Goal: Transaction & Acquisition: Obtain resource

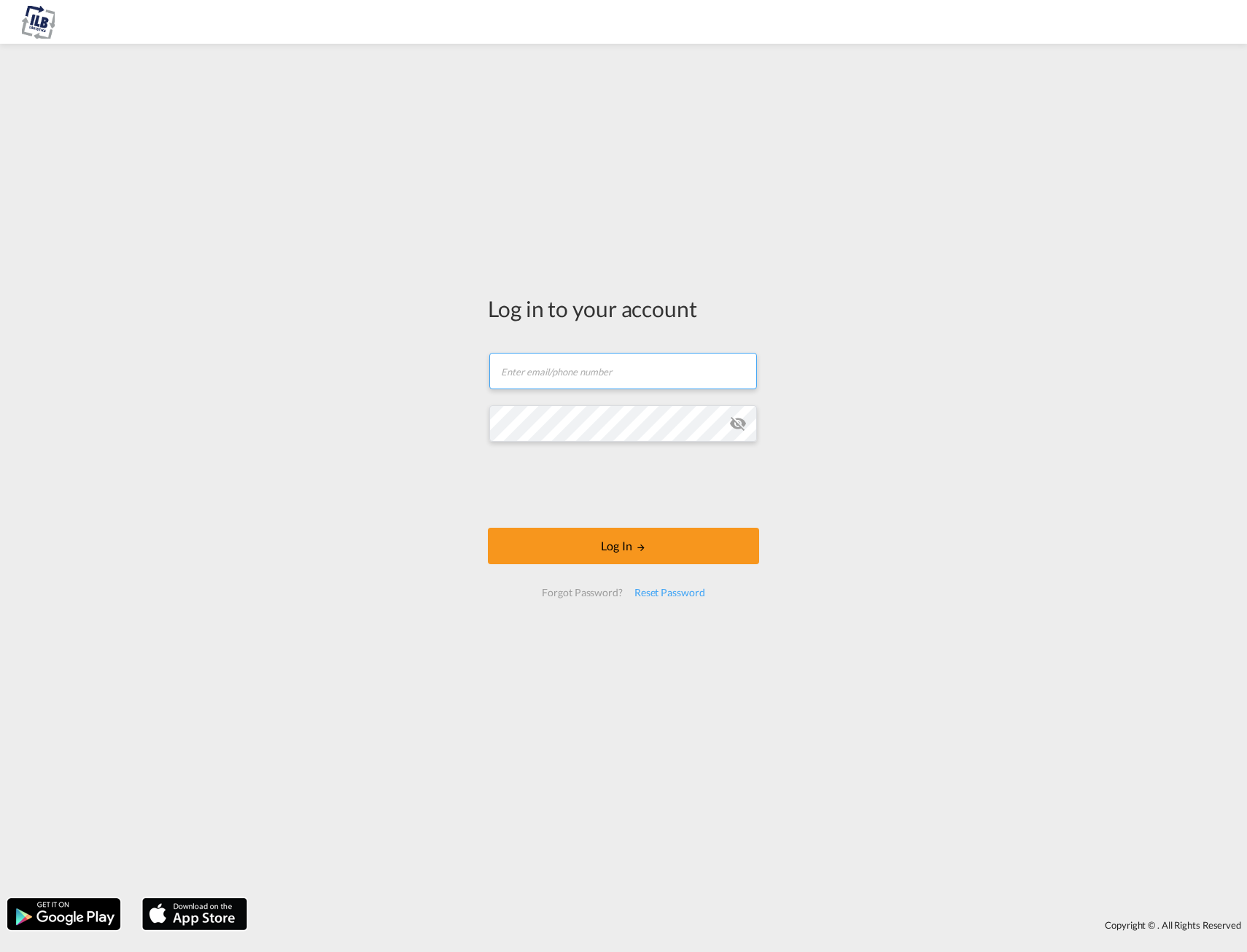
click at [583, 369] on input "text" at bounding box center [623, 371] width 268 height 37
click at [597, 377] on input "text" at bounding box center [623, 371] width 268 height 37
type input "c"
click at [571, 375] on input "text" at bounding box center [623, 371] width 268 height 37
click at [589, 557] on button "Log In" at bounding box center [624, 546] width 272 height 37
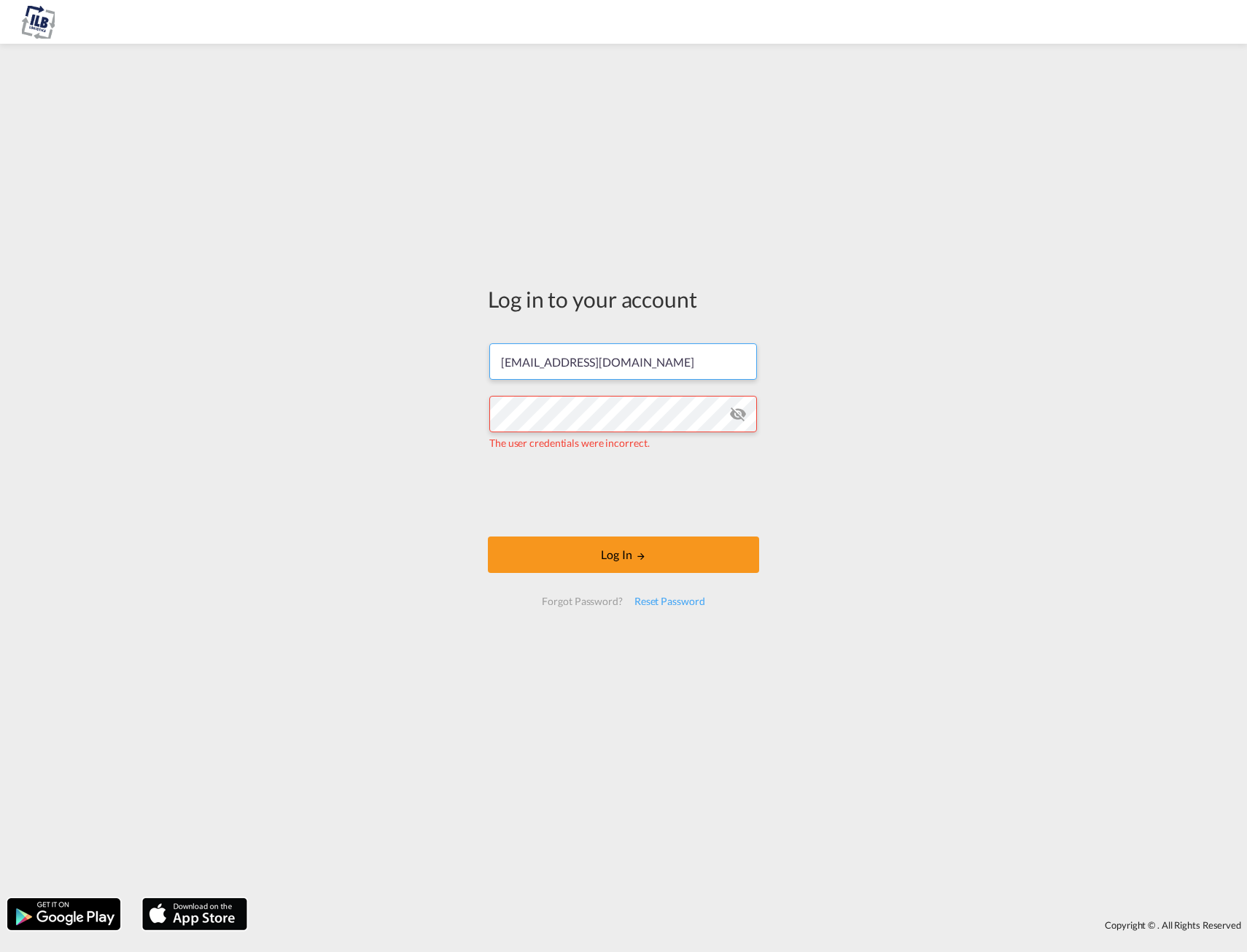
click at [628, 368] on input "[EMAIL_ADDRESS][DOMAIN_NAME]" at bounding box center [623, 361] width 268 height 37
click at [645, 363] on input "[EMAIL_ADDRESS][DOMAIN_NAME]" at bounding box center [623, 361] width 268 height 37
drag, startPoint x: 645, startPoint y: 363, endPoint x: 380, endPoint y: 362, distance: 265.0
click at [388, 362] on div "Log in to your account [EMAIL_ADDRESS][DOMAIN_NAME] The user credentials were i…" at bounding box center [623, 471] width 1247 height 840
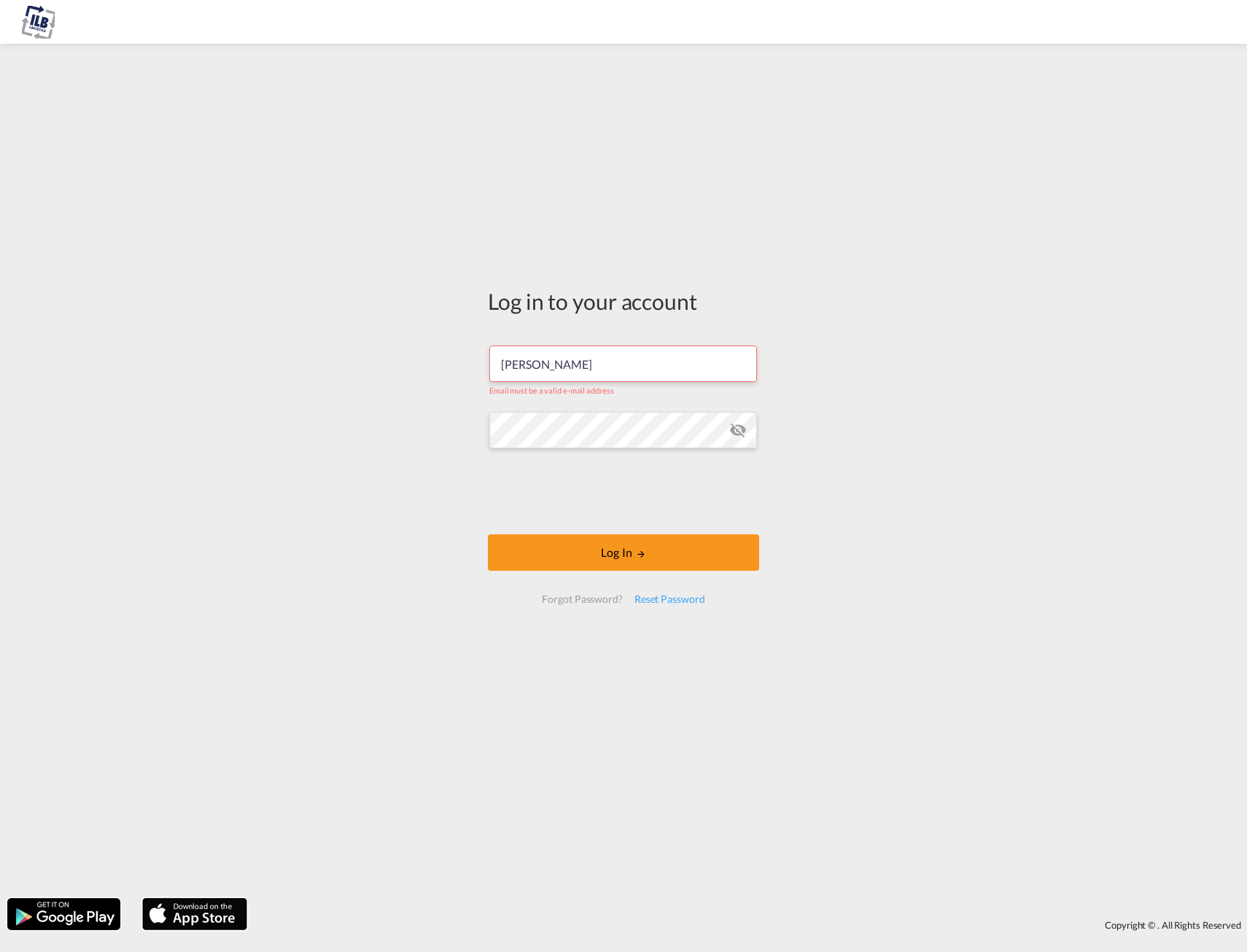
type input "[PERSON_NAME][EMAIL_ADDRESS][DOMAIN_NAME]"
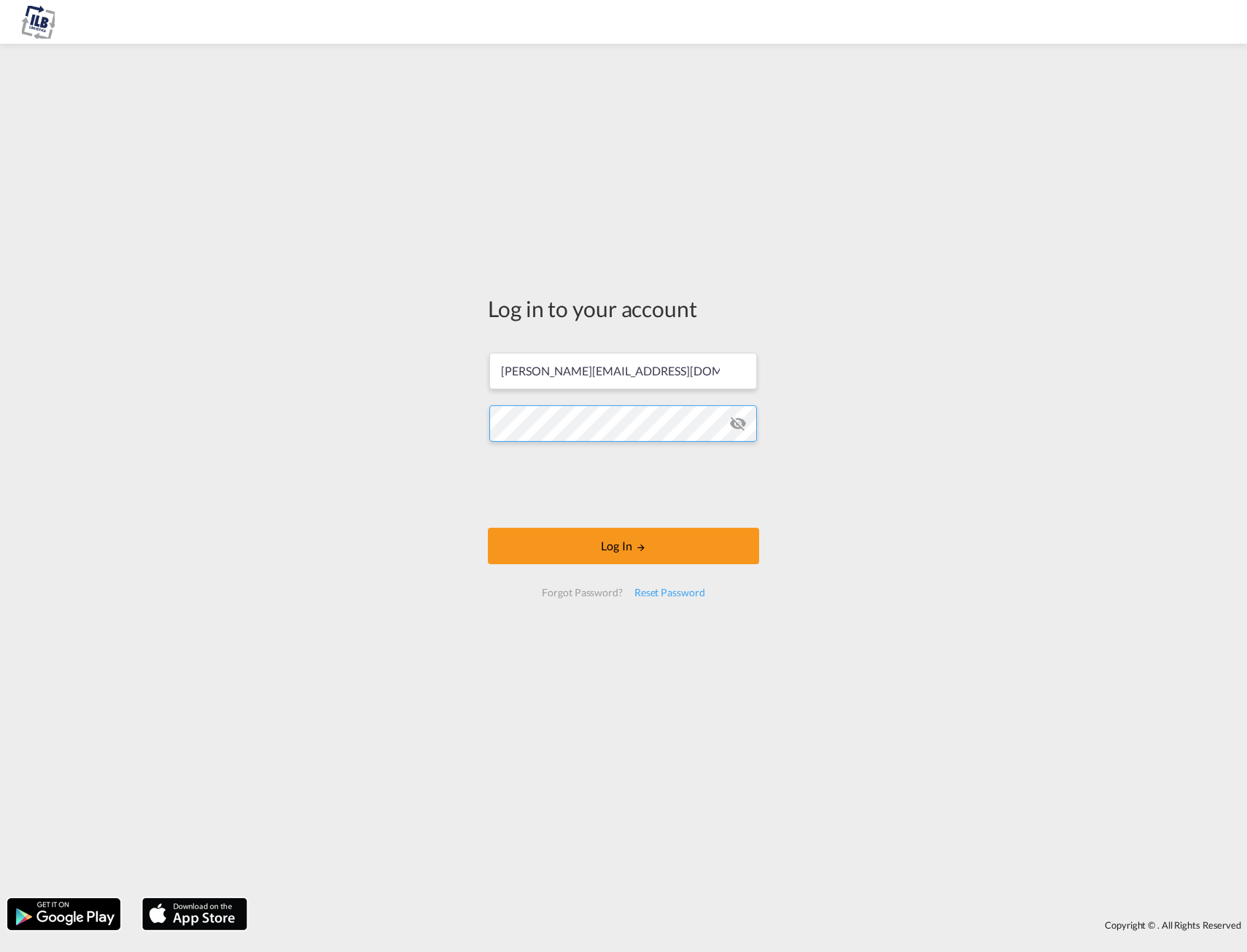
click at [337, 431] on div "Log in to your account [PERSON_NAME][EMAIL_ADDRESS][DOMAIN_NAME] Log In Forgot …" at bounding box center [623, 471] width 1247 height 840
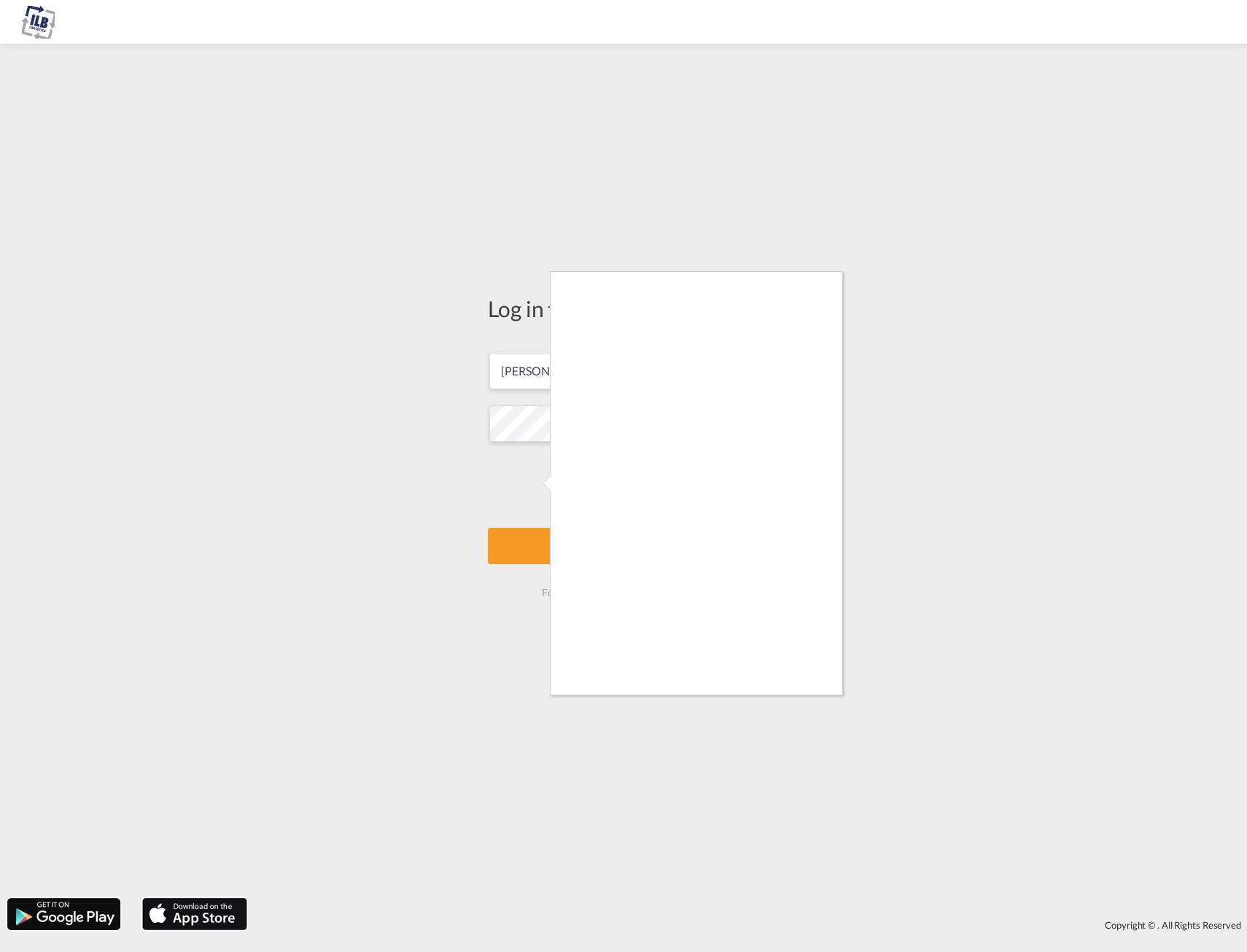
click at [820, 696] on div at bounding box center [623, 476] width 1247 height 952
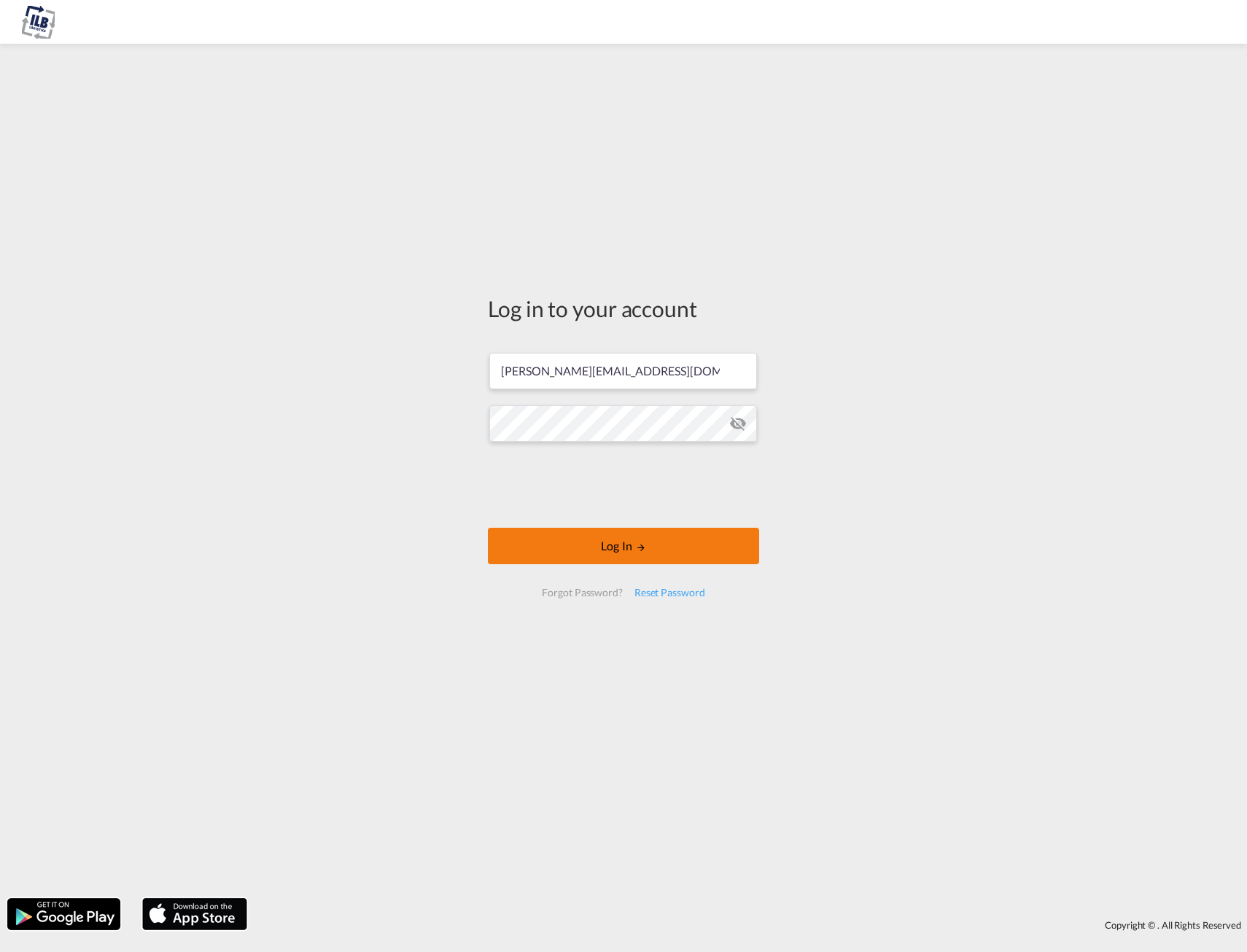
click at [610, 559] on button "Log In" at bounding box center [624, 546] width 272 height 37
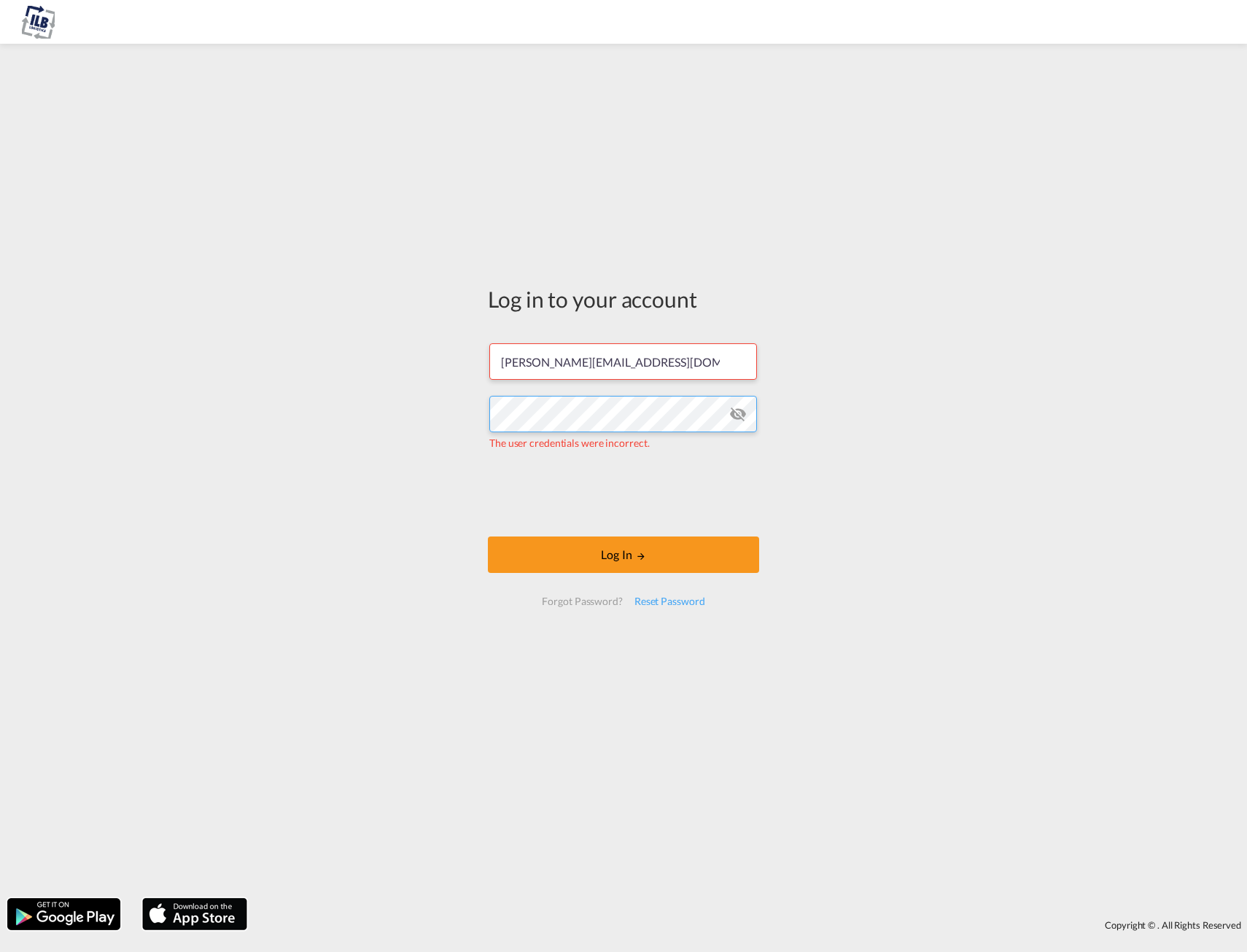
click at [232, 408] on div "Log in to your account [PERSON_NAME][EMAIL_ADDRESS][DOMAIN_NAME] The user crede…" at bounding box center [623, 471] width 1247 height 840
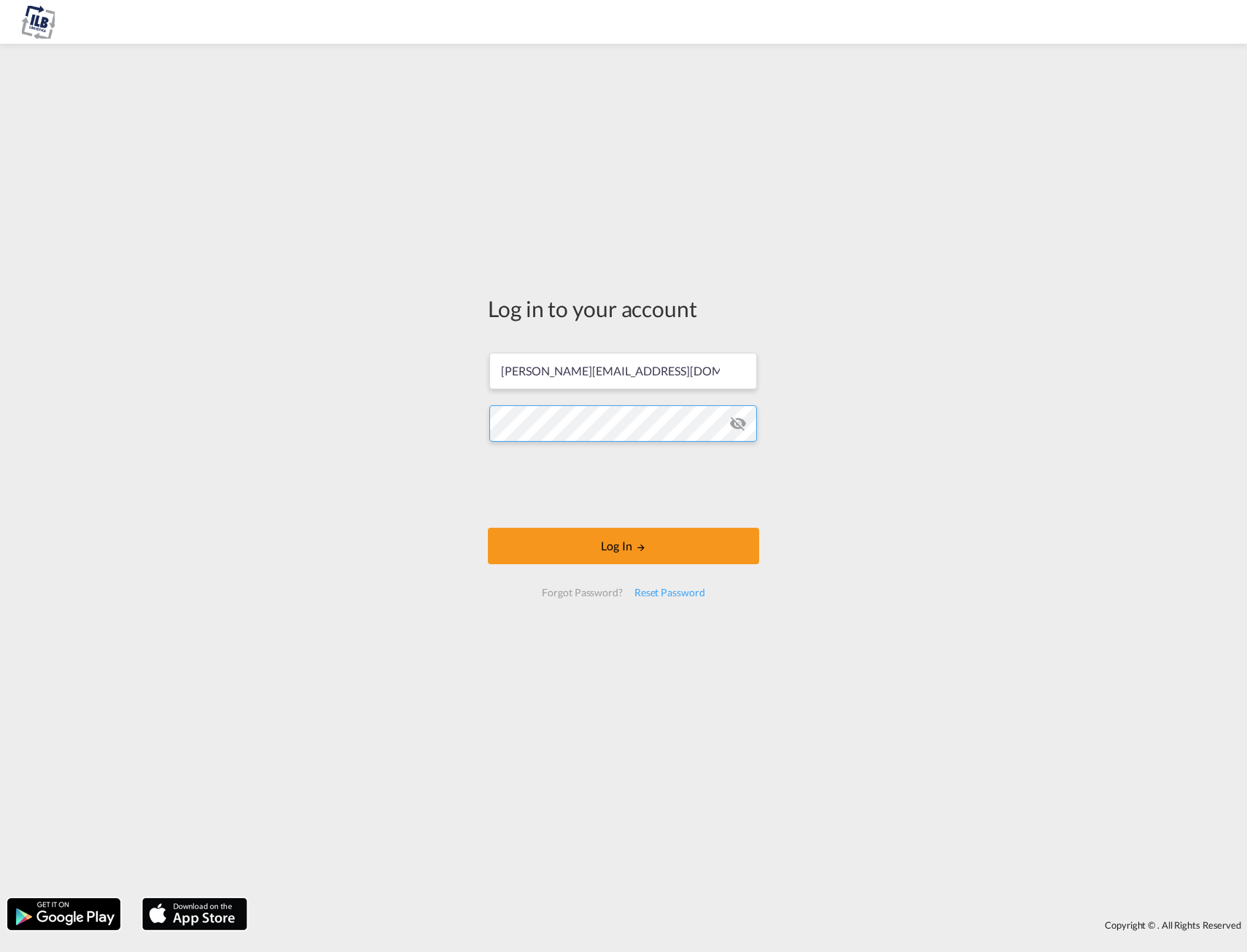
click at [488, 528] on button "Log In" at bounding box center [624, 546] width 272 height 37
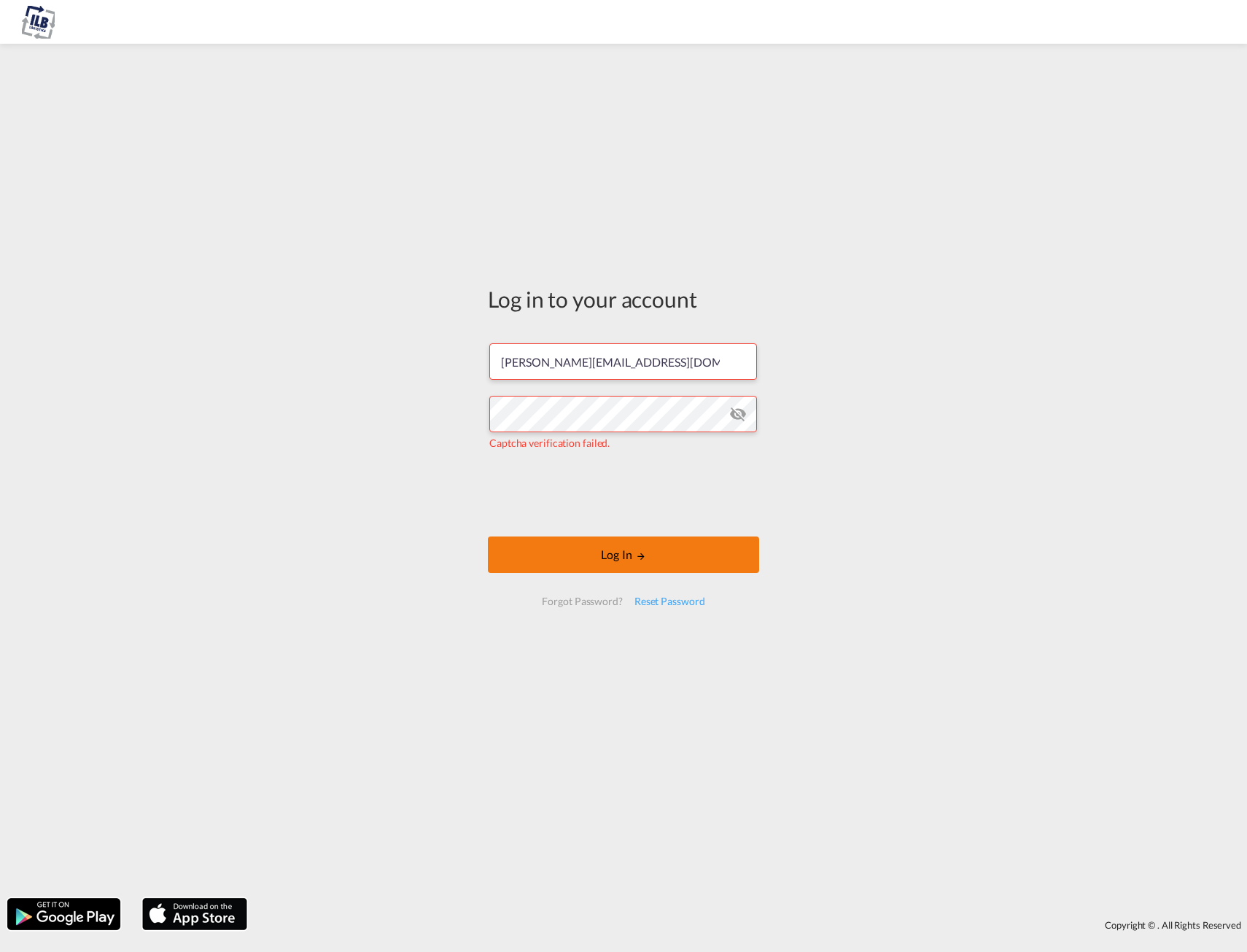
click at [571, 554] on button "Log In" at bounding box center [624, 554] width 272 height 37
click at [742, 416] on md-icon "icon-eye-off" at bounding box center [737, 413] width 17 height 17
click at [674, 601] on div "Reset Password" at bounding box center [670, 601] width 82 height 26
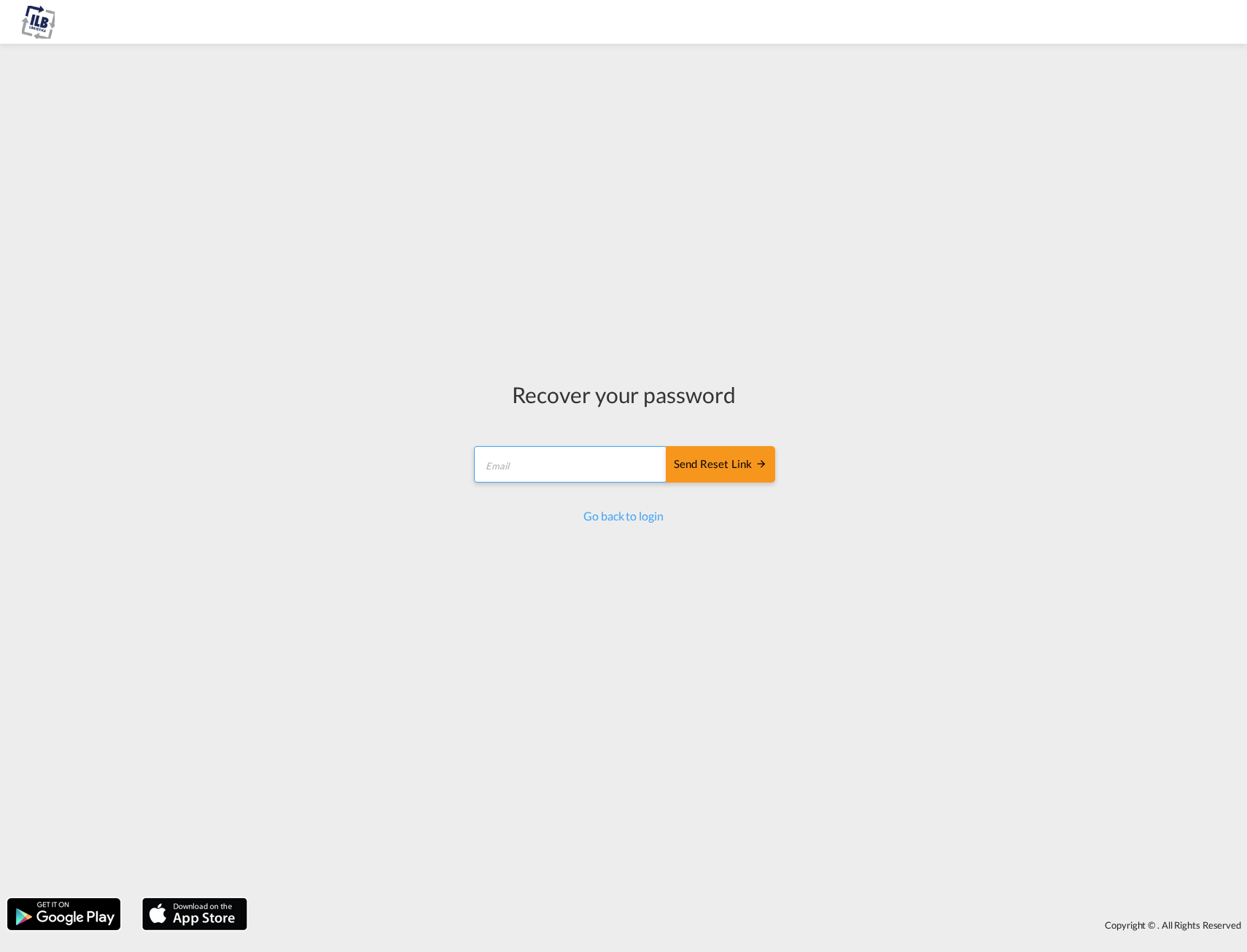
click at [513, 469] on input "email" at bounding box center [570, 464] width 193 height 37
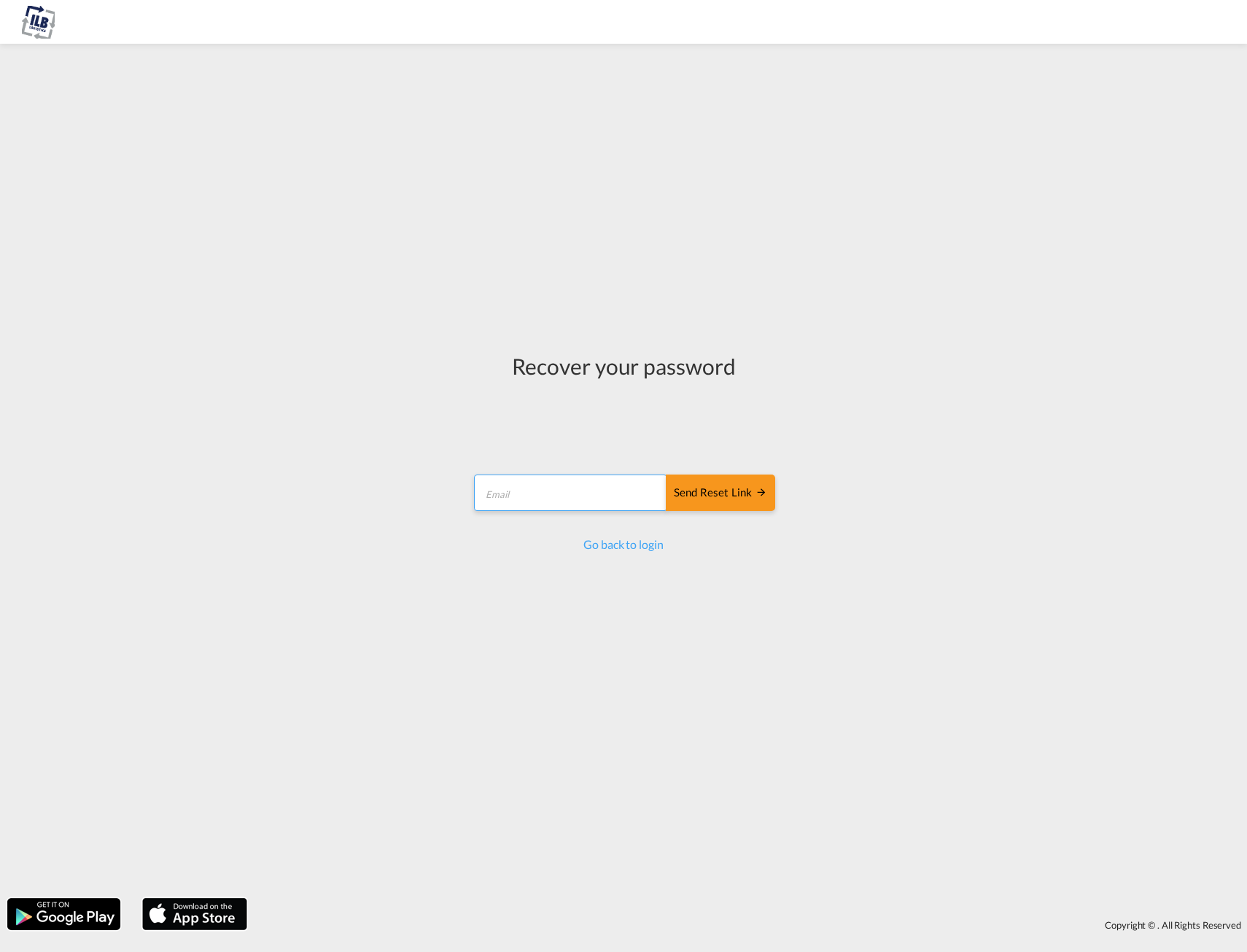
type input "[PERSON_NAME][EMAIL_ADDRESS][DOMAIN_NAME]"
click at [731, 503] on button "Send reset link" at bounding box center [720, 492] width 110 height 37
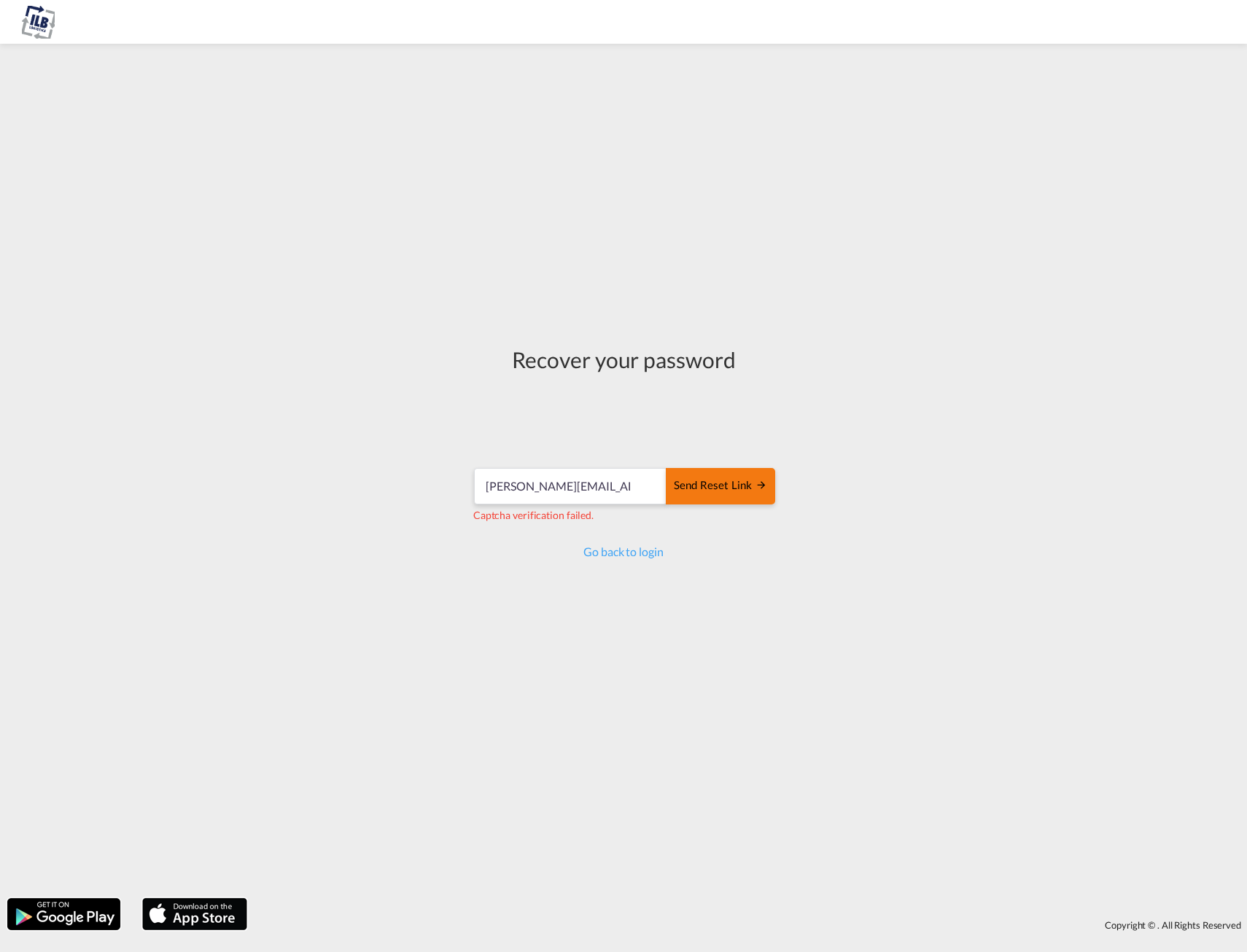
click at [719, 483] on div "Send reset link" at bounding box center [720, 486] width 93 height 16
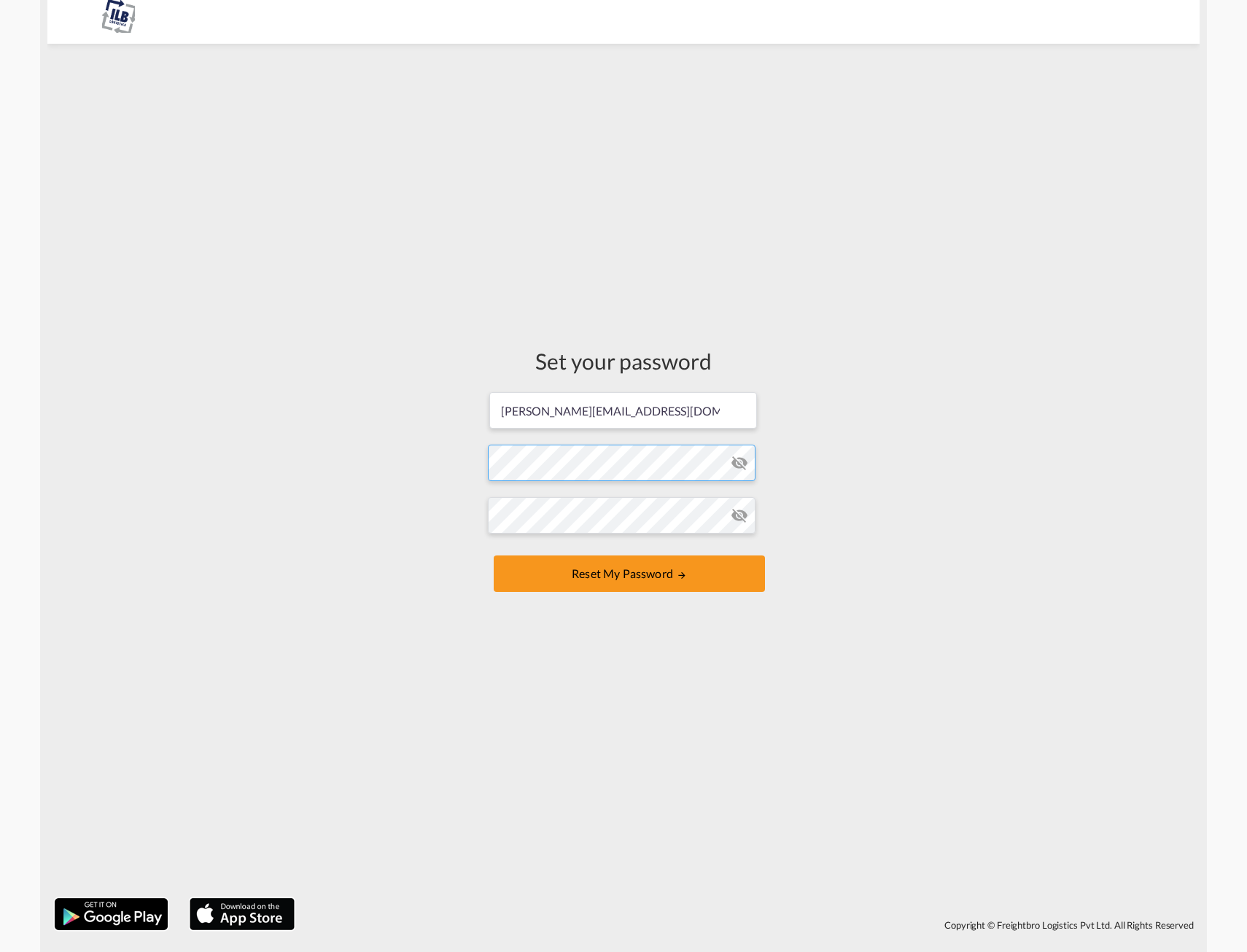
click at [569, 469] on form "raphael@ilb-group.com Password must contain the following: A special character …" at bounding box center [624, 494] width 272 height 206
click at [643, 581] on button "Reset my password" at bounding box center [630, 574] width 272 height 37
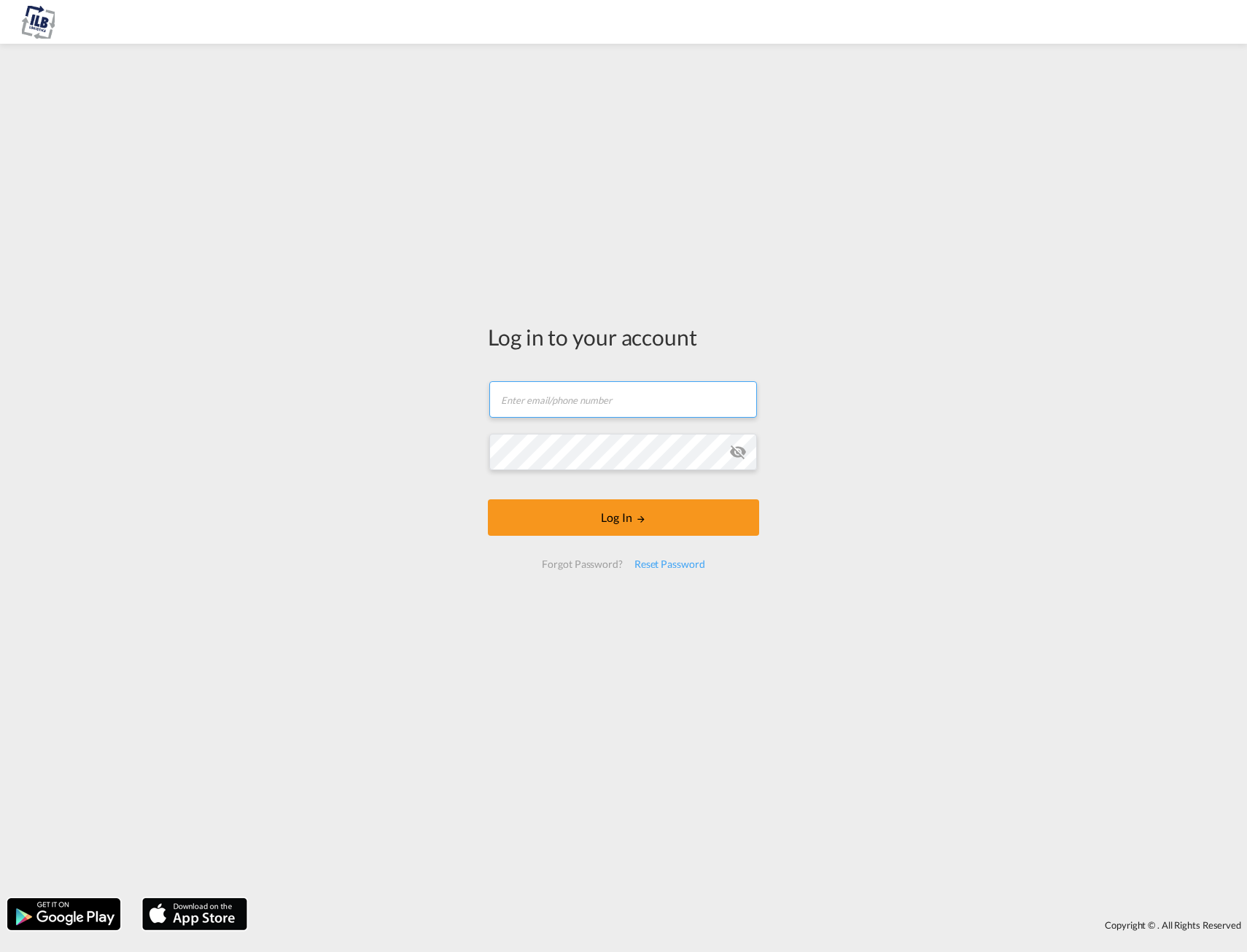
type input "[PERSON_NAME][EMAIL_ADDRESS][DOMAIN_NAME]"
click at [613, 517] on button "Log In" at bounding box center [624, 518] width 272 height 37
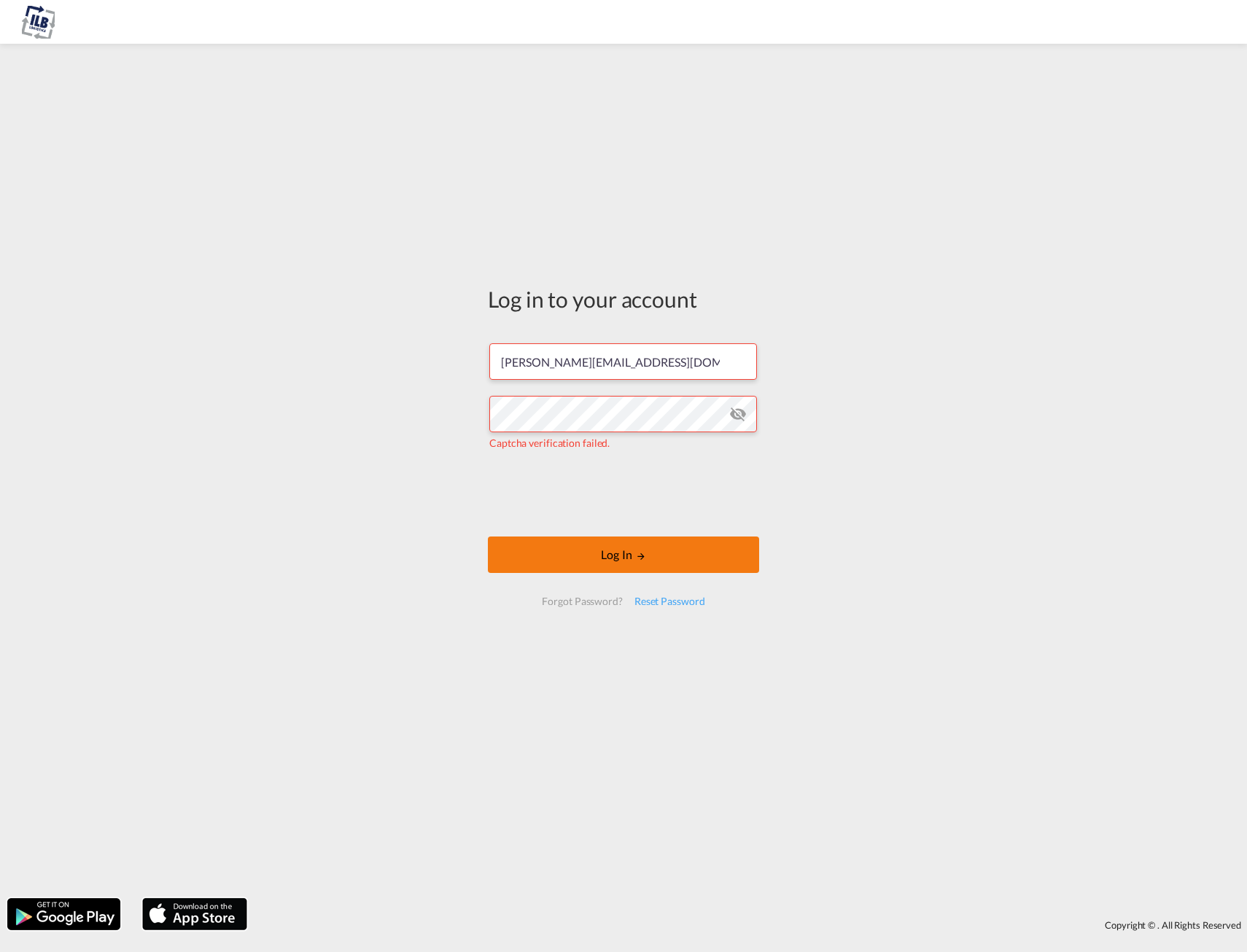
click at [568, 542] on button "Log In" at bounding box center [624, 554] width 272 height 37
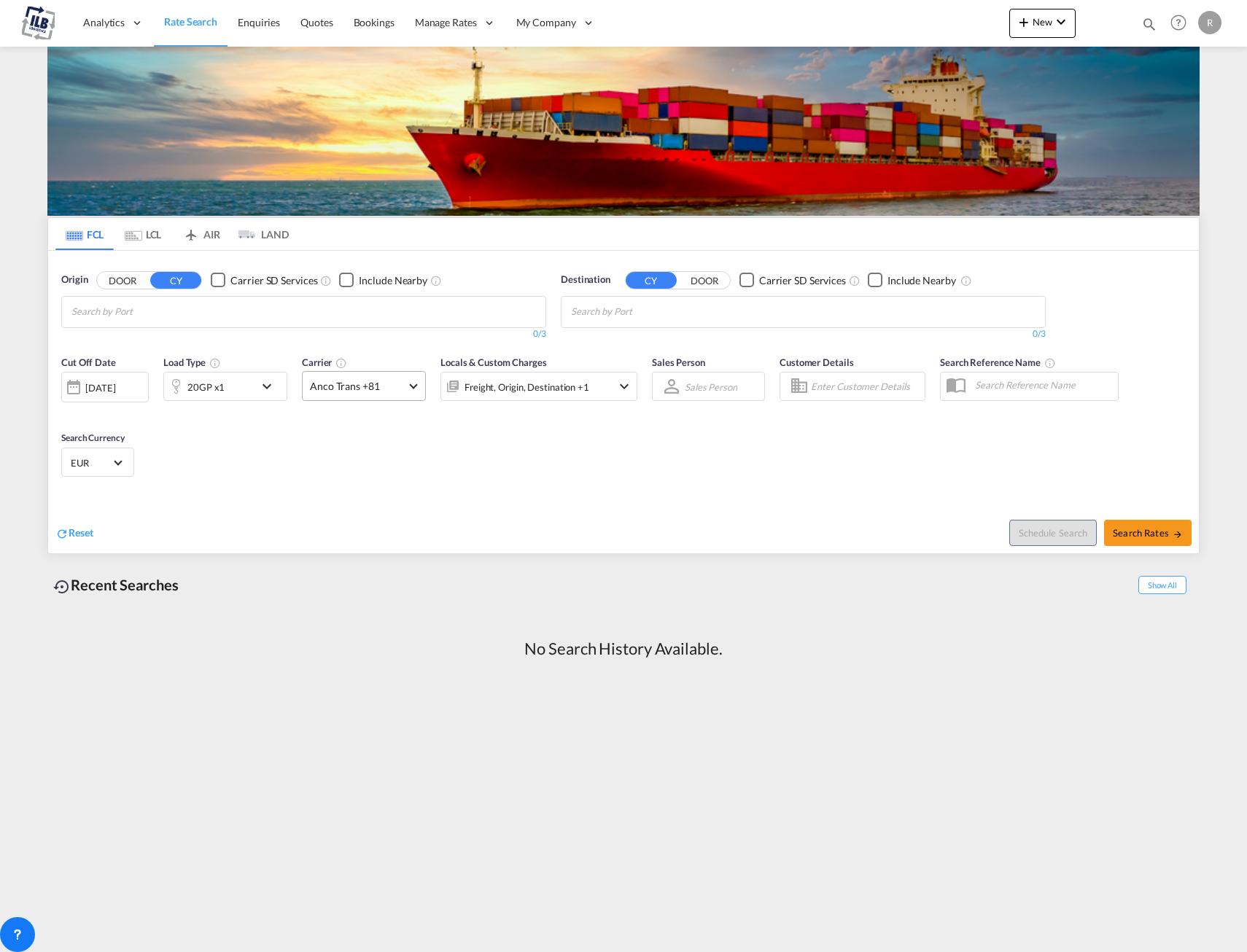
click at [376, 391] on span "Anco Trans +81" at bounding box center [357, 386] width 95 height 15
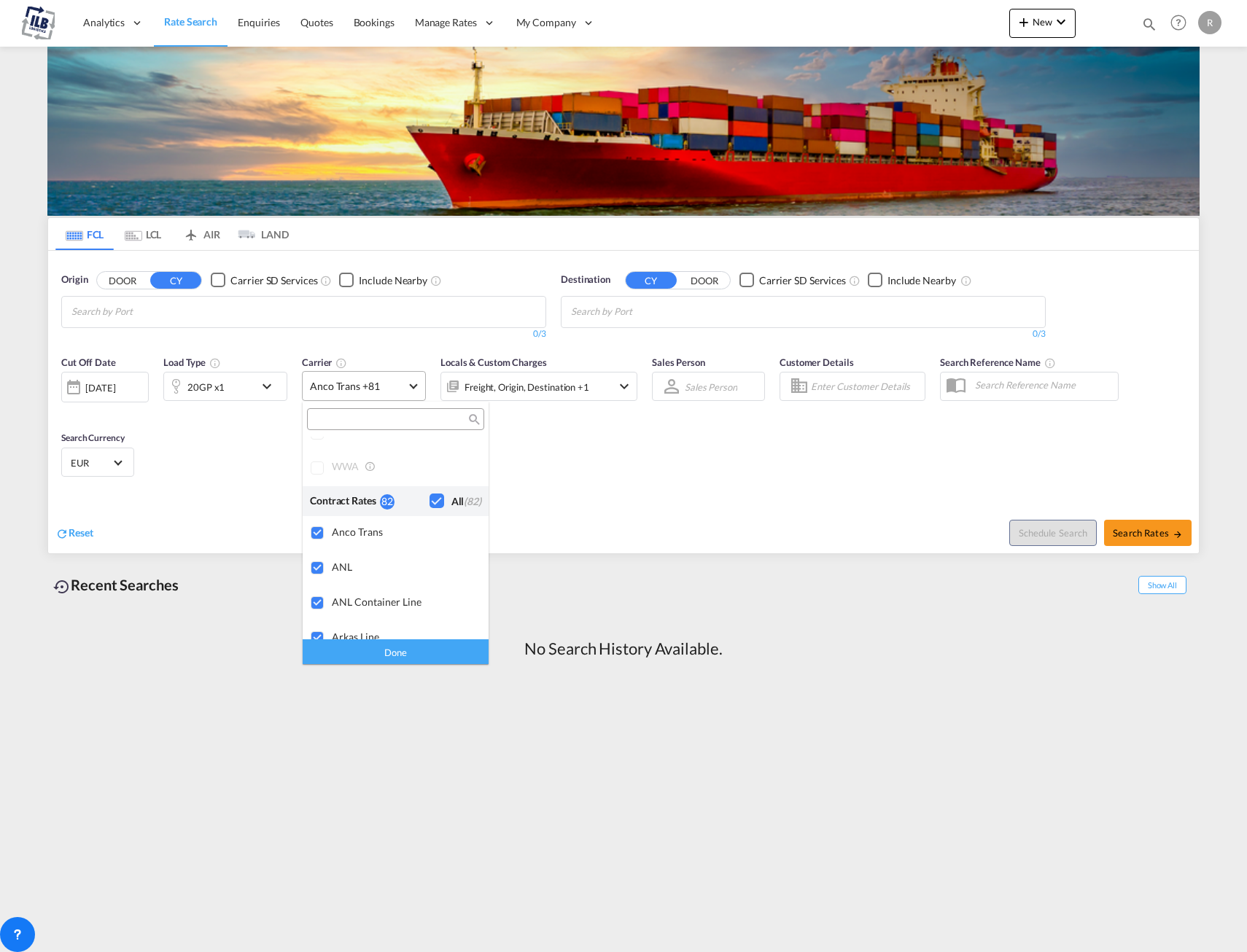
click at [376, 391] on md-backdrop at bounding box center [623, 476] width 1247 height 952
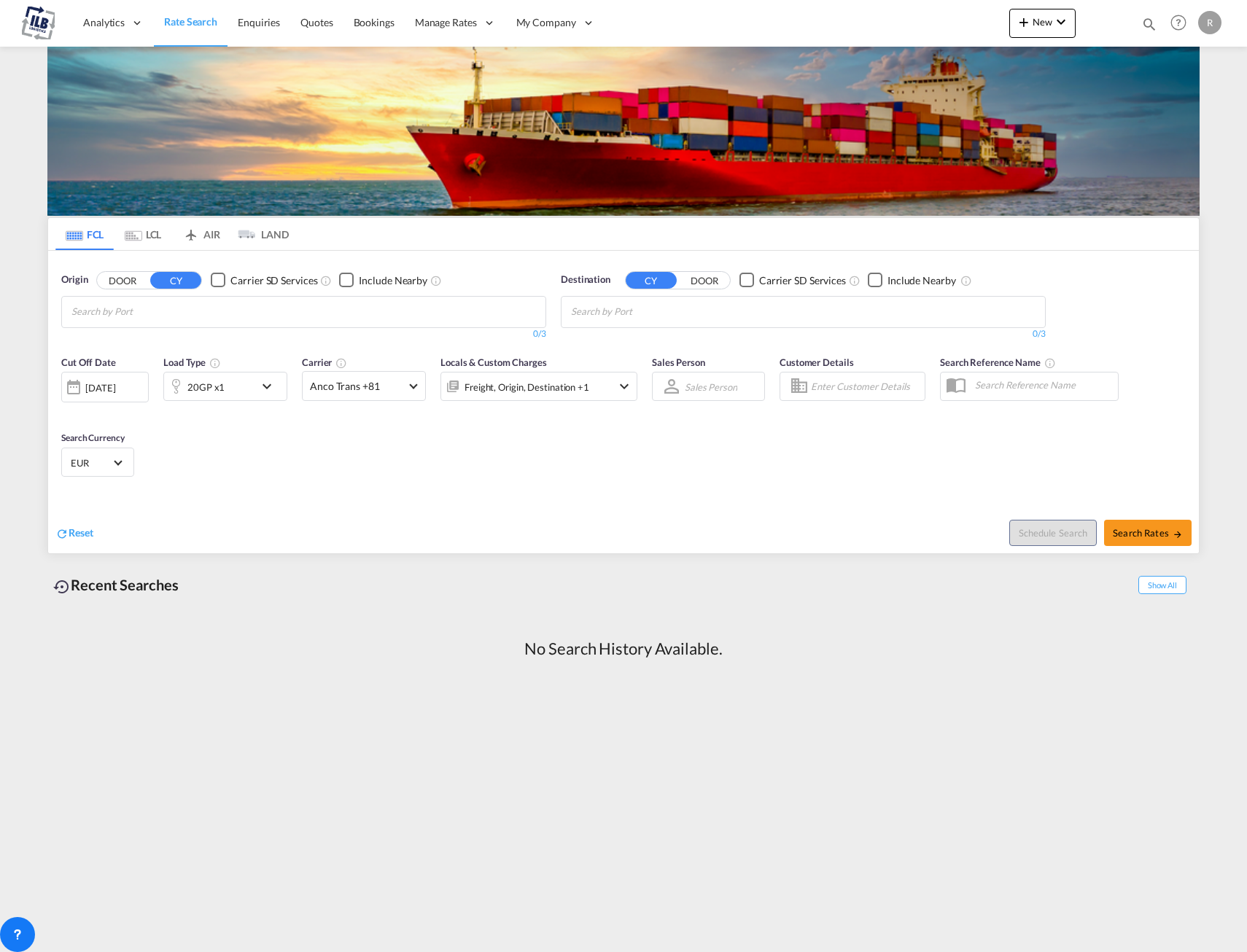
click at [214, 320] on md-chips-wrap "Chips container with autocompletion. Enter the text area, type text to search, …" at bounding box center [143, 310] width 146 height 27
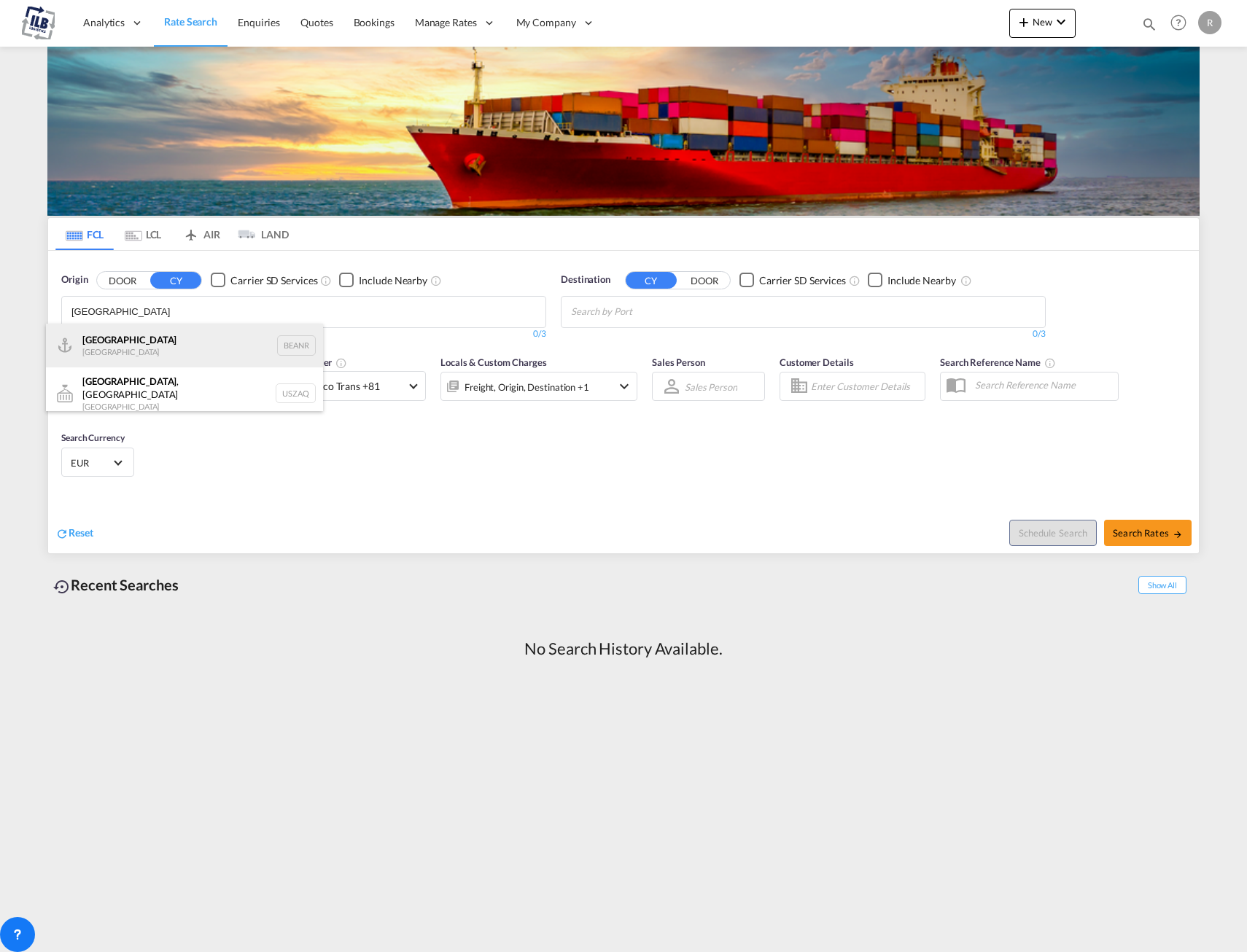
type input "antwerp"
click at [174, 351] on div "Antwerp Belgium BEANR" at bounding box center [184, 345] width 277 height 44
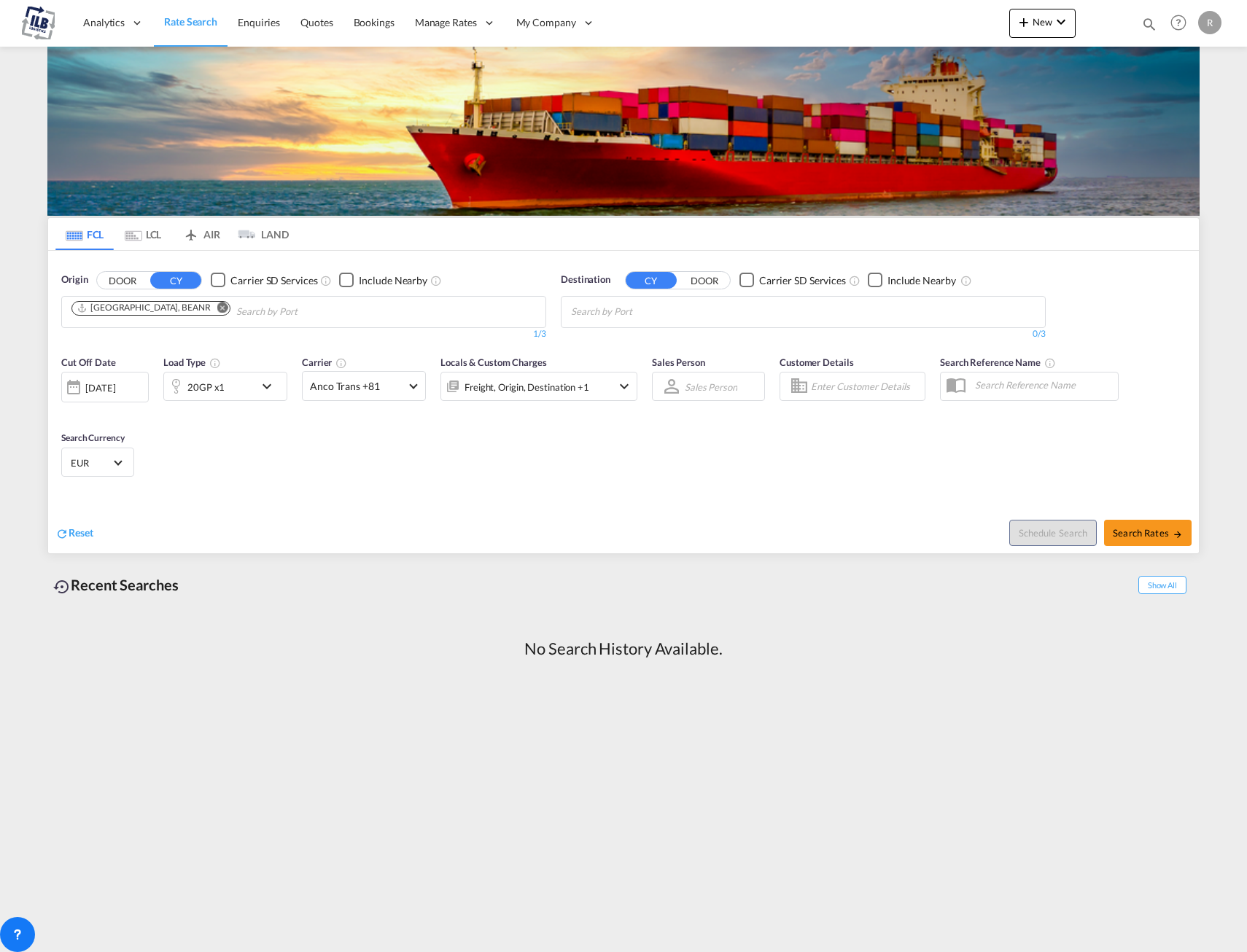
click at [723, 312] on md-chips at bounding box center [804, 312] width 484 height 31
type input "jebel ali"
click at [660, 333] on div "Jebel Ali United Arab Emirates AEJEA" at bounding box center [684, 345] width 277 height 44
click at [263, 381] on md-icon "icon-chevron-down" at bounding box center [270, 386] width 25 height 17
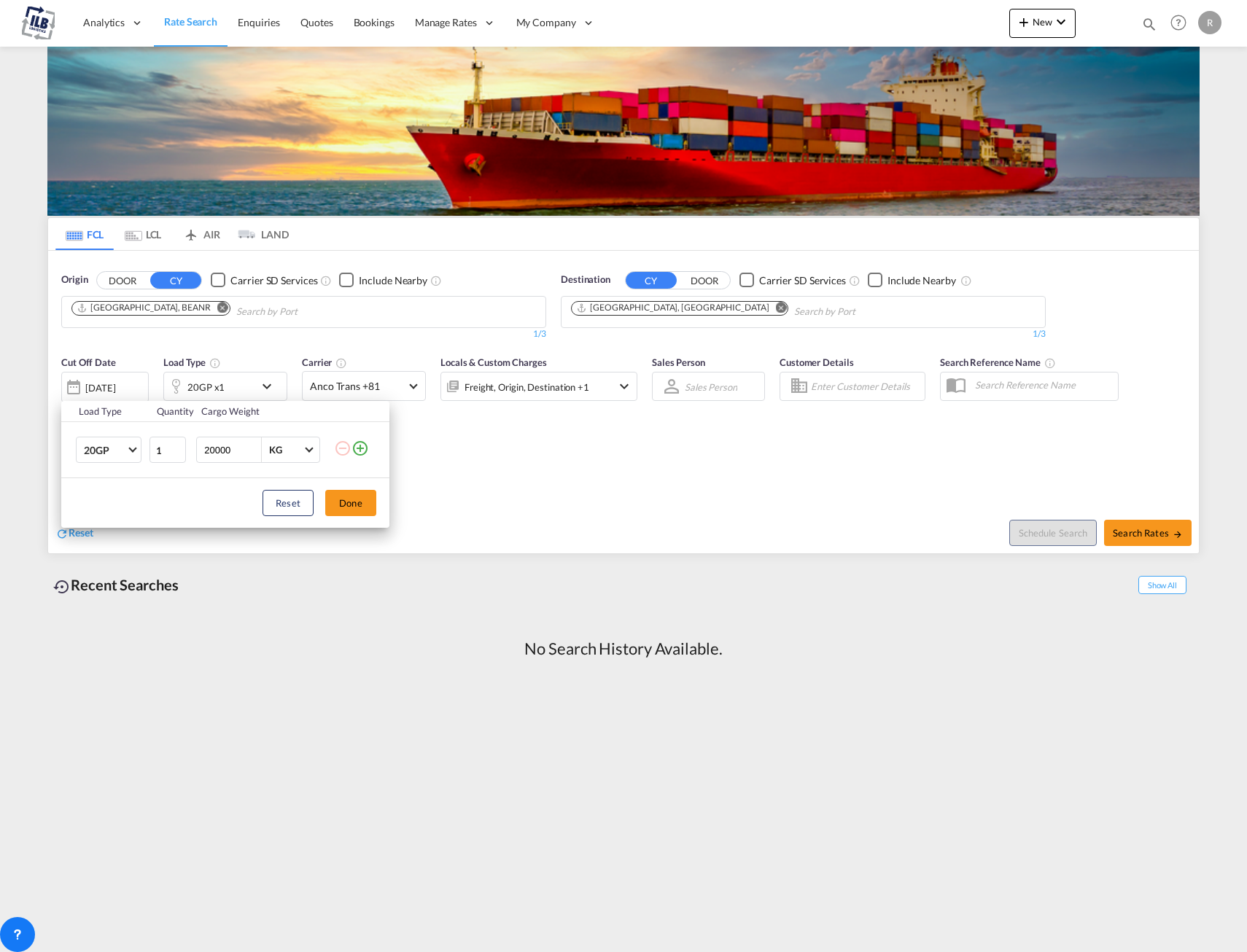
click at [263, 381] on div "Load Type Quantity Cargo Weight 20GP 20GP 40GP 40HC 45HC 20RE 40RE 40HR 20OT 40…" at bounding box center [623, 476] width 1247 height 952
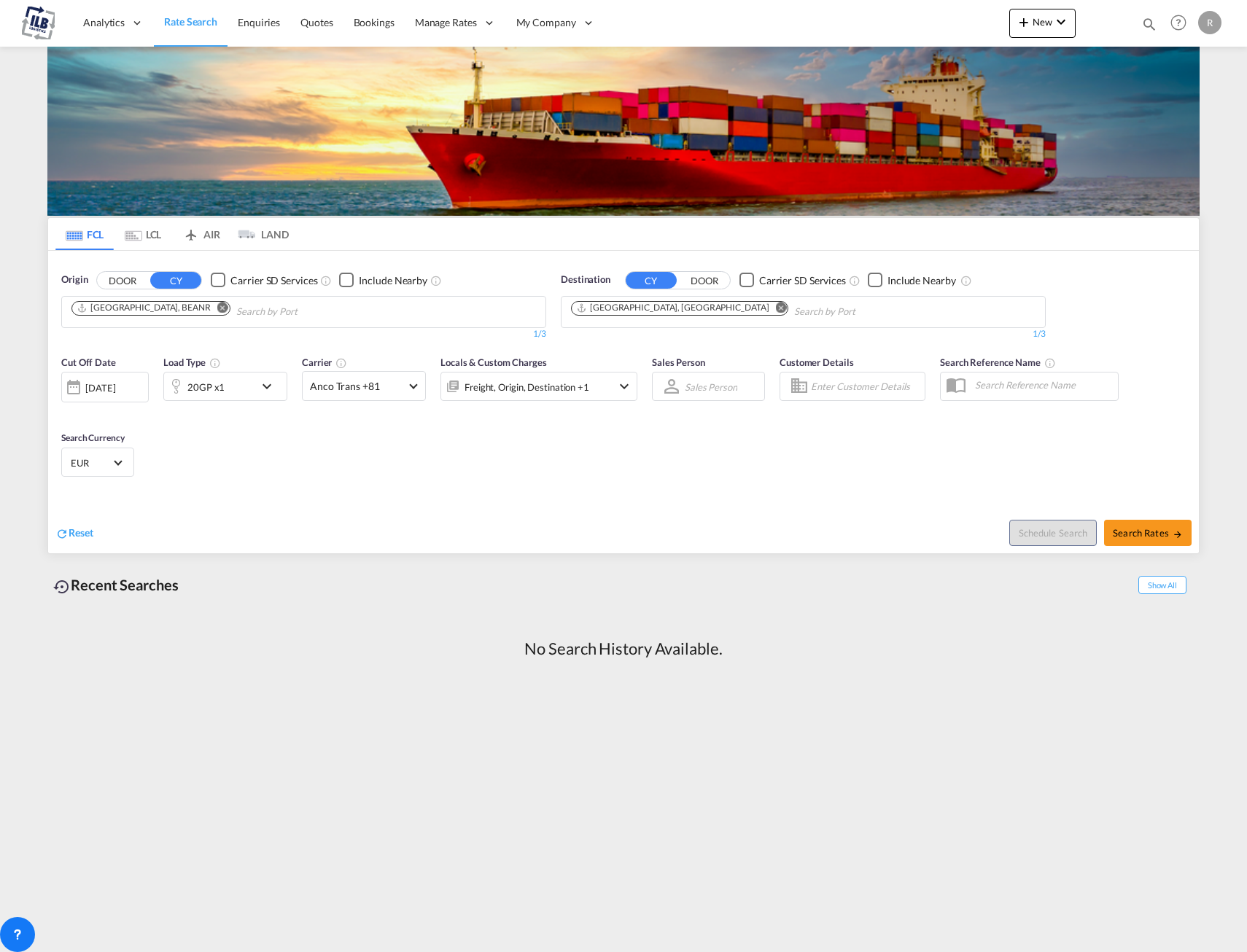
click at [523, 445] on div "Cut Off Date 09 Sep 2025 09/09/2025 Load Type 20GP x1 Carrier Anco Trans +81 Lo…" at bounding box center [624, 419] width 1151 height 143
click at [1155, 534] on span "Search Rates" at bounding box center [1148, 533] width 70 height 12
type input "BEANR to AEJEA / 9 Sep 2025"
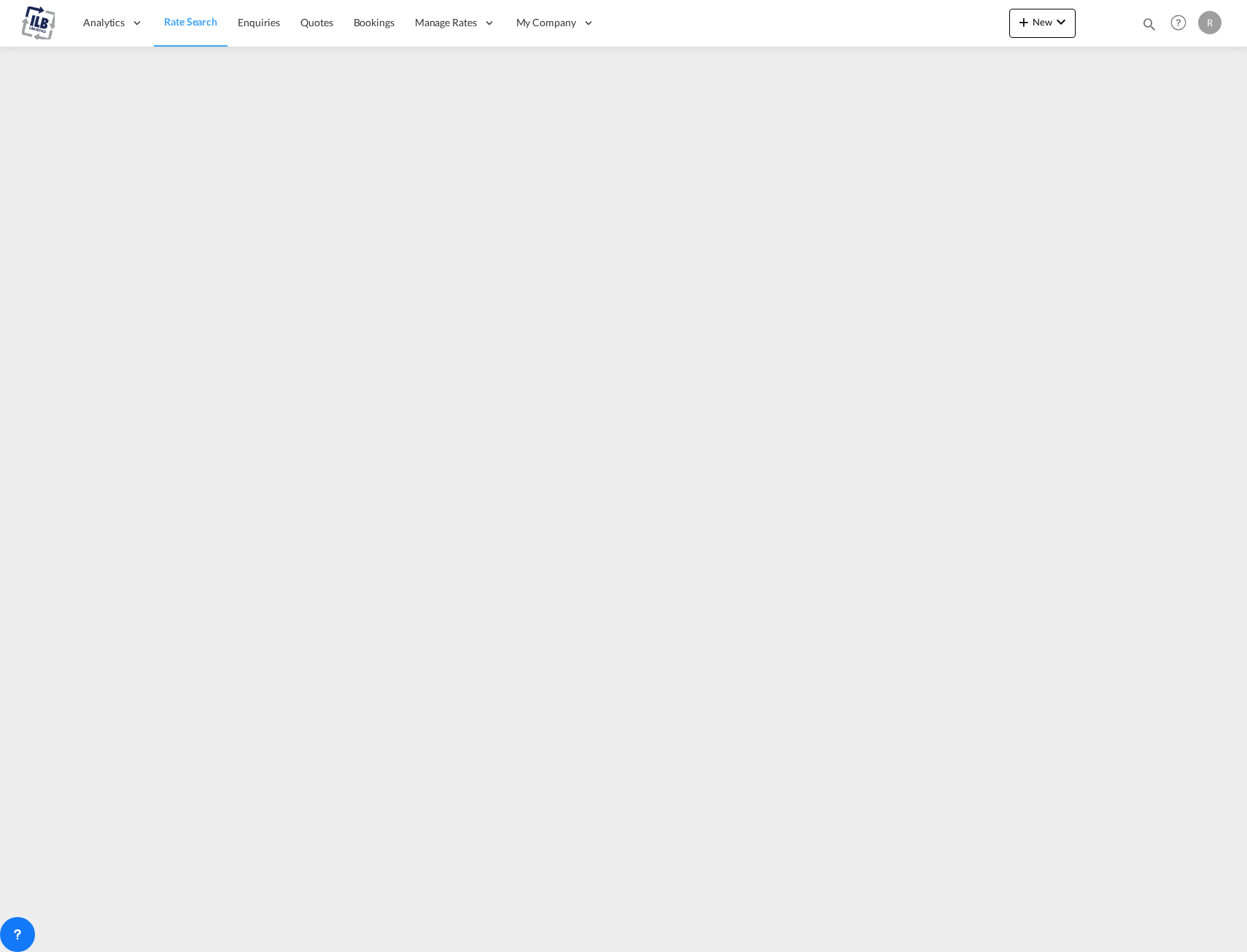
click at [193, 24] on span "Rate Search" at bounding box center [190, 22] width 53 height 13
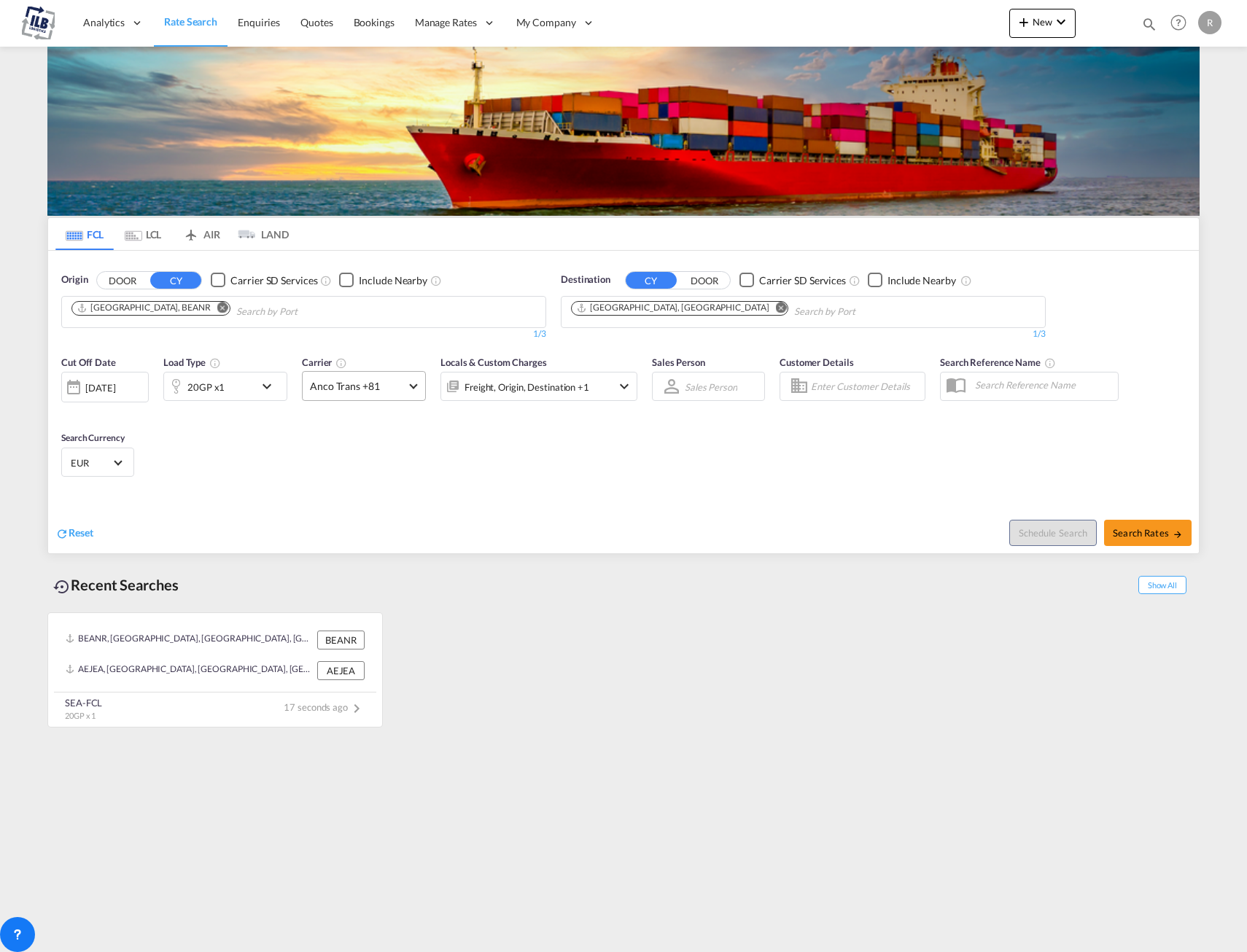
click at [365, 391] on span "Anco Trans +81" at bounding box center [357, 386] width 95 height 15
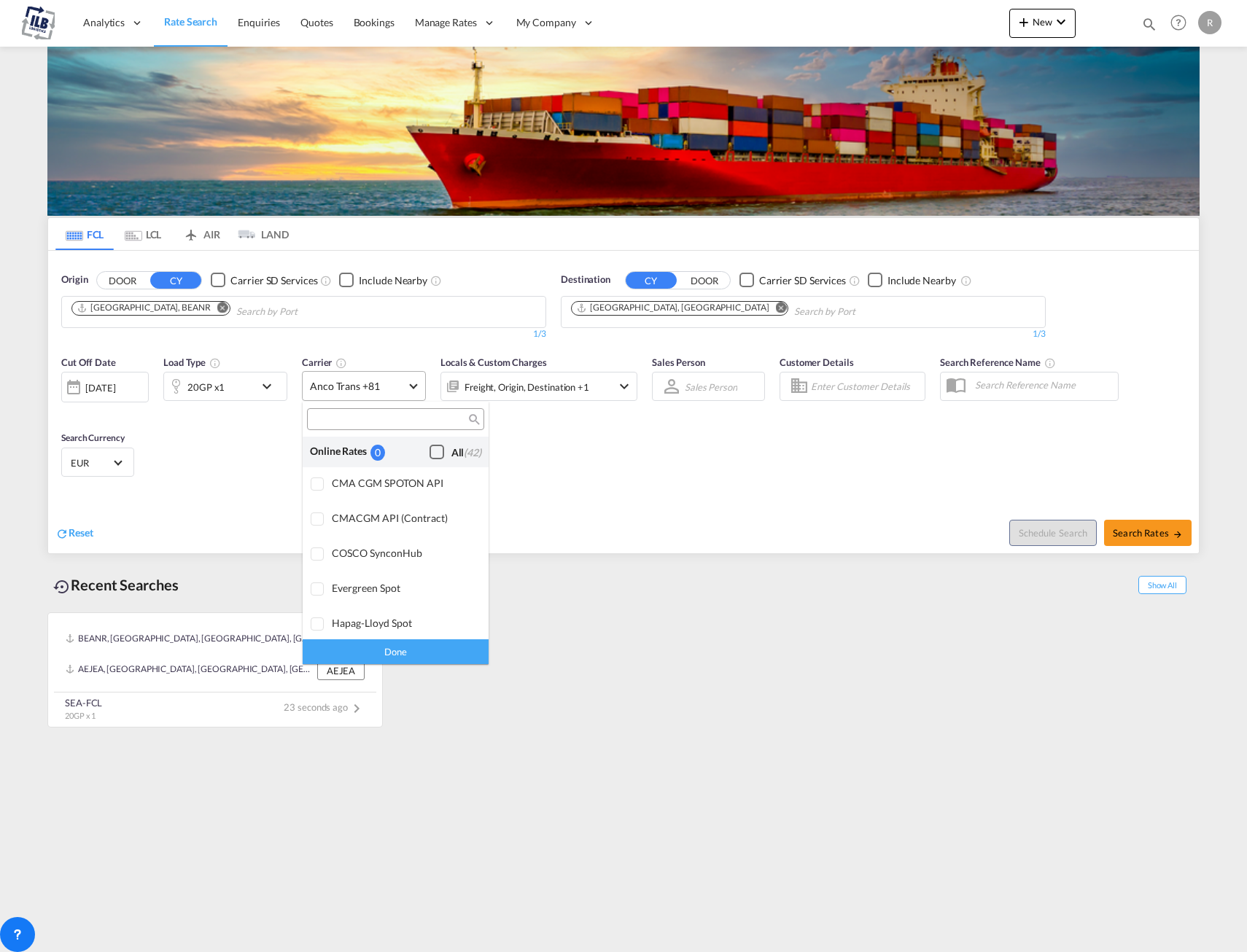
scroll to position [1451, 0]
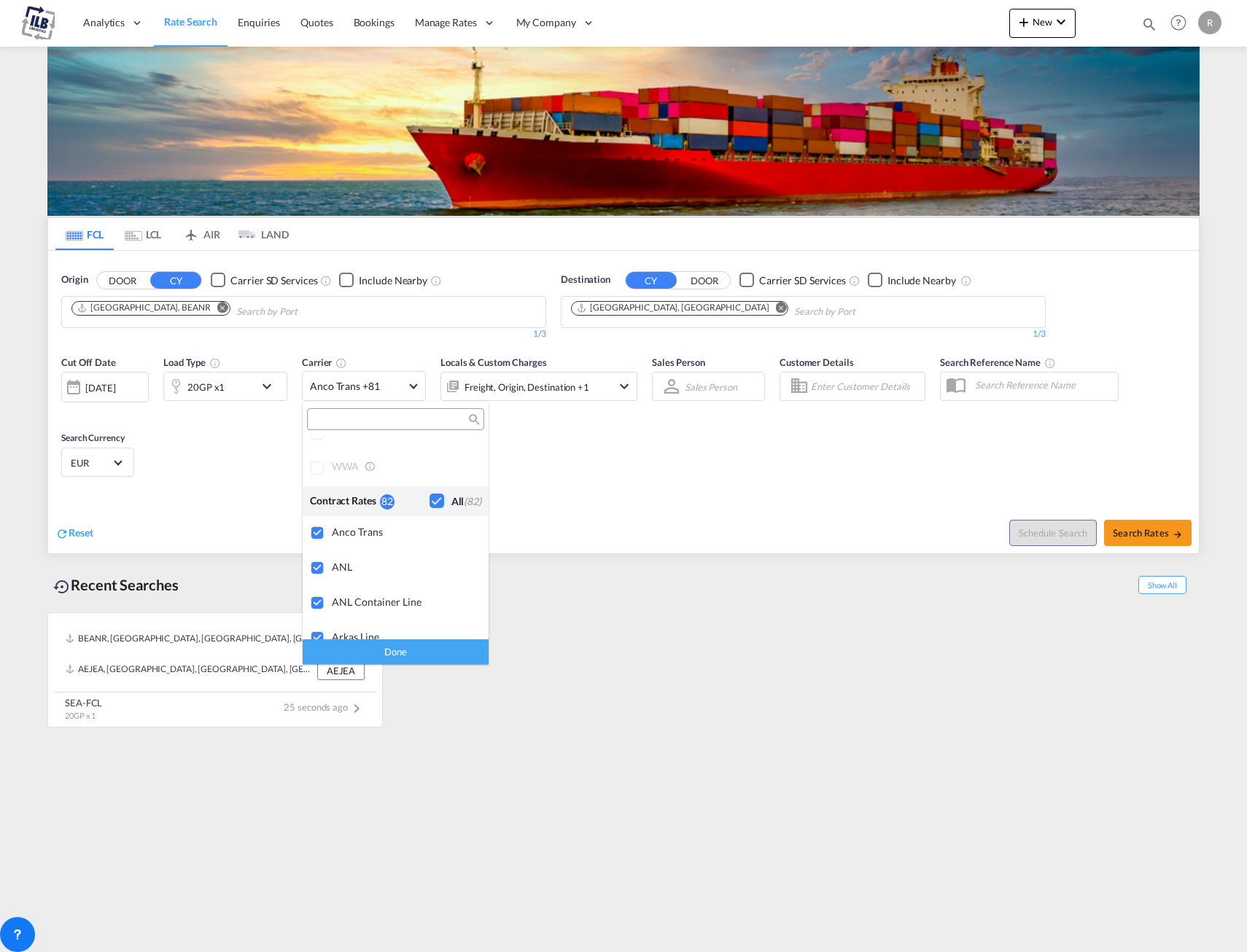
click at [560, 466] on md-backdrop at bounding box center [623, 476] width 1247 height 952
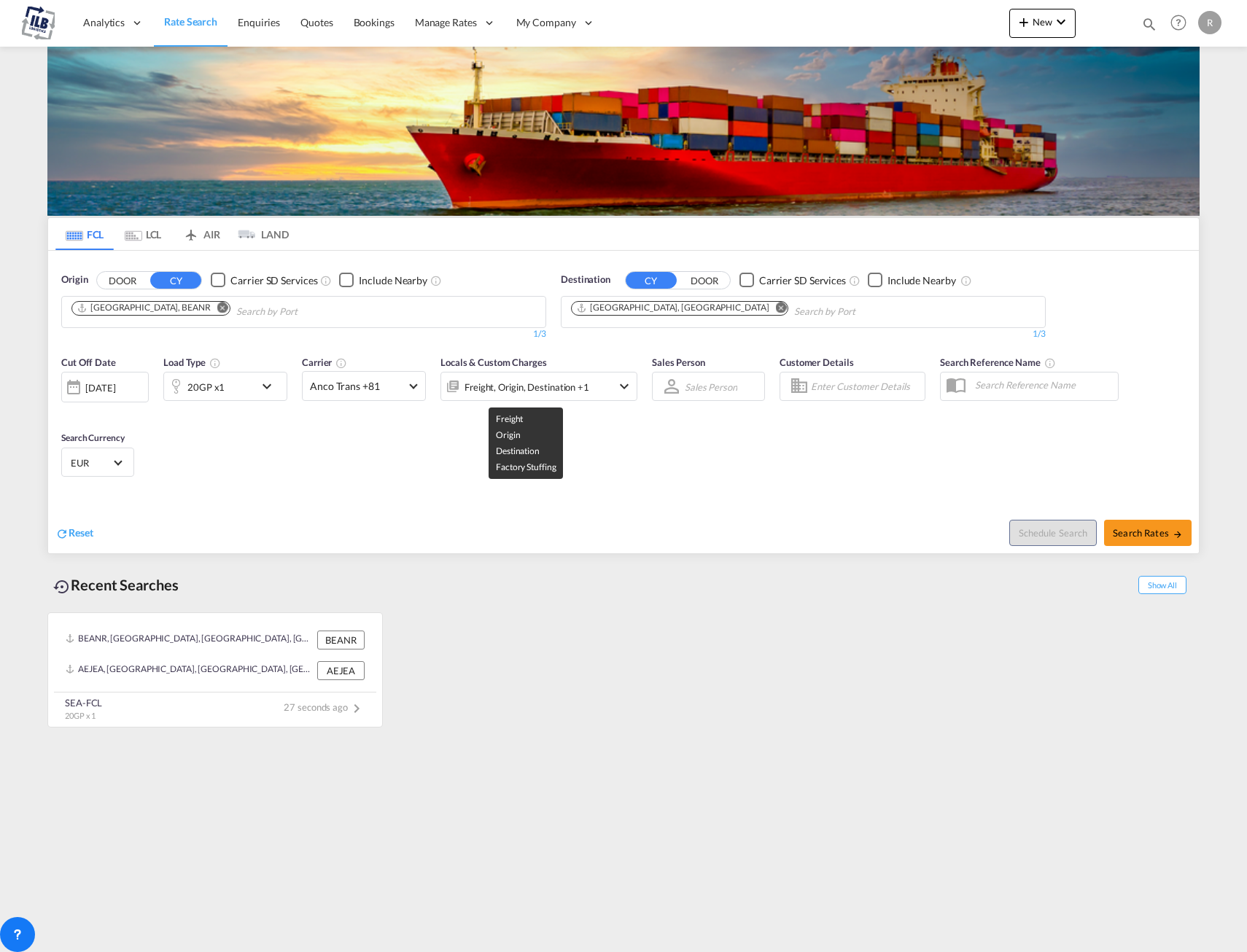
click at [566, 392] on div "Freight, Origin, Destination +1" at bounding box center [527, 386] width 125 height 20
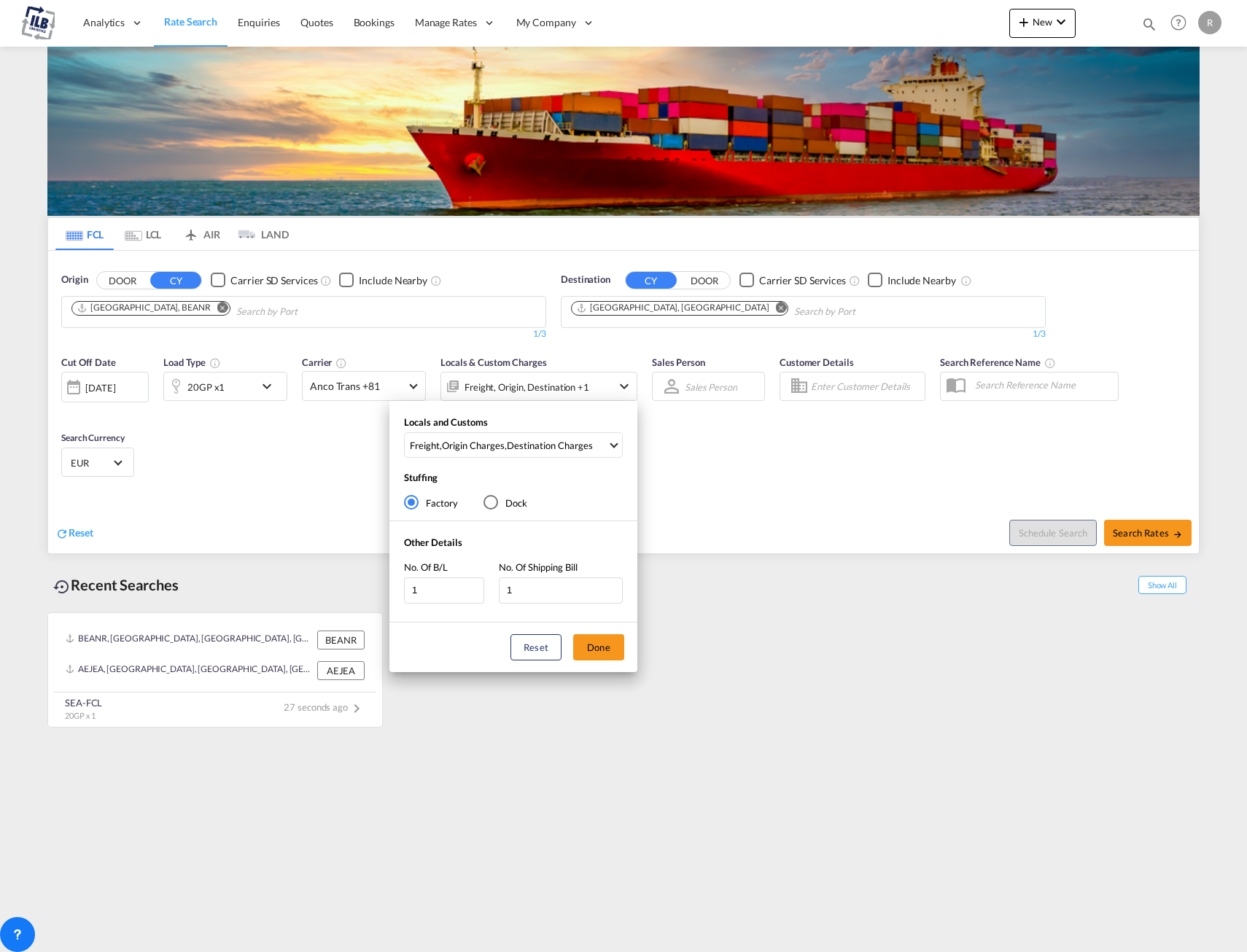
click at [566, 392] on div "Locals and Customs Freight , Origin Charges , Destination Charges Clear All Sel…" at bounding box center [623, 476] width 1247 height 952
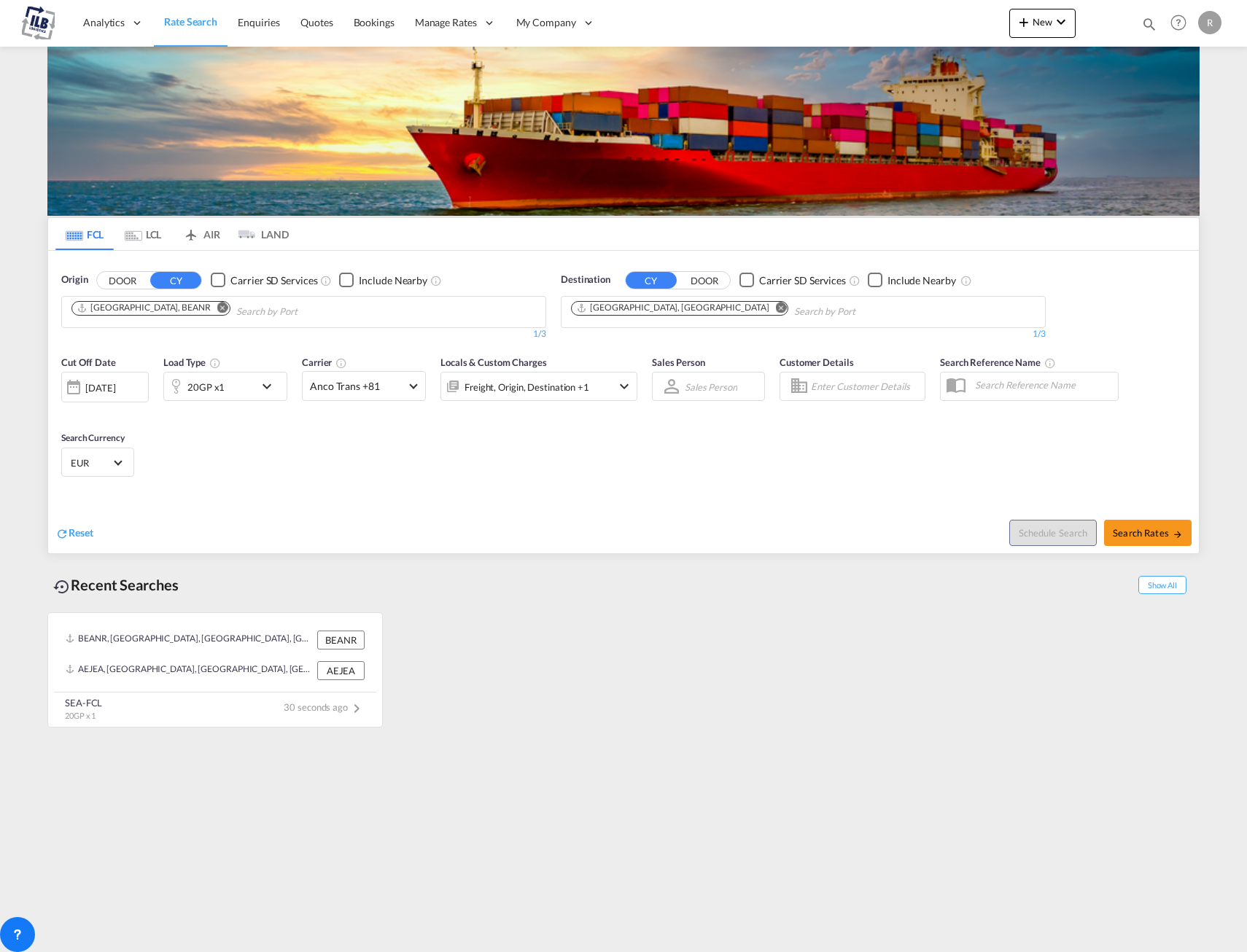
click at [737, 435] on div "Cut Off Date 09 Sep 2025 09/09/2025 Load Type 20GP x1 Carrier Anco Trans +81 Lo…" at bounding box center [624, 419] width 1151 height 143
click at [794, 316] on input "Chips input." at bounding box center [863, 312] width 139 height 23
type input "dubai"
click at [725, 347] on div "Dubai United Arab Emirates AEDXB" at bounding box center [790, 345] width 277 height 44
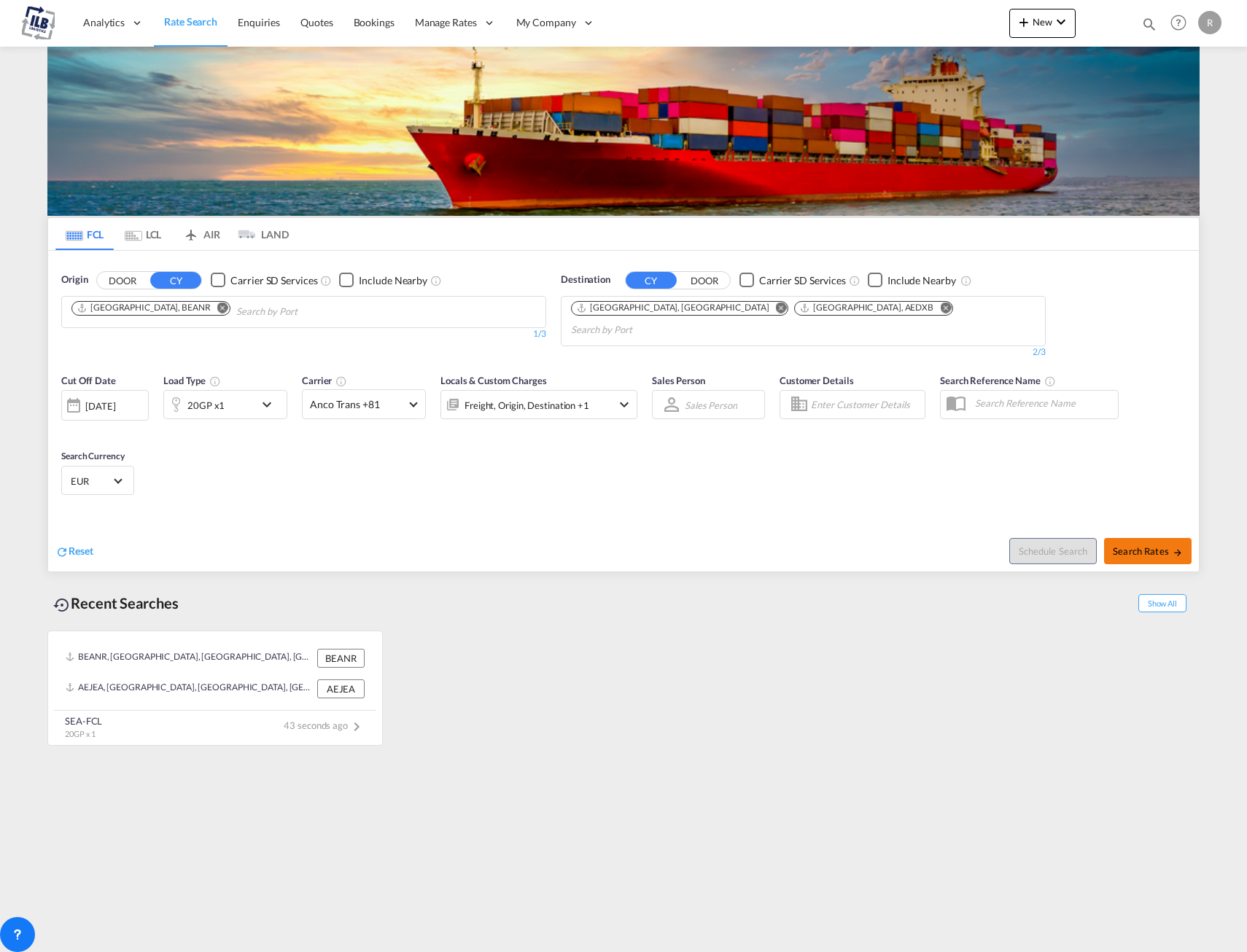
click at [1140, 545] on span "Search Rates" at bounding box center [1148, 551] width 70 height 12
type input "BEANR to AEJEA,AEDXB / 9 Sep 2025"
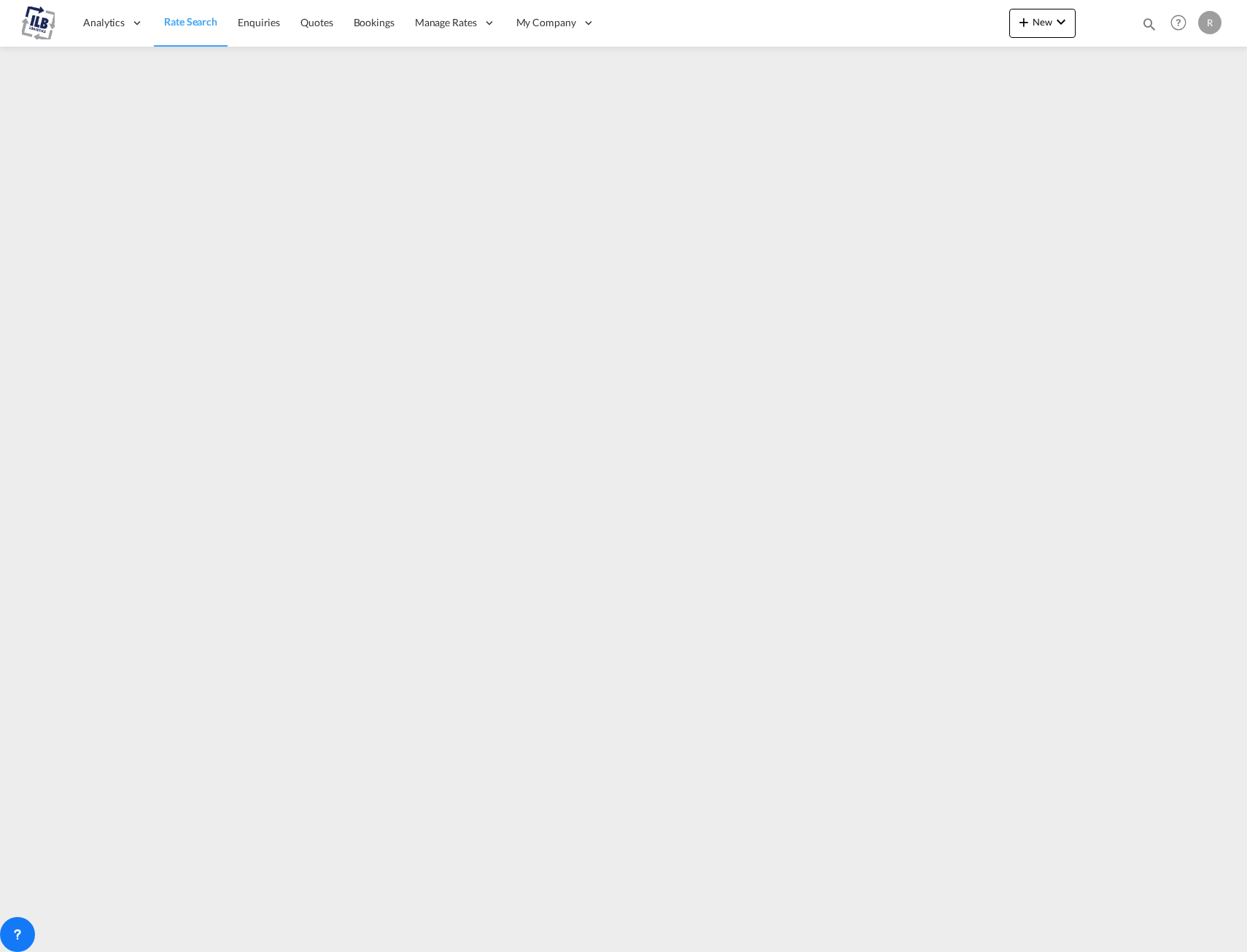
click at [34, 25] on img at bounding box center [38, 23] width 33 height 33
click at [251, 20] on span "Enquiries" at bounding box center [259, 22] width 43 height 13
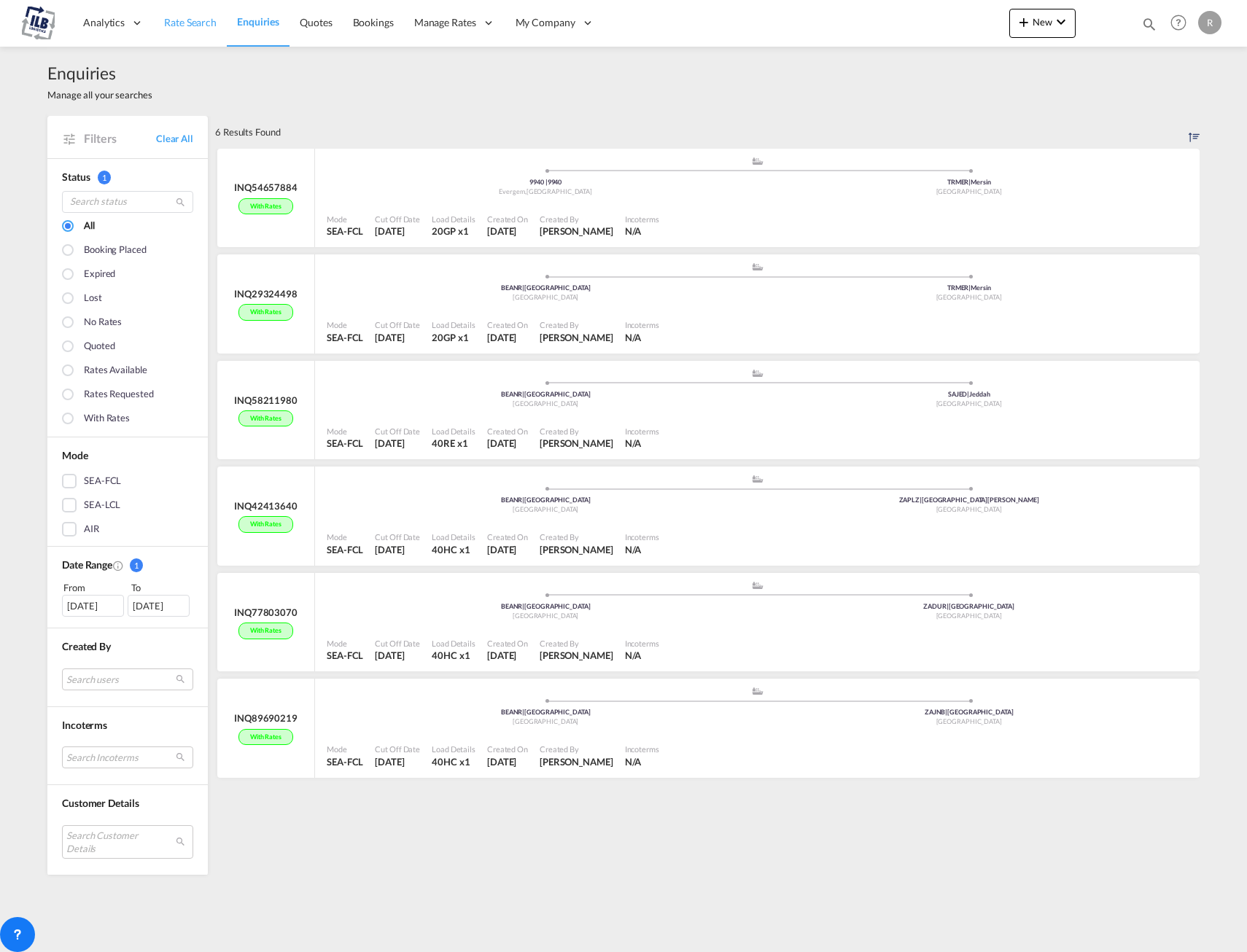
click at [197, 19] on span "Rate Search" at bounding box center [190, 22] width 52 height 13
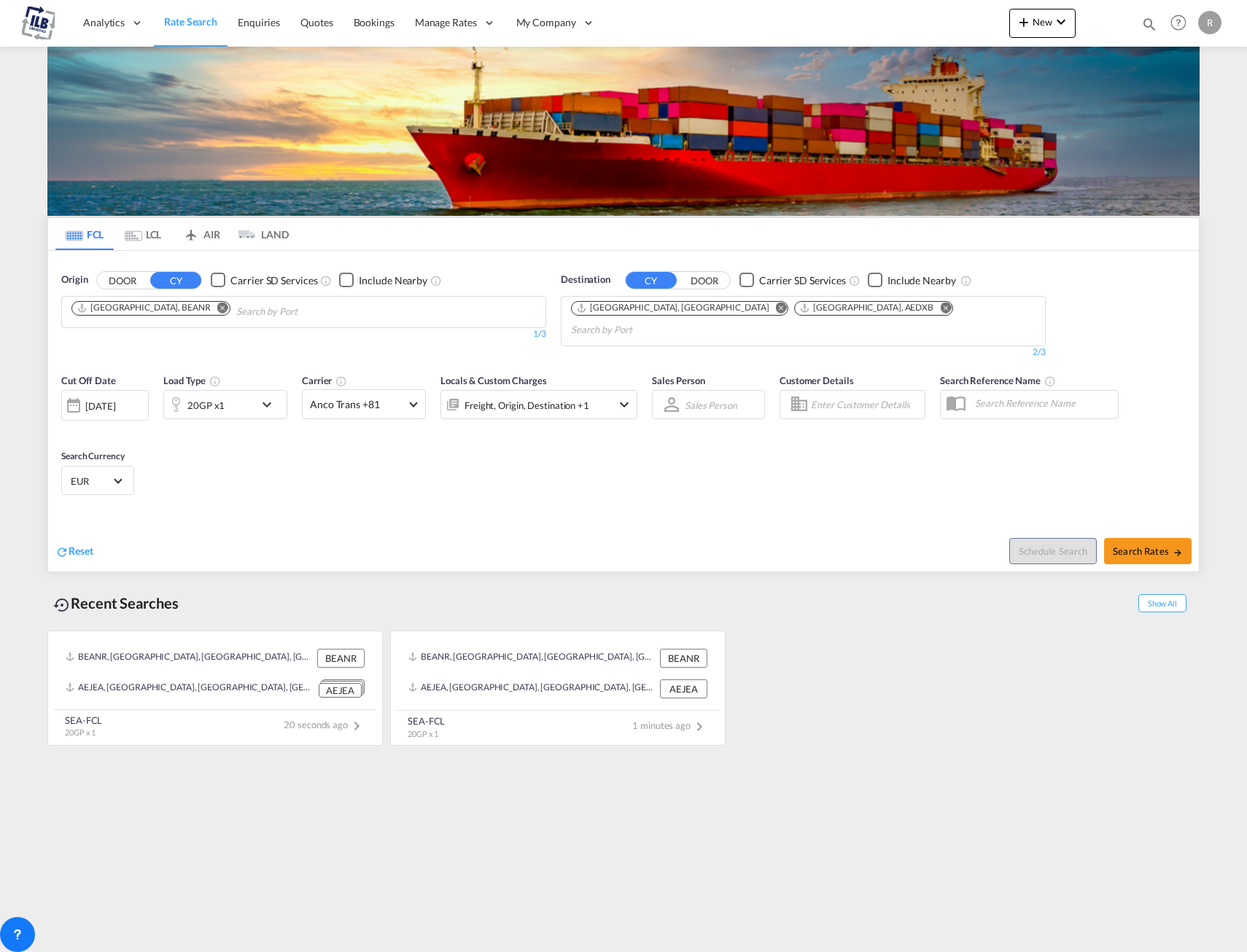
click at [769, 317] on md-chips-wrap "Jebel Ali, AEJEA Dubai, AEDXB" at bounding box center [803, 319] width 469 height 46
click at [940, 310] on md-icon "Remove" at bounding box center [946, 307] width 11 height 11
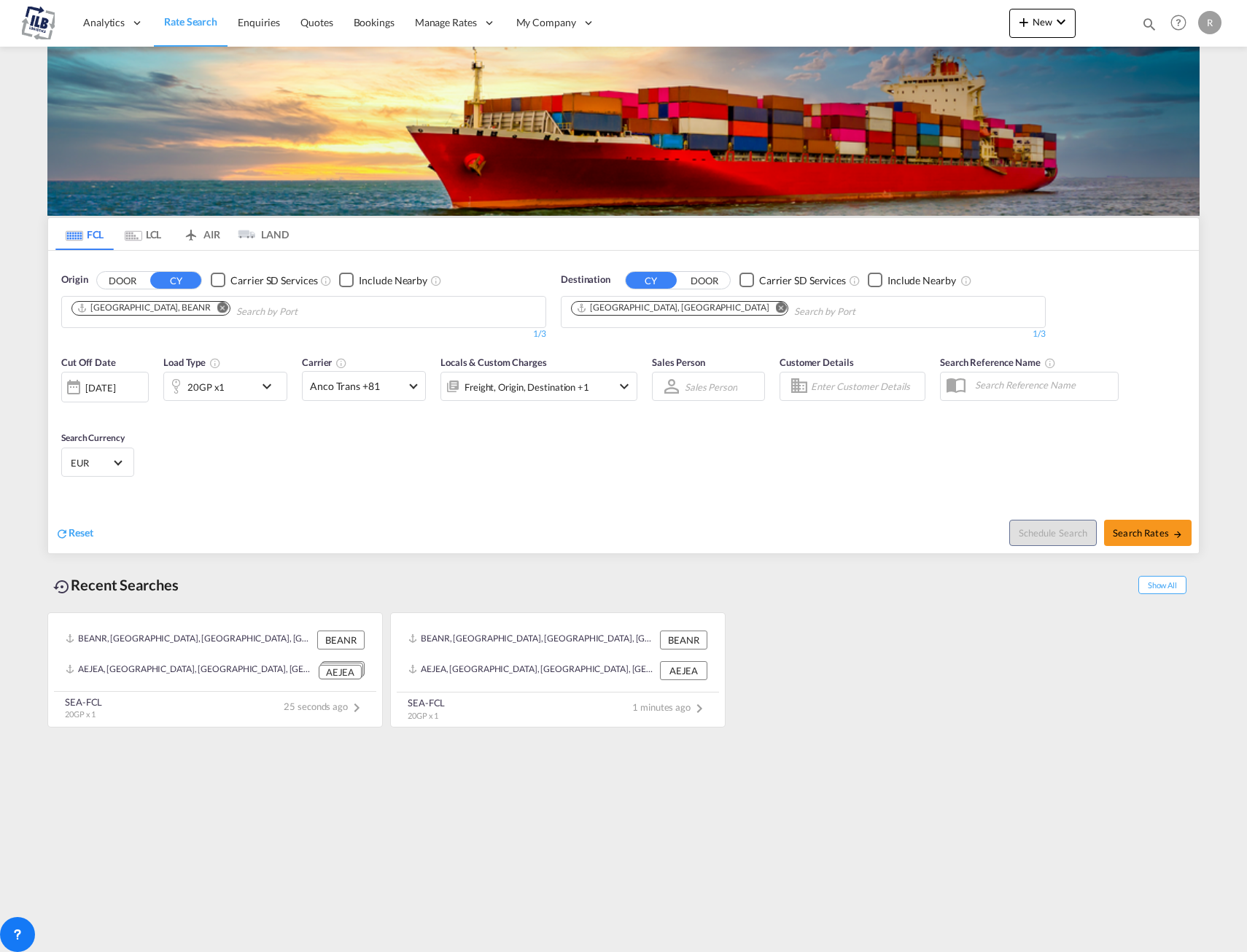
click at [349, 449] on div "Cut Off Date 09 Sep 2025 09/09/2025 Load Type 20GP x1 Carrier Anco Trans +81 On…" at bounding box center [624, 419] width 1151 height 143
click at [1069, 30] on md-icon "icon-chevron-down" at bounding box center [1060, 22] width 17 height 17
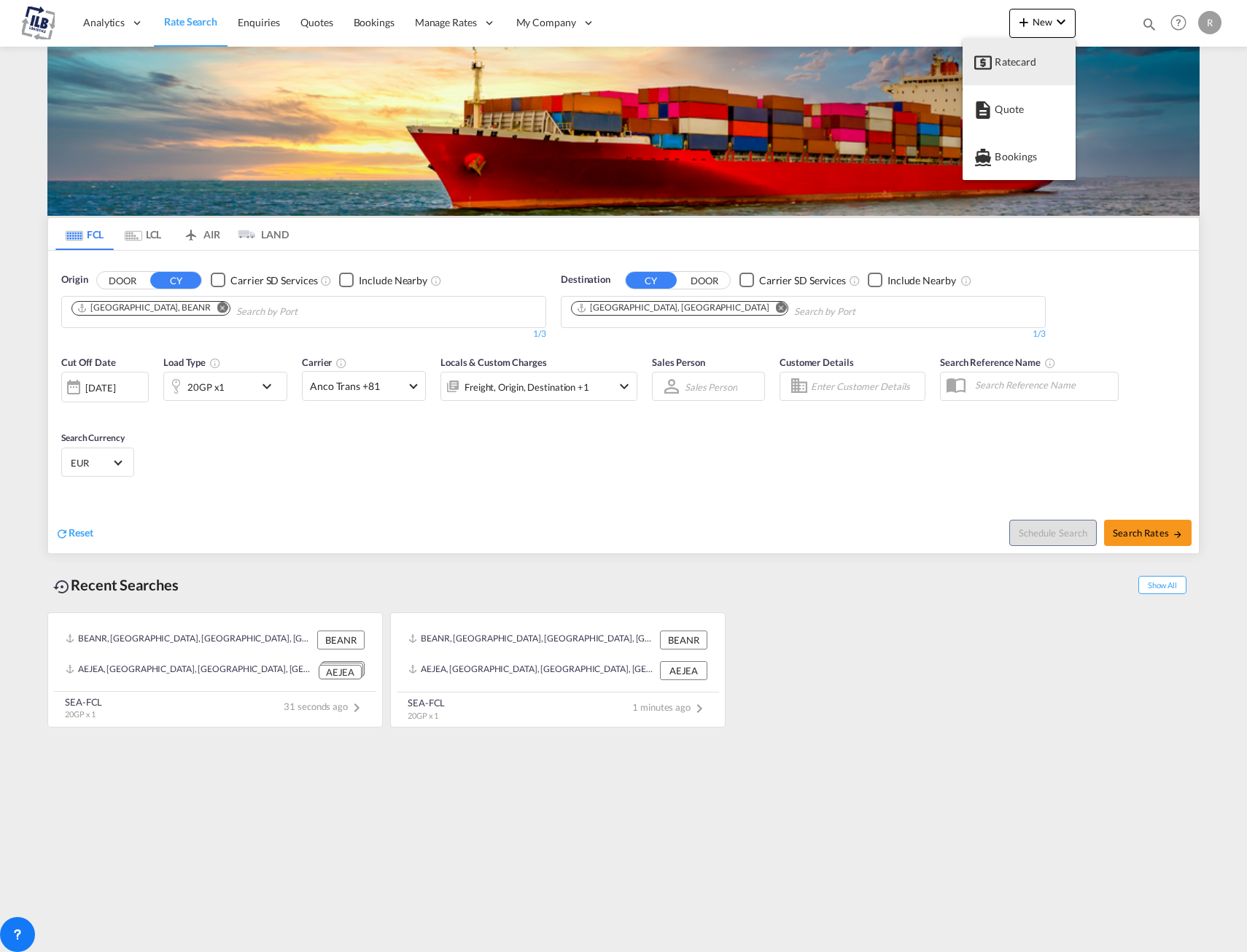
click at [1064, 23] on md-backdrop at bounding box center [623, 476] width 1247 height 952
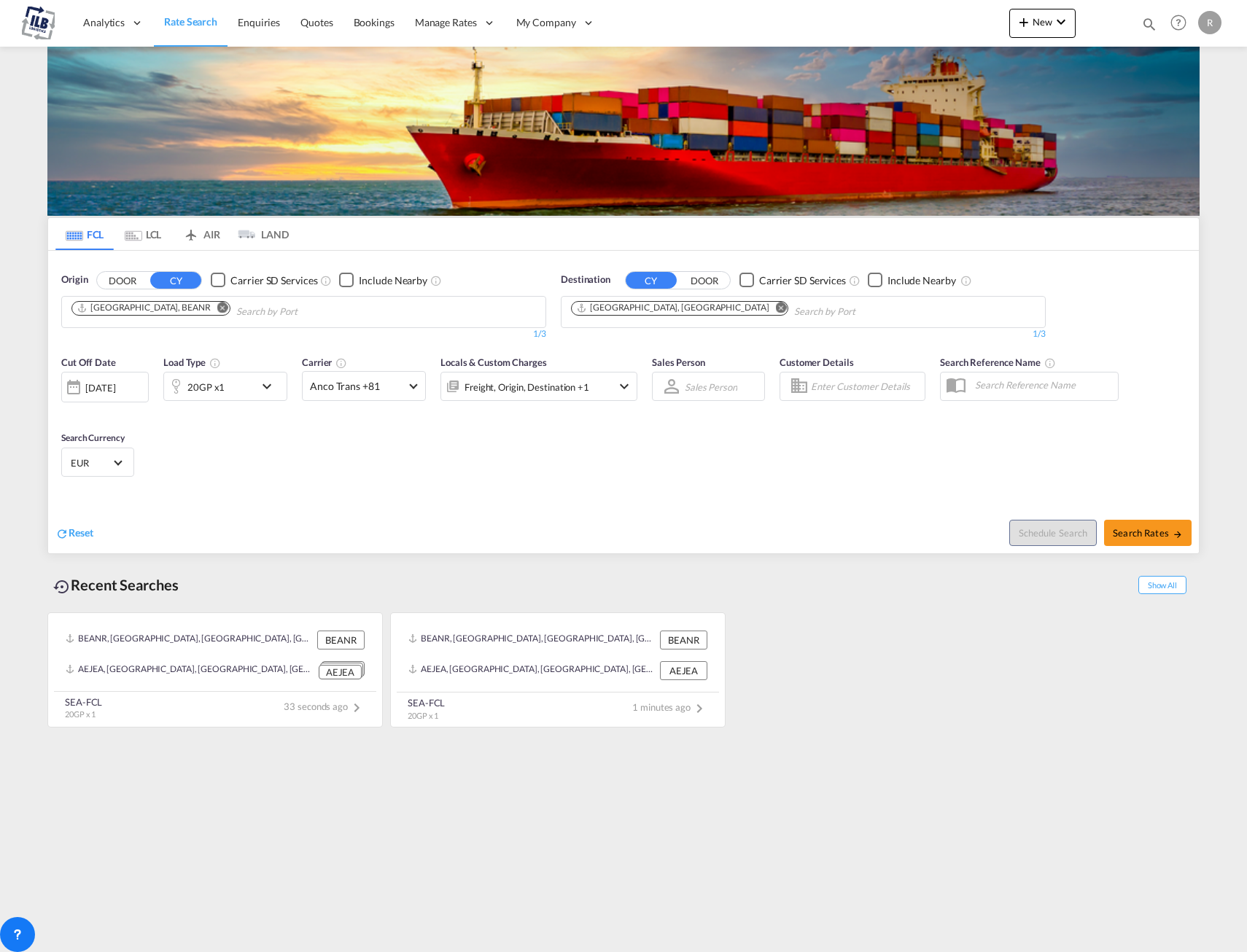
click at [937, 19] on div "Analytics Dashboard Rate Search Enquiries Quotes Bookings" at bounding box center [623, 22] width 1204 height 46
click at [266, 24] on span "Enquiries" at bounding box center [259, 22] width 43 height 13
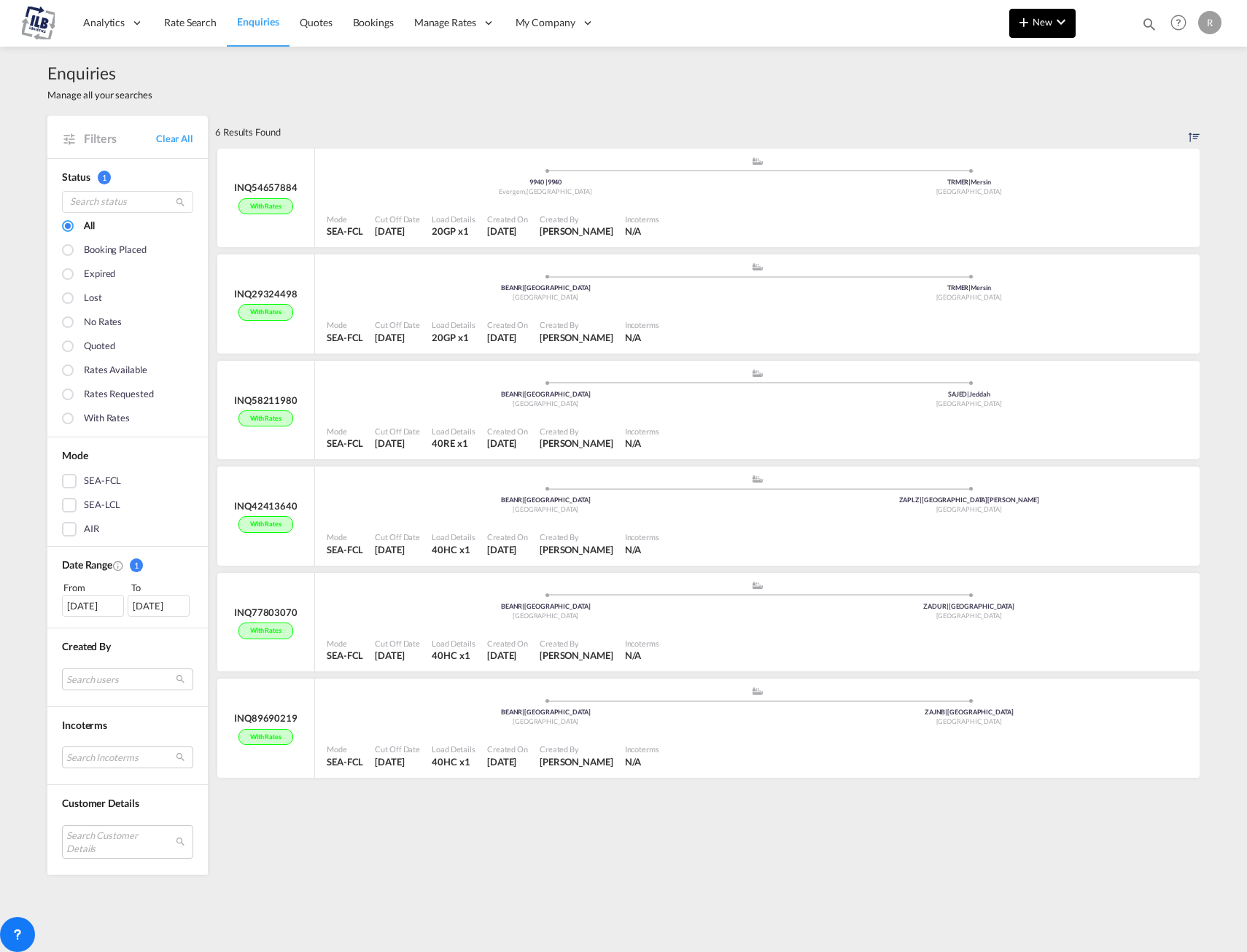
click at [1044, 29] on button "New" at bounding box center [1043, 23] width 66 height 29
click at [896, 18] on md-backdrop at bounding box center [623, 476] width 1247 height 952
click at [1051, 17] on span "New" at bounding box center [1043, 22] width 54 height 12
click at [1036, 120] on div "Quote" at bounding box center [1022, 109] width 54 height 37
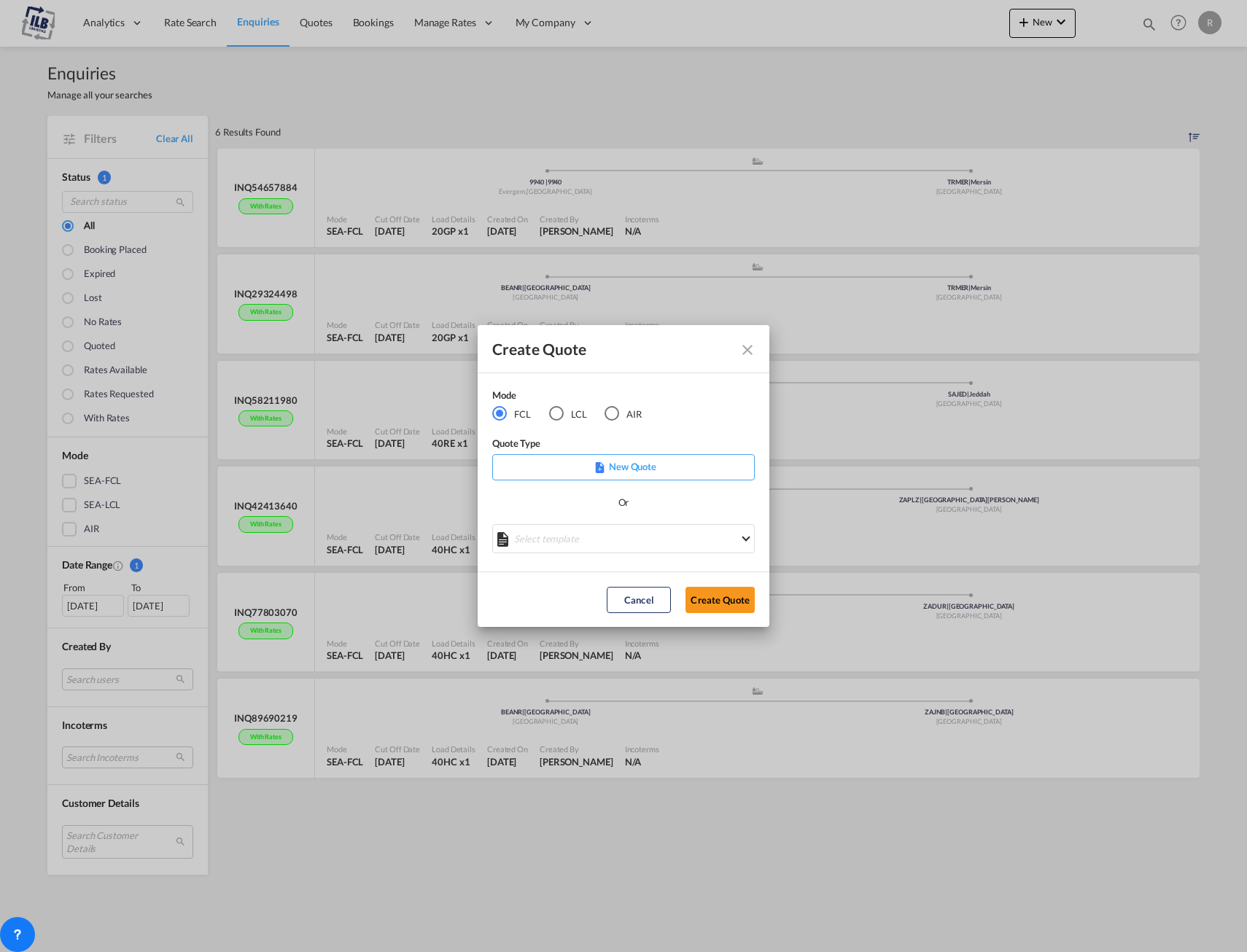
click at [740, 351] on md-icon "Close dialog" at bounding box center [747, 349] width 17 height 17
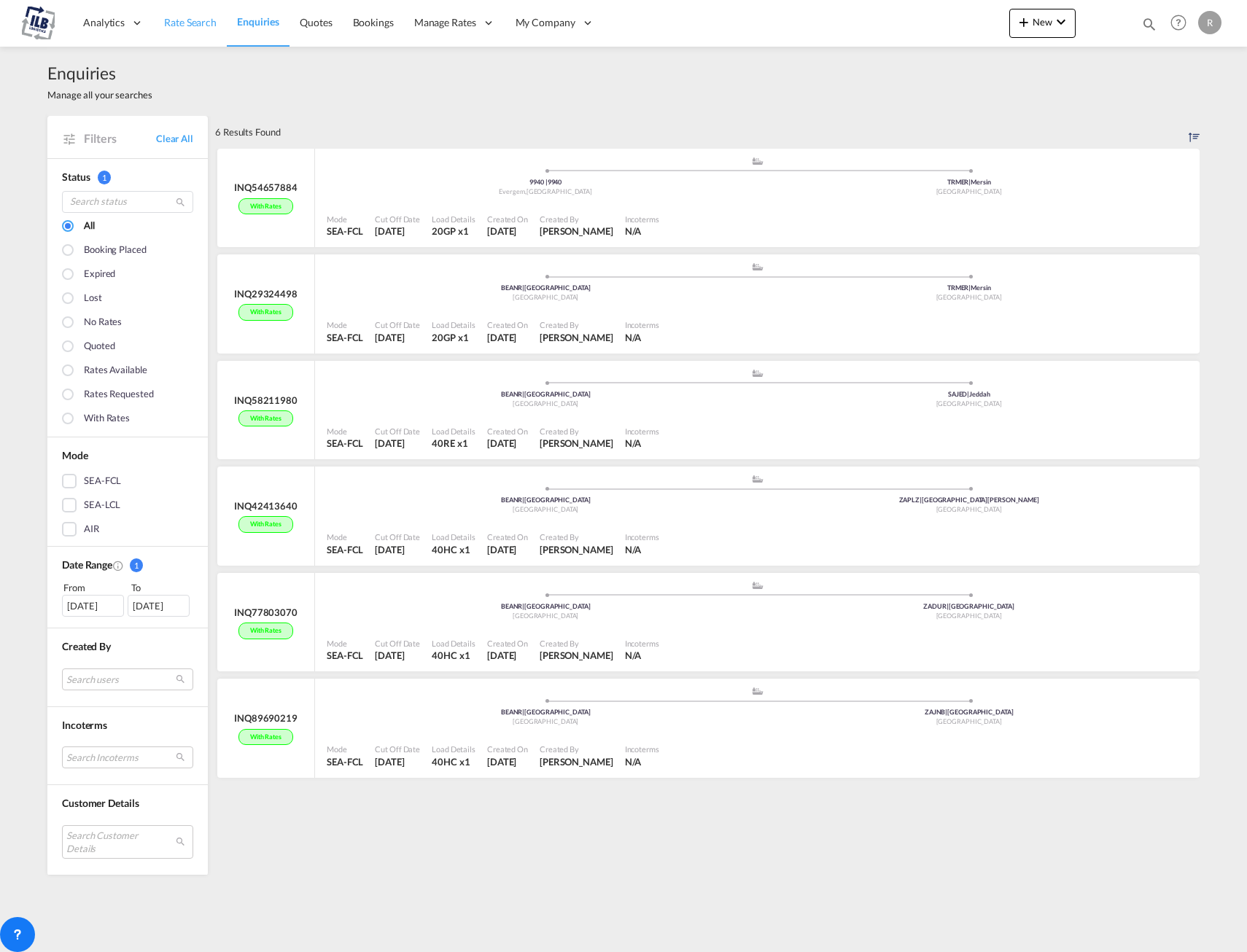
click at [164, 25] on span "Rate Search" at bounding box center [190, 22] width 52 height 13
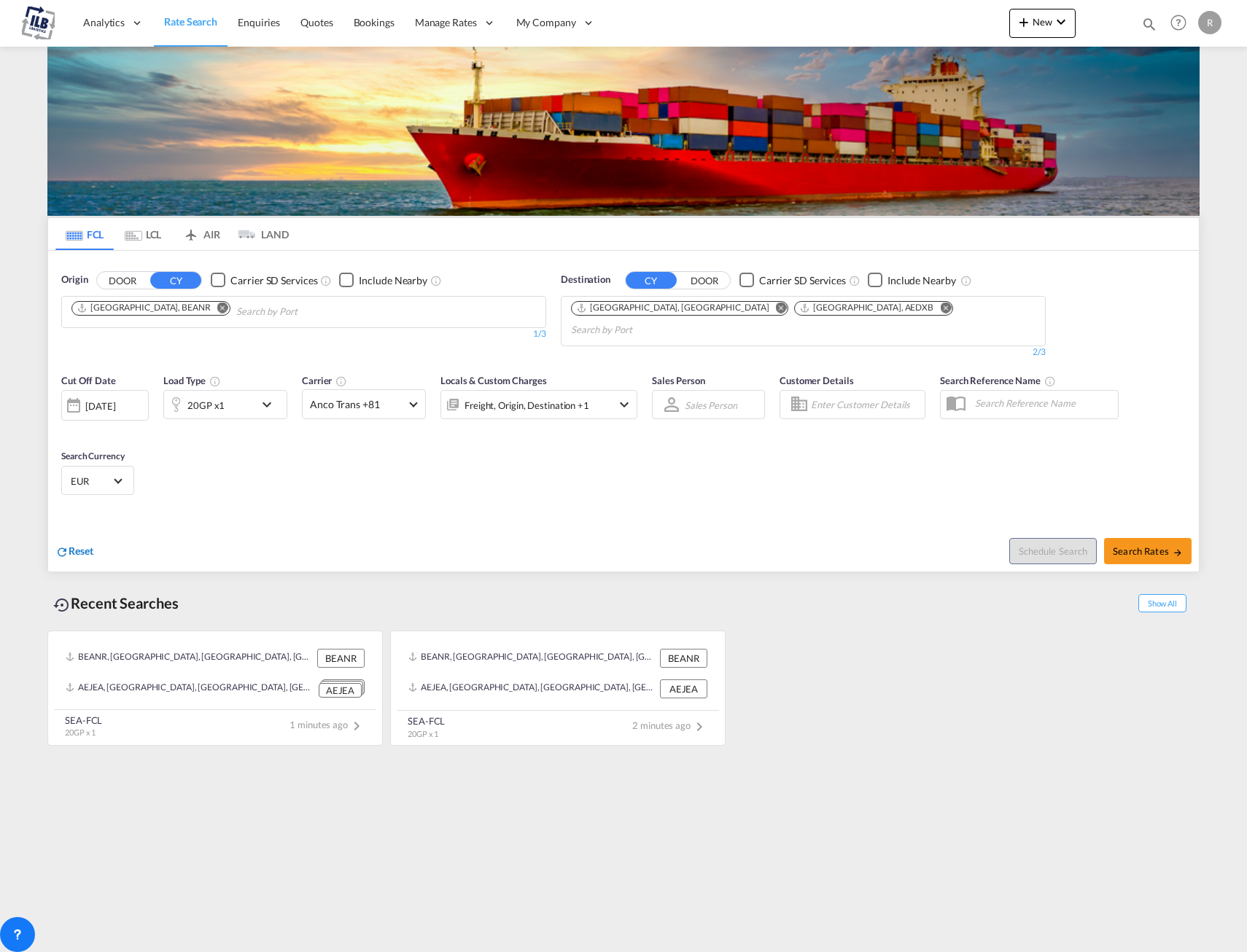
click at [81, 545] on span "Reset" at bounding box center [81, 551] width 25 height 13
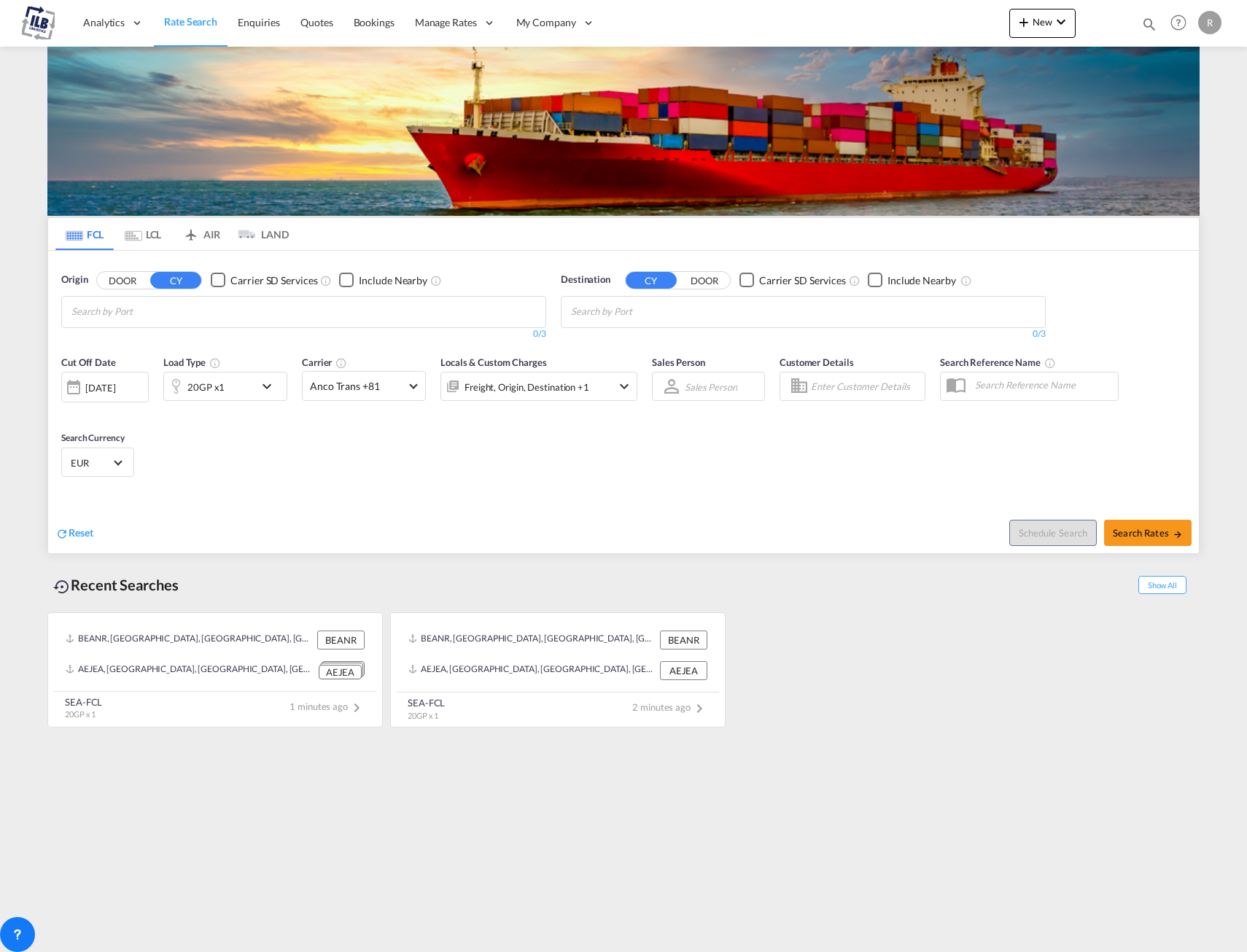
click at [615, 475] on div "Cut Off Date 09 Sep 2025 09/09/2025 Load Type 20GP x1 Carrier Anco Trans +81 On…" at bounding box center [624, 419] width 1151 height 143
click at [701, 394] on md-select "Sales Person Select Sales Person No results found" at bounding box center [711, 386] width 55 height 20
click at [576, 486] on md-backdrop at bounding box center [623, 476] width 1247 height 952
click at [825, 375] on div at bounding box center [852, 386] width 146 height 29
click at [571, 510] on div "Reset" at bounding box center [341, 522] width 572 height 40
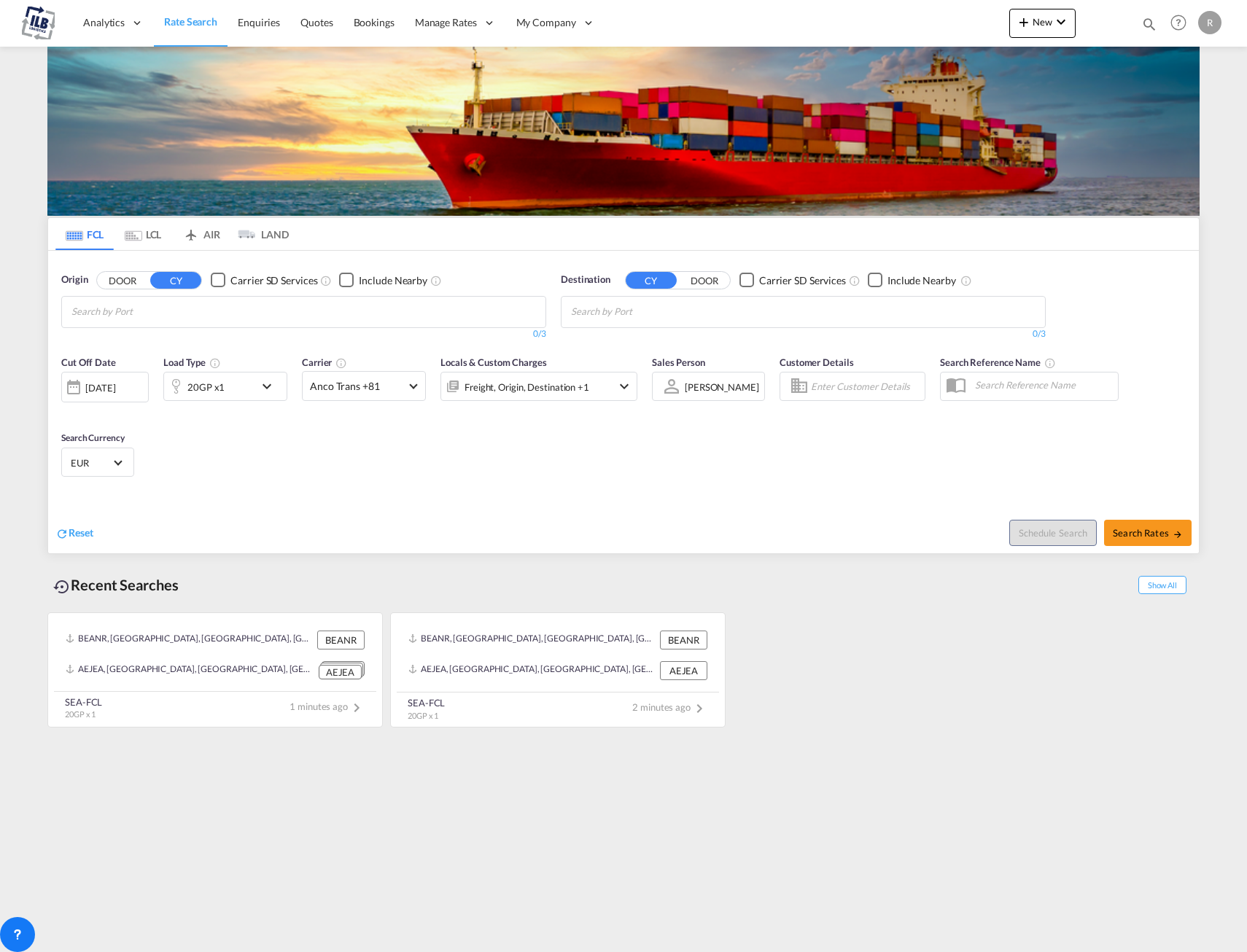
click at [95, 239] on md-tab-item "FCL" at bounding box center [84, 234] width 58 height 32
click at [119, 283] on button "DOOR" at bounding box center [122, 281] width 51 height 16
click at [172, 286] on button "CY" at bounding box center [175, 281] width 51 height 16
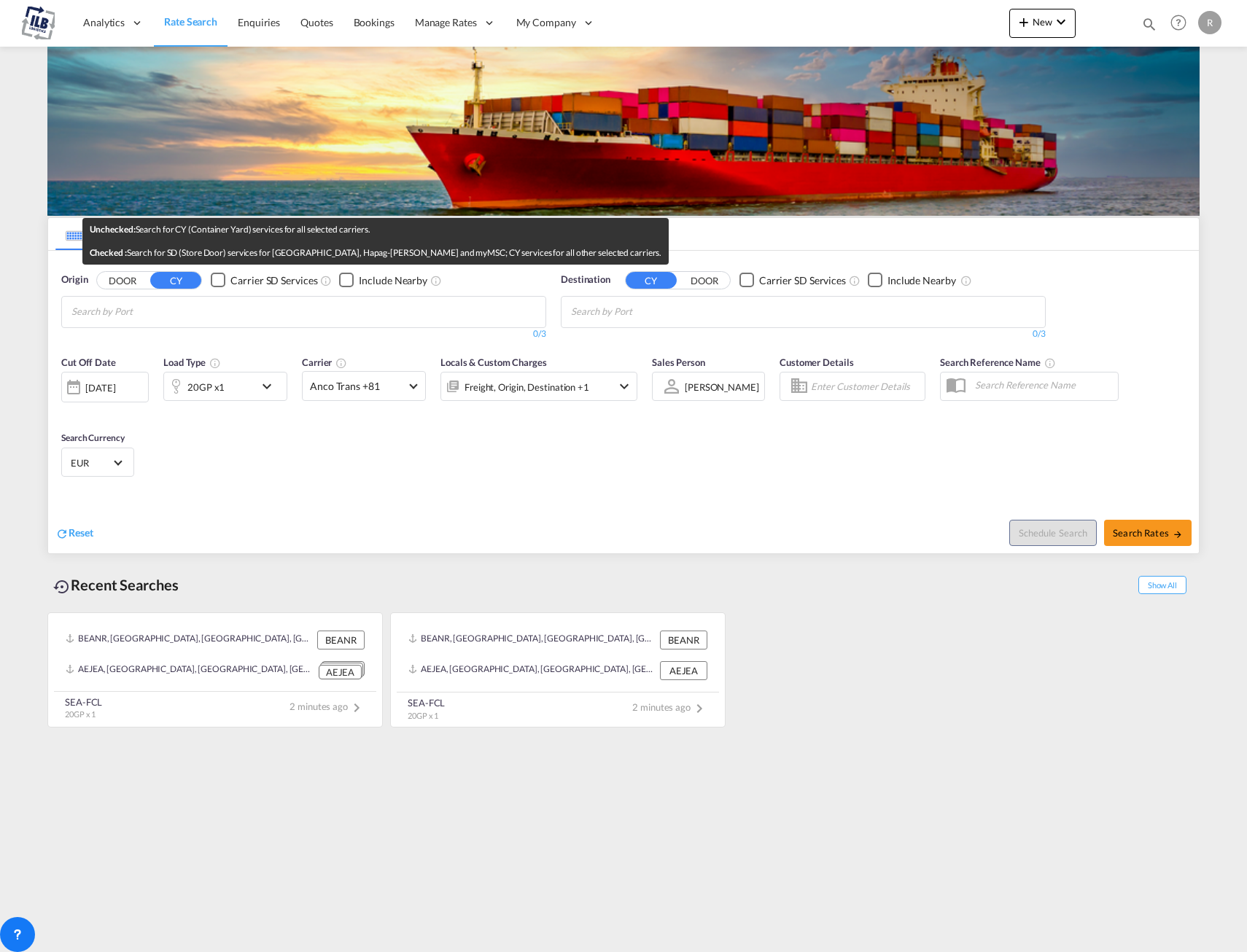
click at [321, 282] on md-icon "Unchecked:\a Search for CY (Container Yard) services for all selected carriers.…" at bounding box center [326, 281] width 12 height 12
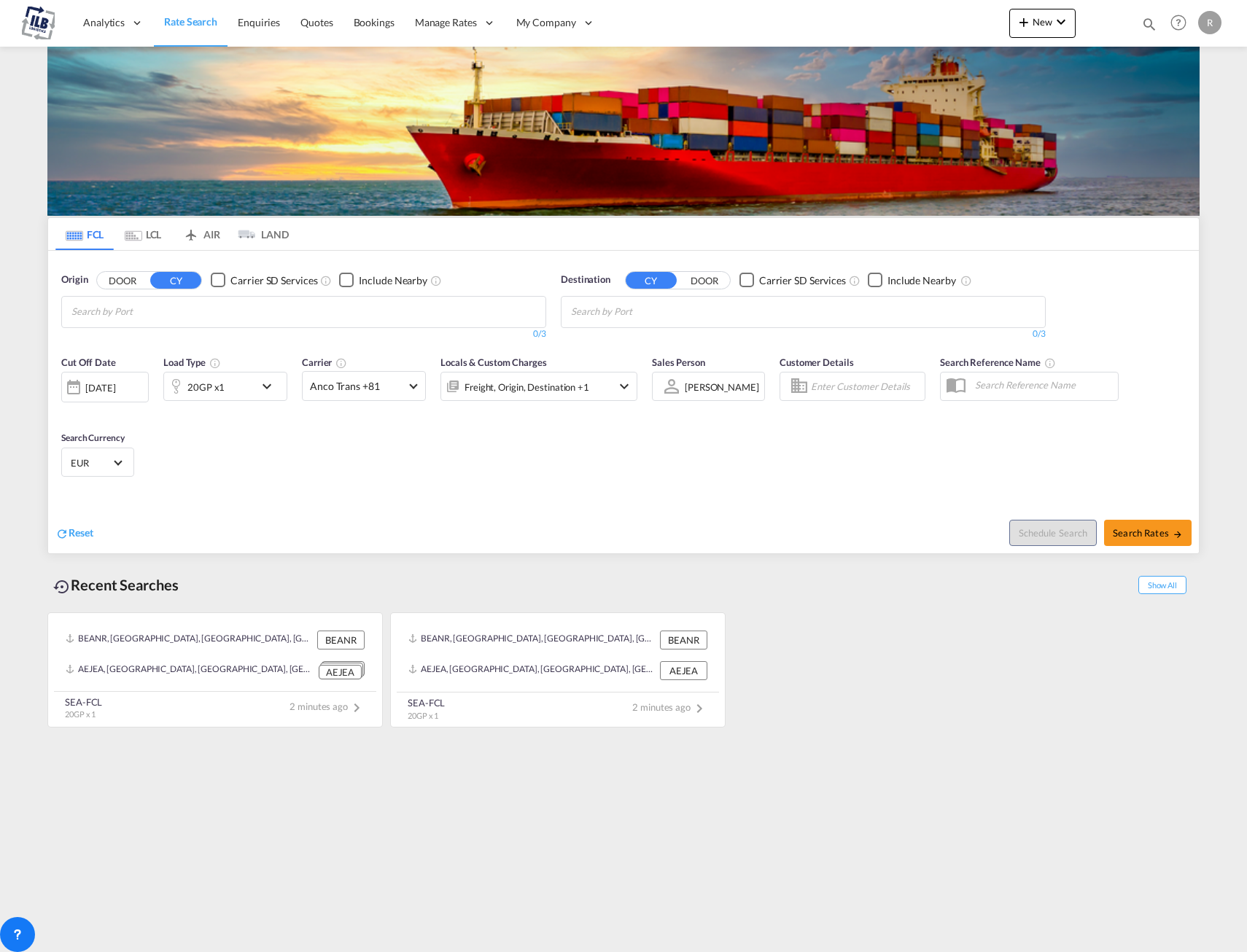
click at [246, 381] on div "20GP x1" at bounding box center [209, 386] width 90 height 29
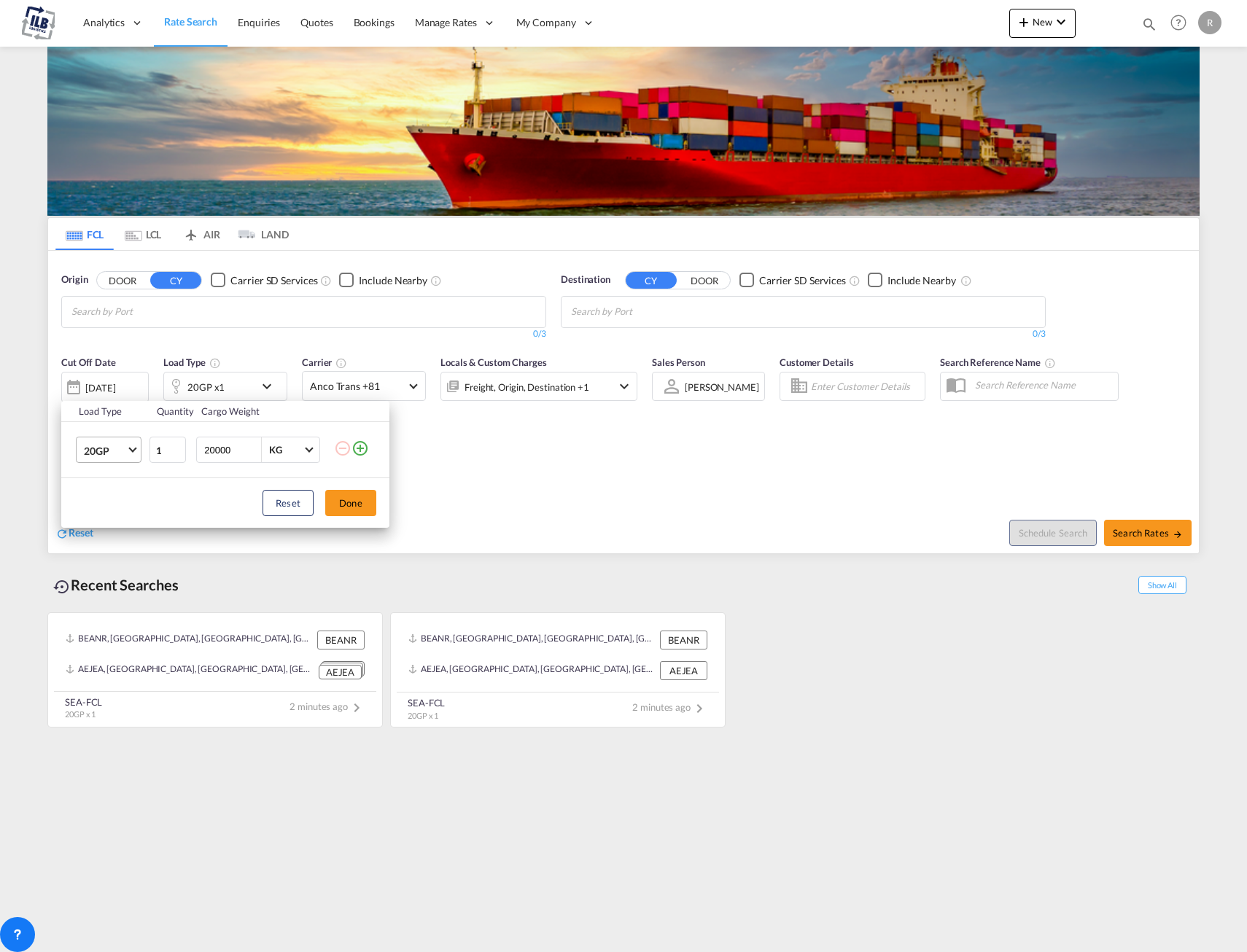
click at [130, 448] on span "Choose: \a20GP" at bounding box center [132, 448] width 8 height 8
click at [117, 518] on md-option "40HC" at bounding box center [122, 520] width 99 height 35
click at [349, 505] on button "Done" at bounding box center [351, 503] width 51 height 26
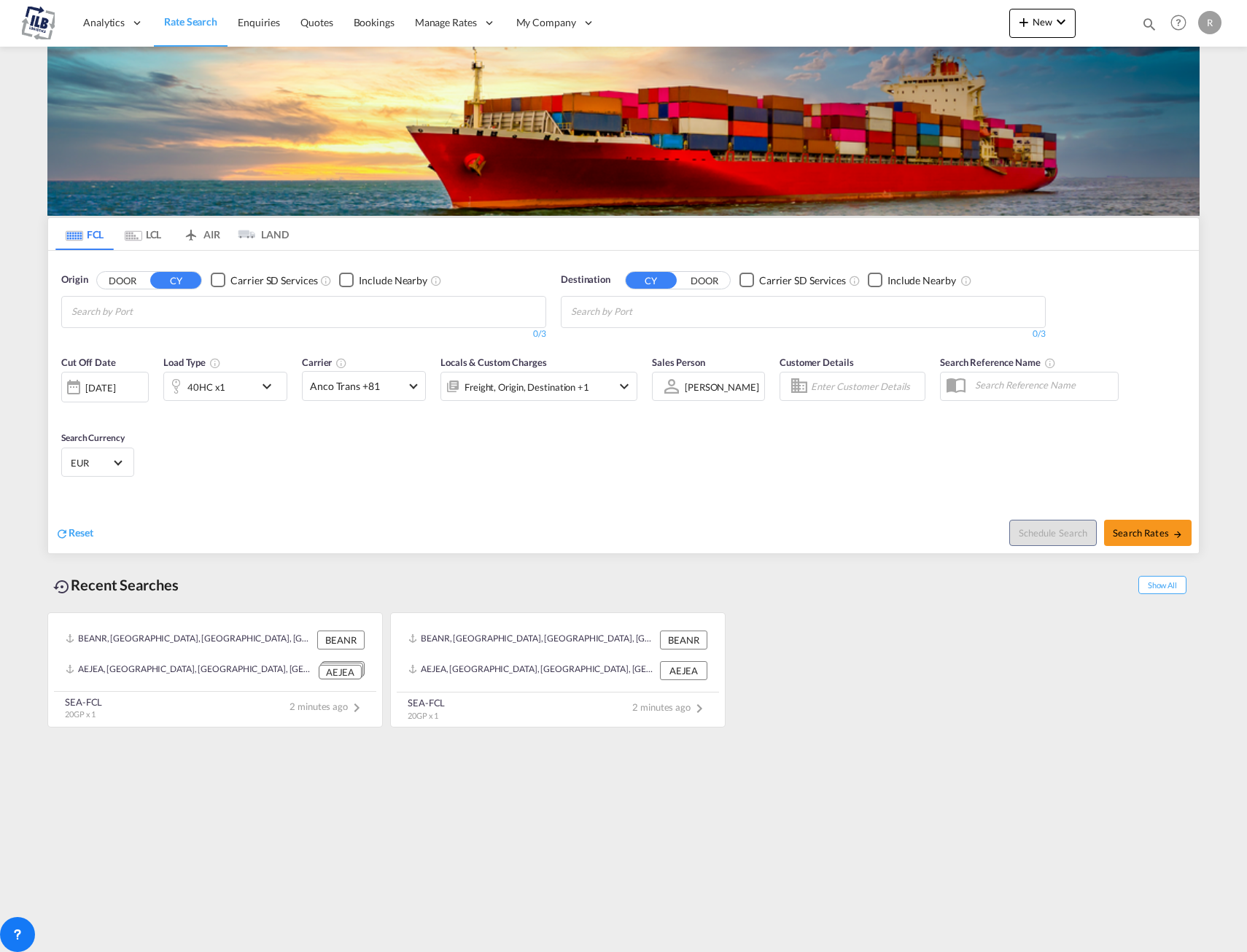
click at [237, 317] on md-chips at bounding box center [304, 312] width 484 height 31
type input "antwer"
click at [135, 342] on div "Antwer p Belgium BEANR" at bounding box center [184, 345] width 277 height 44
type input "jebel ali"
click at [640, 348] on div "Jebel Ali United Arab Emirates AEJEA" at bounding box center [684, 345] width 277 height 44
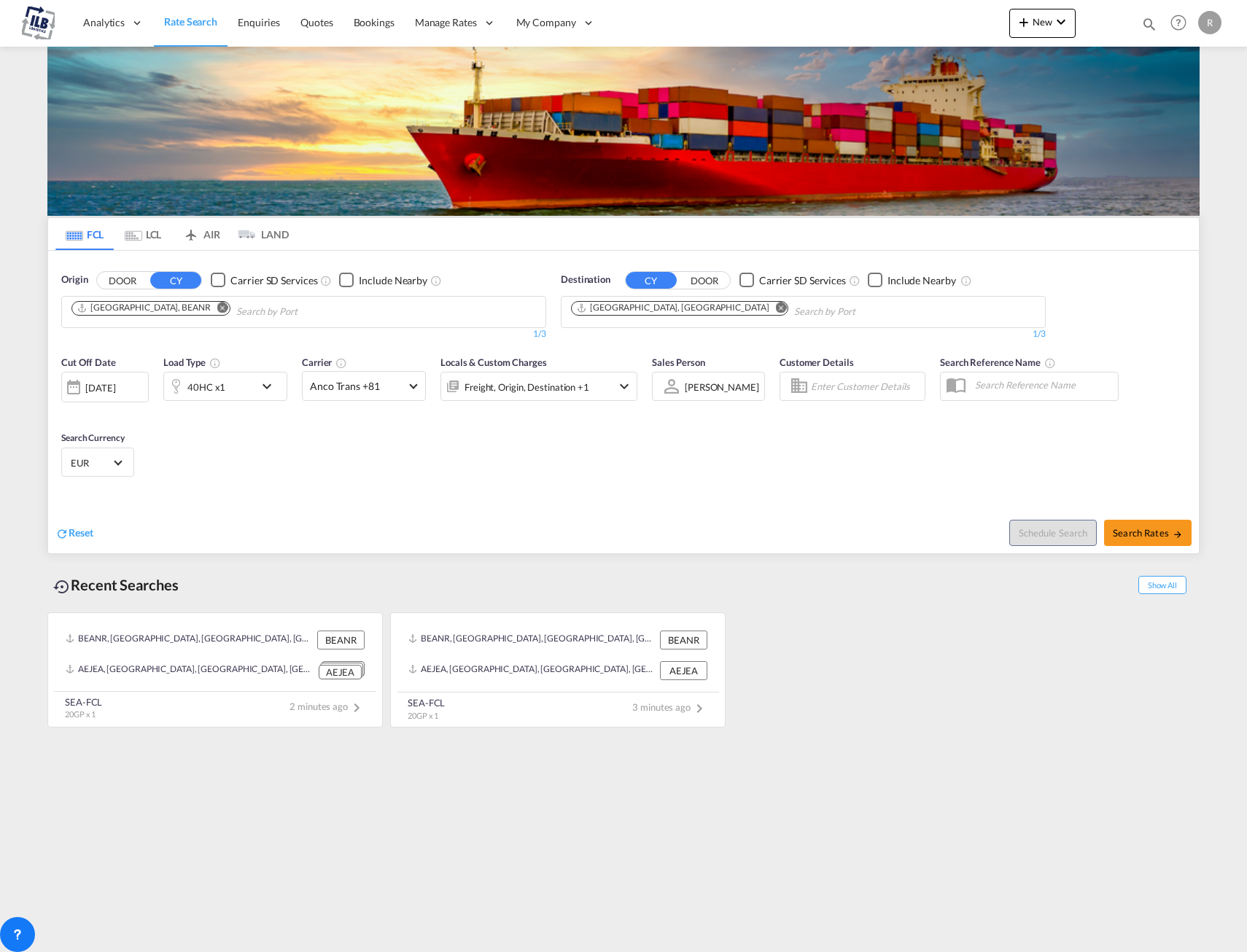
click at [869, 464] on div "Cut Off Date 09 Sep 2025 09/09/2025 Load Type 40HC x1 Carrier Anco Trans +81 On…" at bounding box center [624, 419] width 1151 height 143
click at [1127, 528] on span "Search Rates" at bounding box center [1148, 533] width 70 height 12
type input "BEANR to AEJEA / 9 Sep 2025"
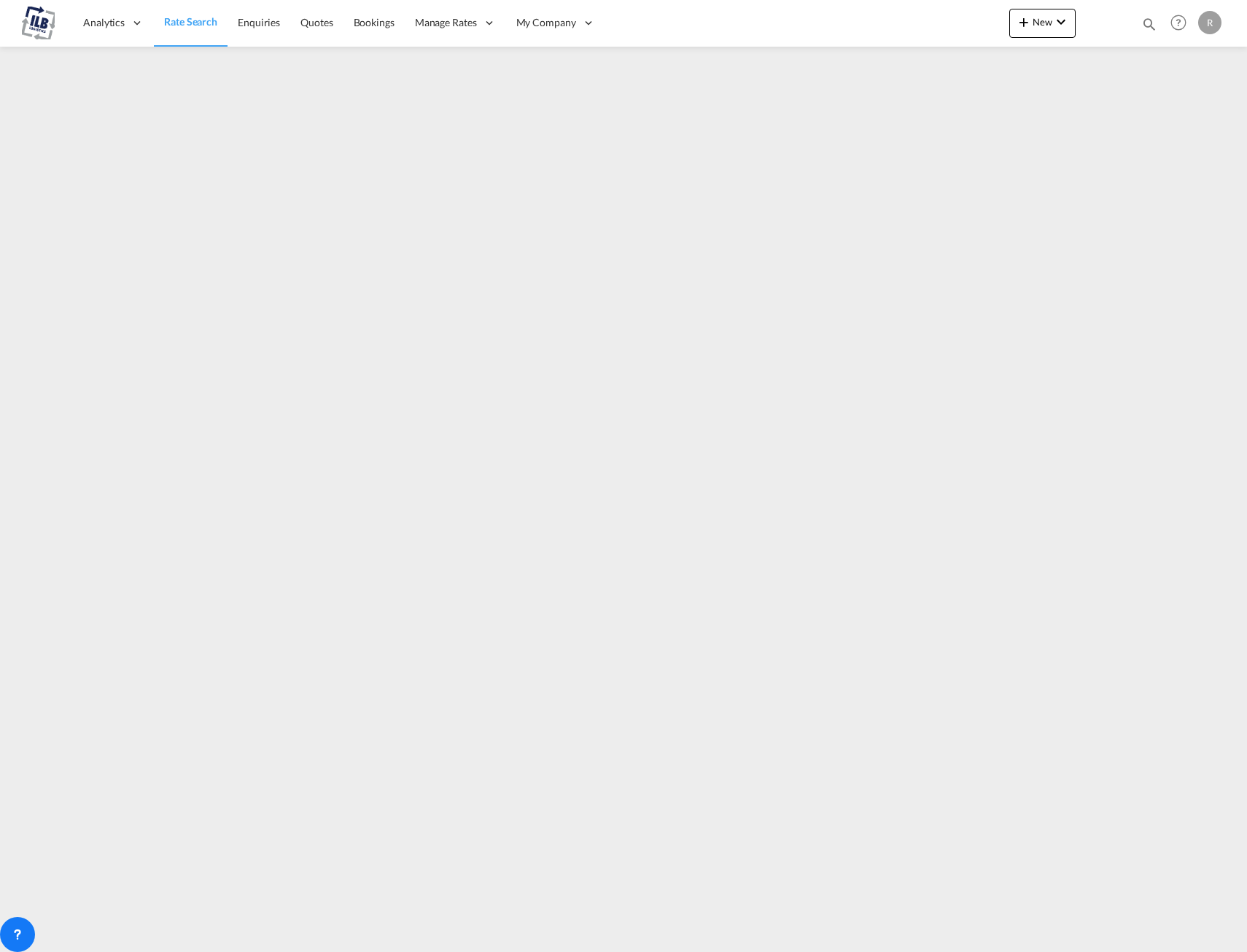
click at [187, 26] on span "Rate Search" at bounding box center [190, 22] width 53 height 13
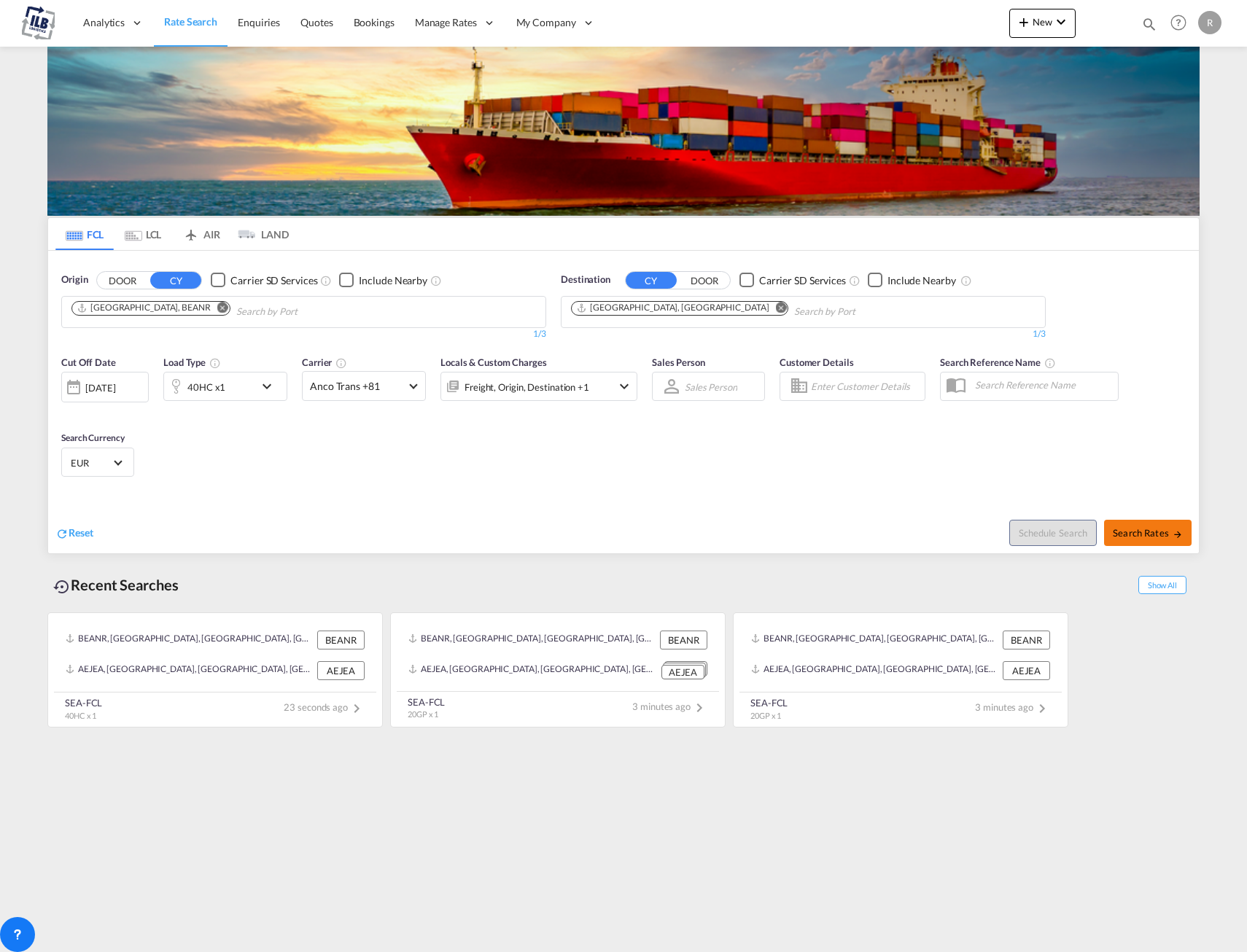
click at [1145, 534] on span "Search Rates" at bounding box center [1148, 533] width 70 height 12
type input "BEANR to AEJEA / 9 Sep 2025"
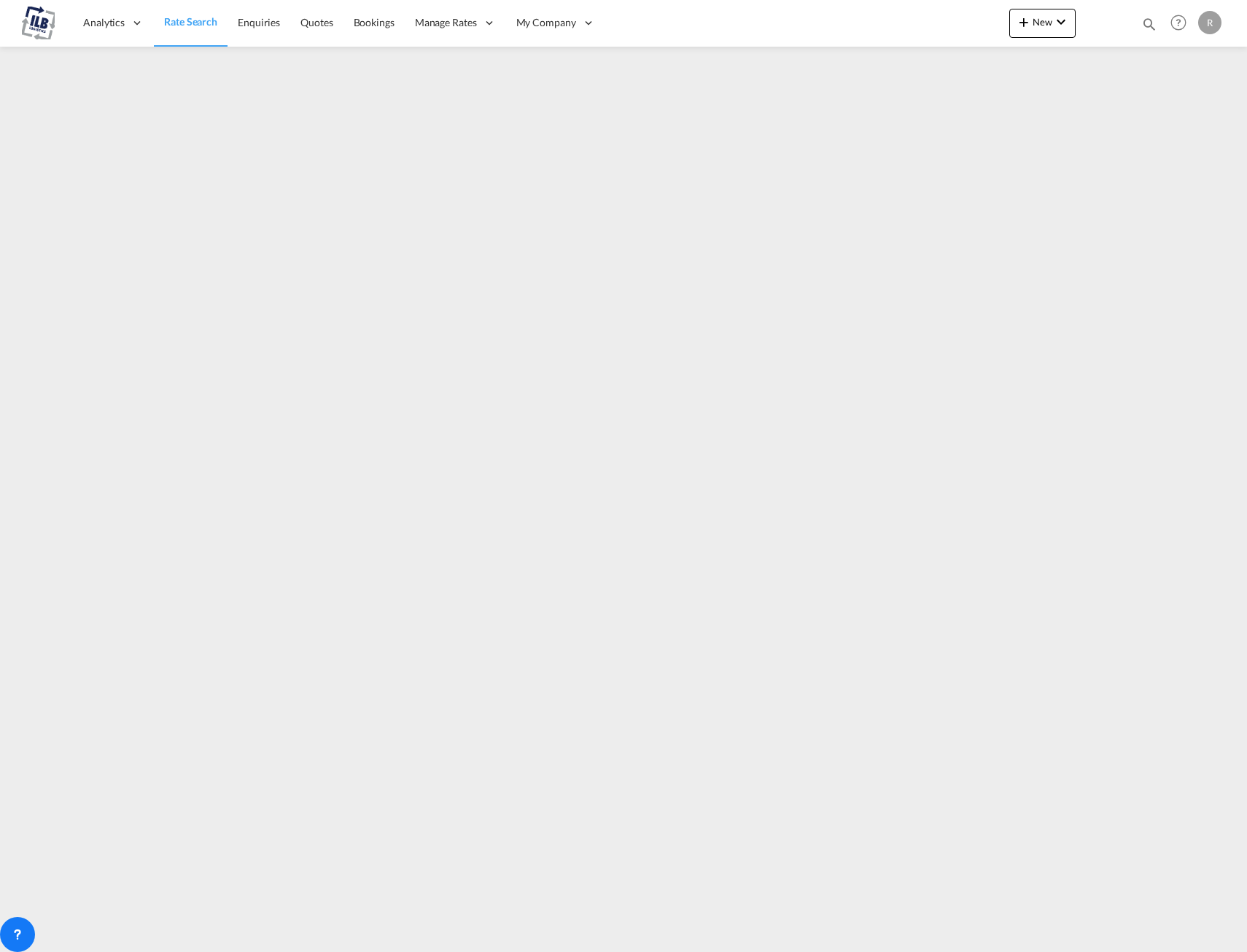
click at [188, 16] on span "Rate Search" at bounding box center [190, 22] width 53 height 13
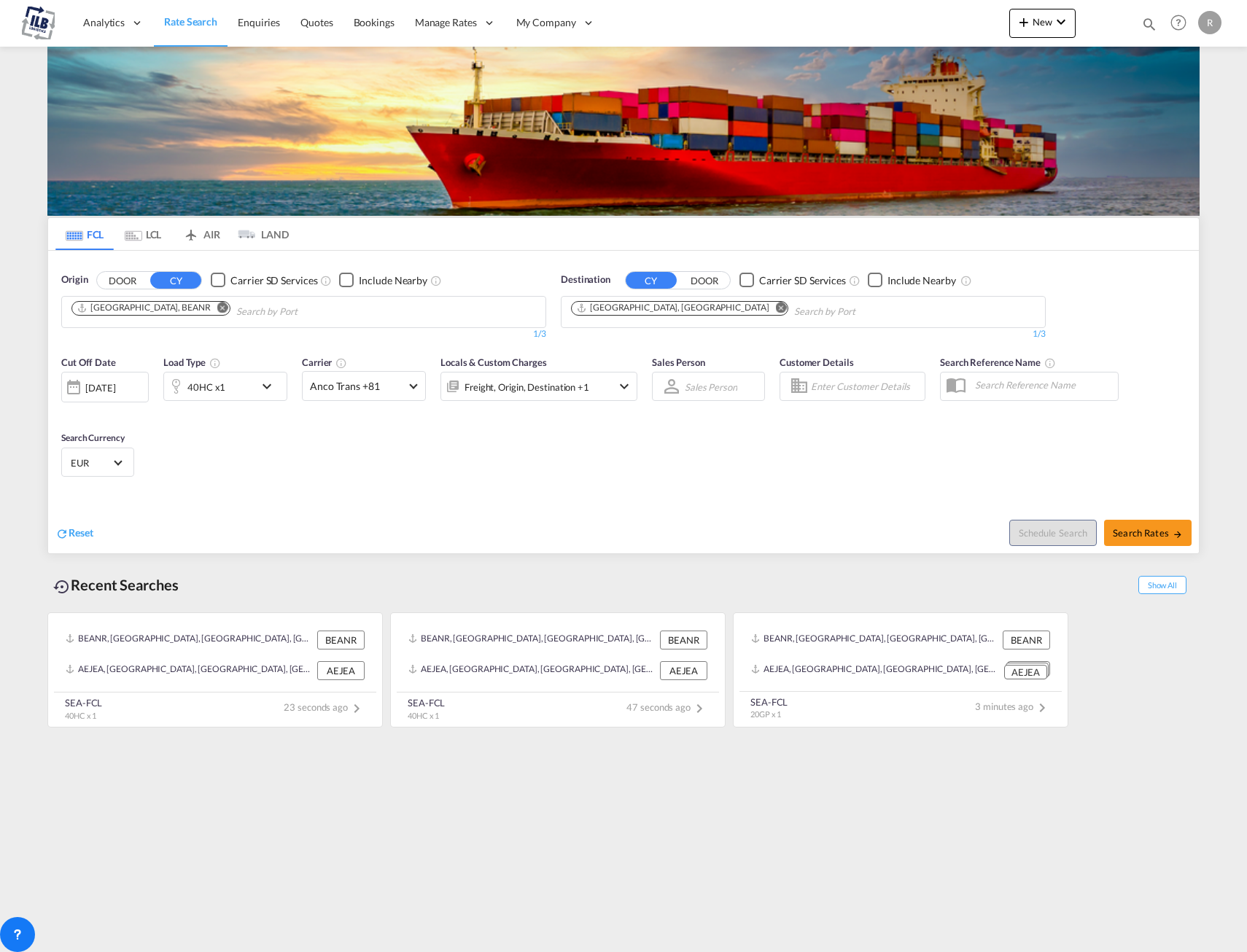
click at [1209, 22] on div "R" at bounding box center [1210, 22] width 23 height 23
click at [1209, 22] on md-backdrop at bounding box center [623, 476] width 1247 height 952
click at [841, 23] on div "Analytics Dashboard Rate Search Enquiries Quotes Bookings" at bounding box center [623, 22] width 1204 height 46
click at [1146, 533] on span "Search Rates" at bounding box center [1148, 533] width 70 height 12
type input "BEANR to AEJEA / 9 Sep 2025"
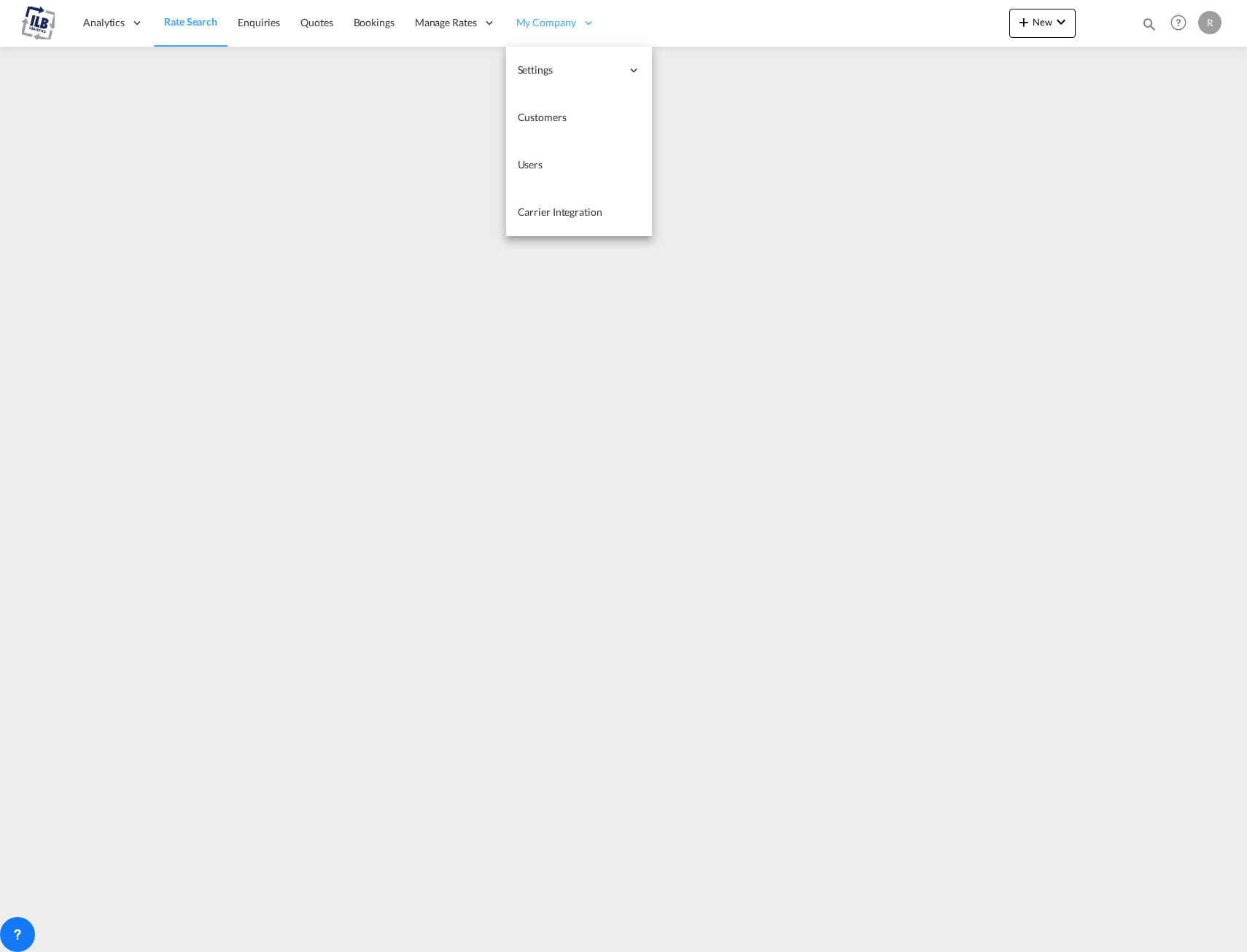
click at [554, 28] on span "My Company" at bounding box center [546, 23] width 60 height 15
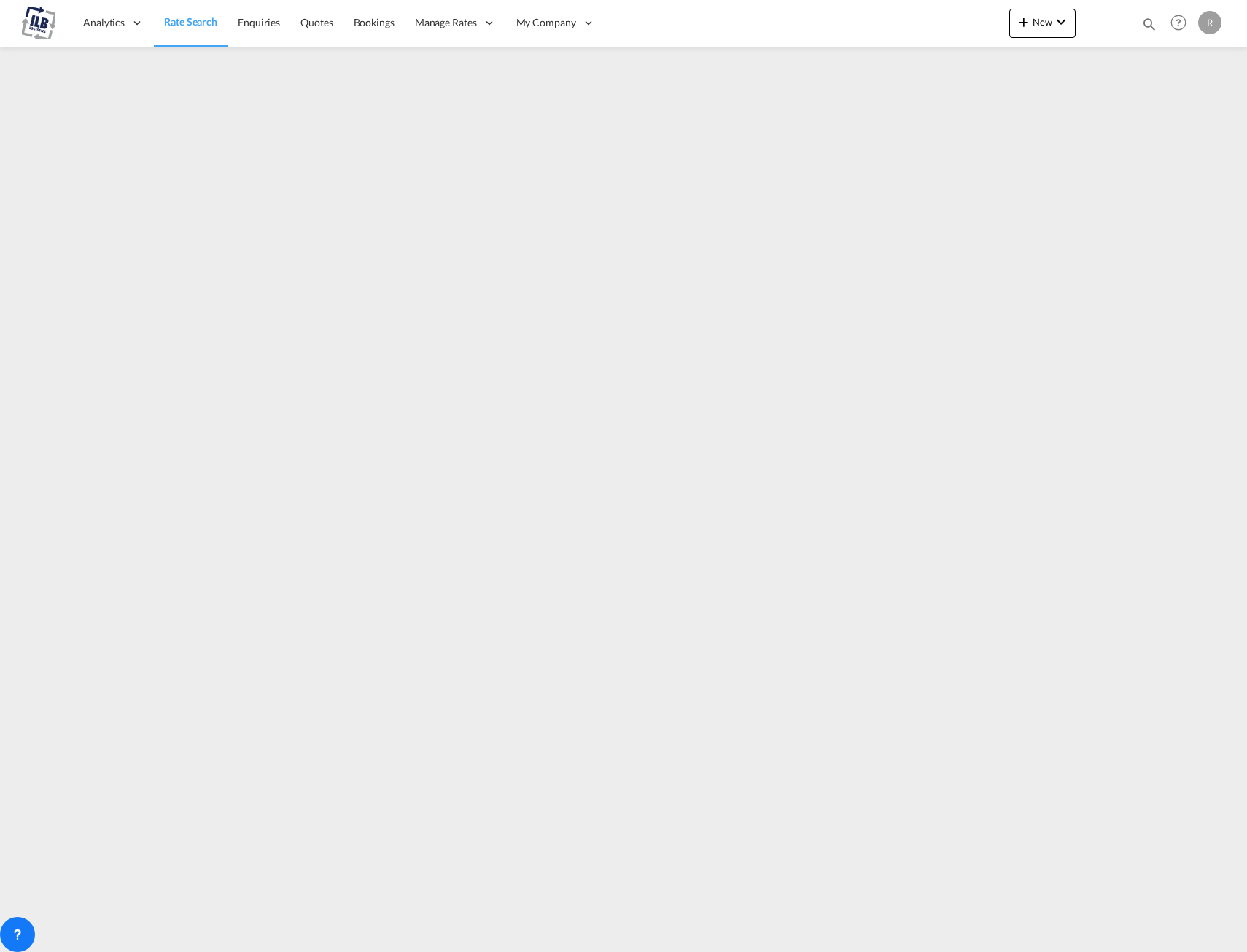
click at [200, 26] on span "Rate Search" at bounding box center [190, 22] width 53 height 13
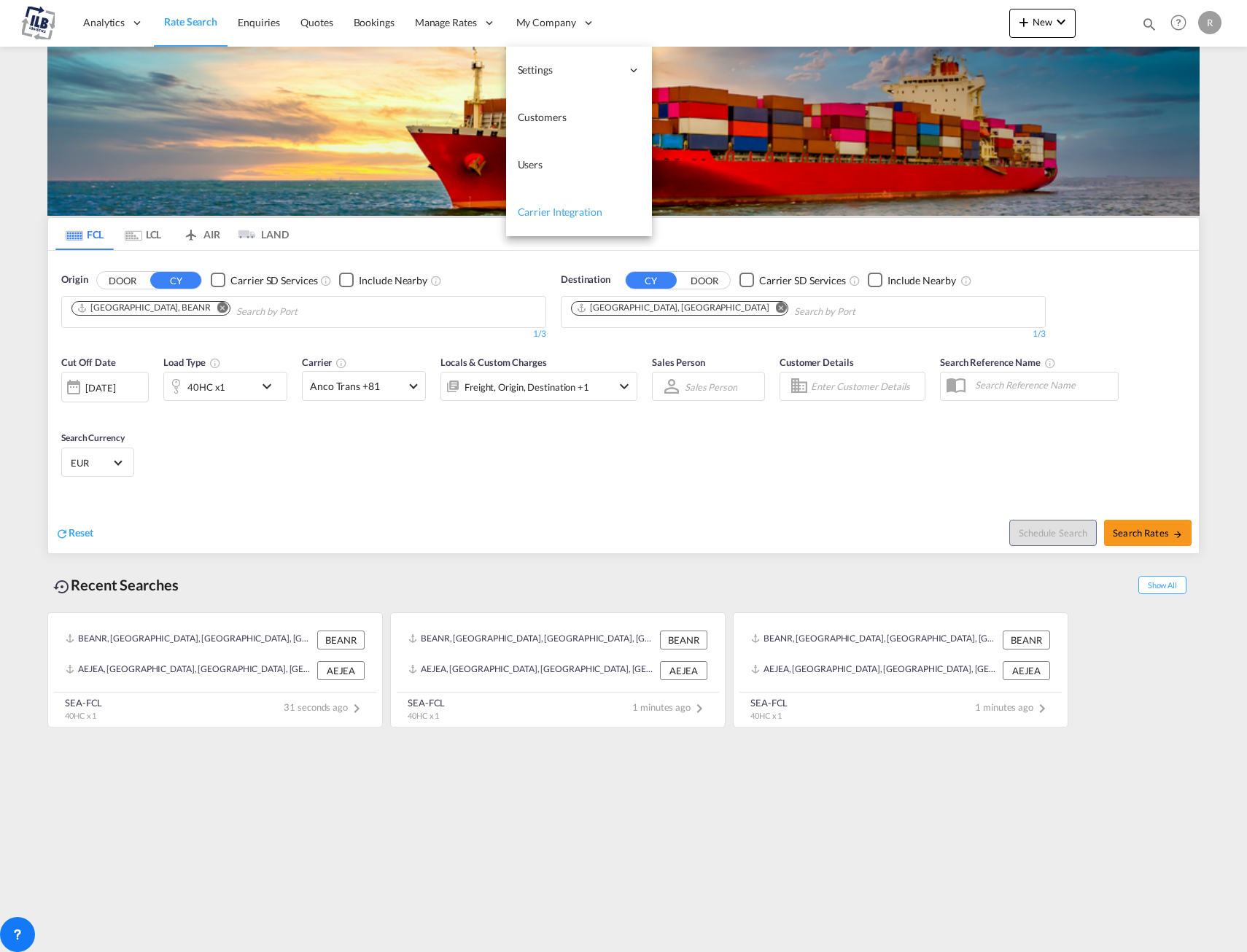
click at [564, 210] on span "Carrier Integration" at bounding box center [560, 212] width 84 height 13
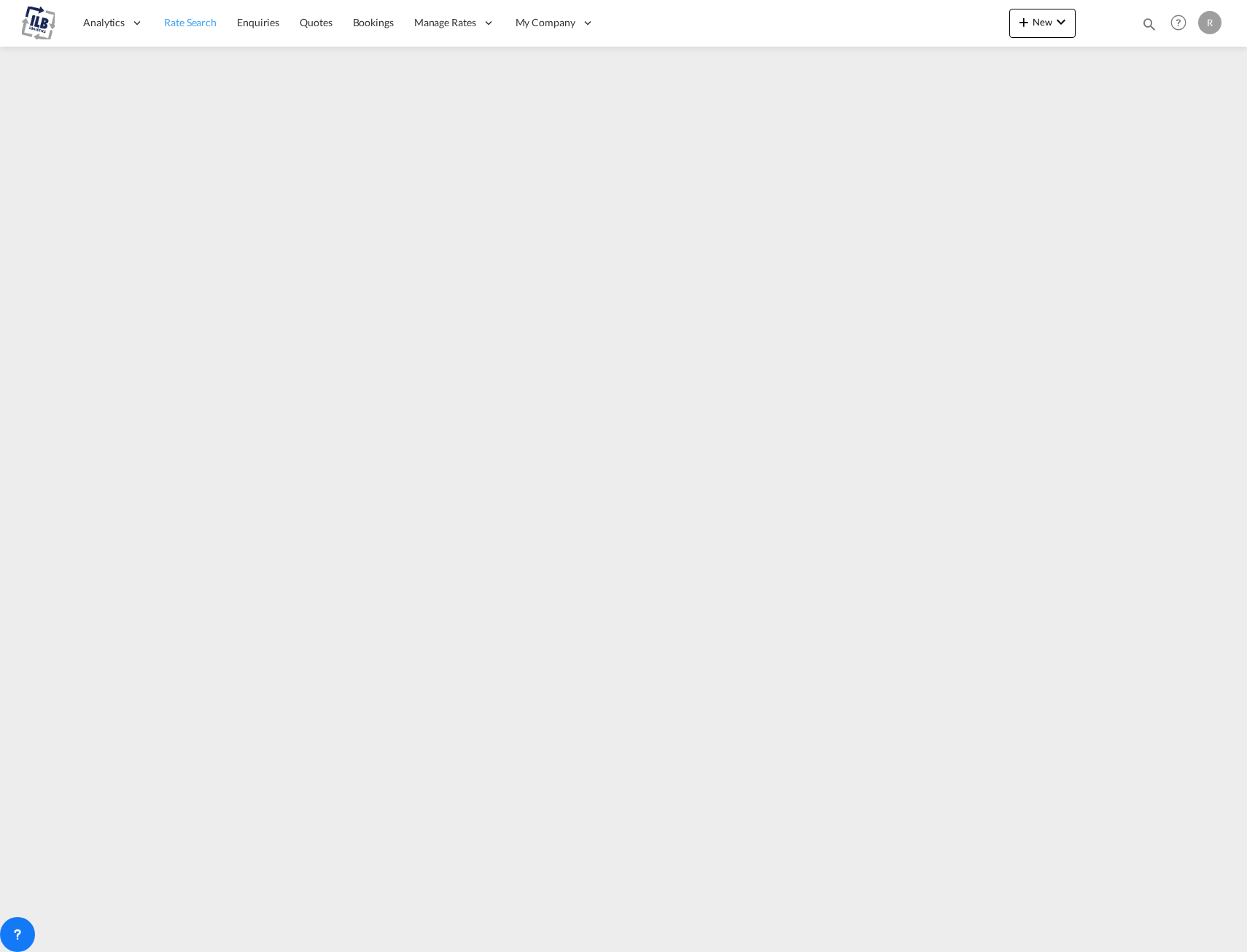
click at [200, 22] on span "Rate Search" at bounding box center [190, 22] width 52 height 13
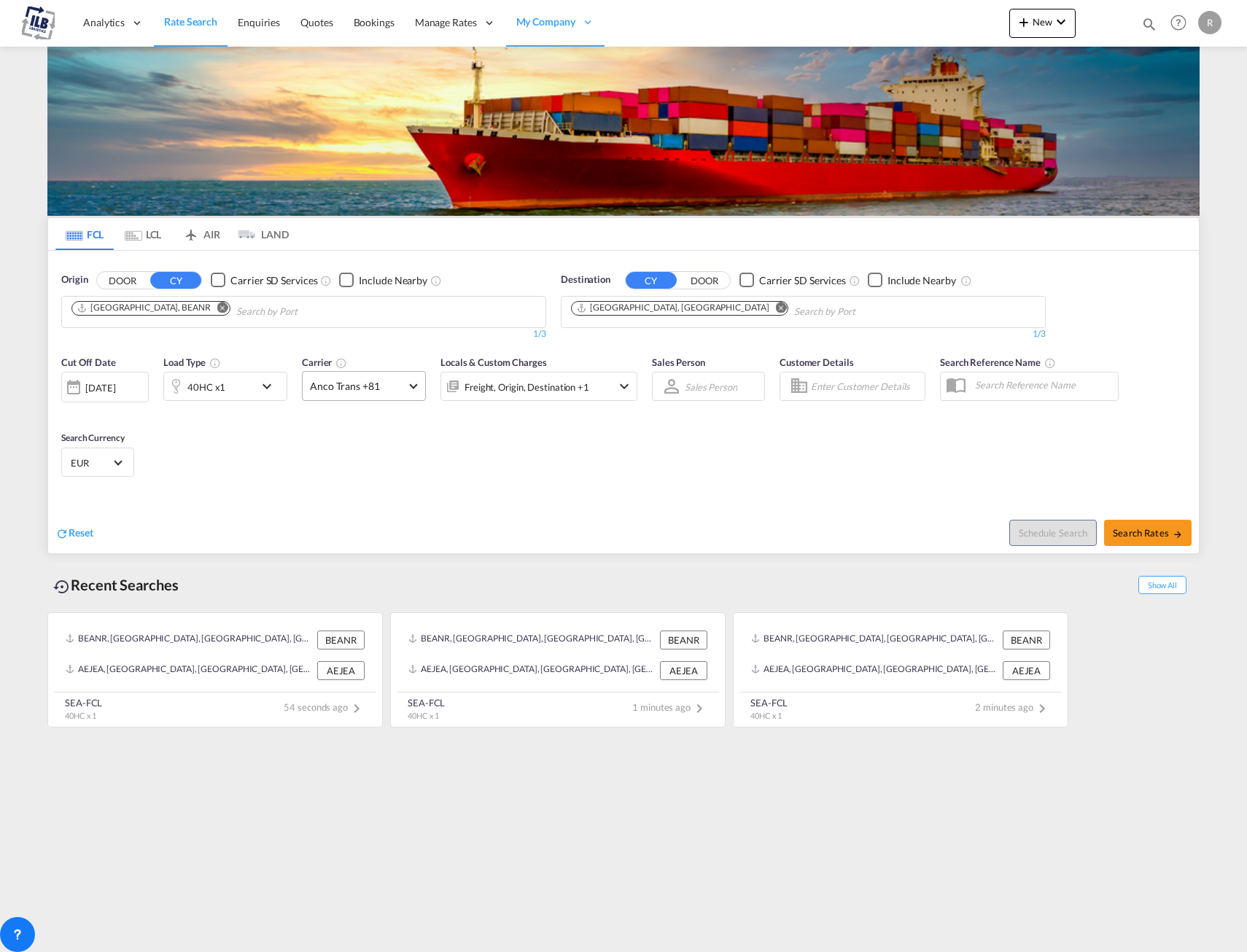
drag, startPoint x: 381, startPoint y: 354, endPoint x: 395, endPoint y: 372, distance: 22.8
click at [395, 372] on div "Cut Off Date 09 Sep 2025 09/09/2025 Load Type 40HC x1 Carrier Anco Trans +81 On…" at bounding box center [349, 386] width 591 height 76
drag, startPoint x: 395, startPoint y: 372, endPoint x: 407, endPoint y: 381, distance: 15.0
click at [407, 381] on md-select-value "Anco Trans +81" at bounding box center [364, 386] width 122 height 28
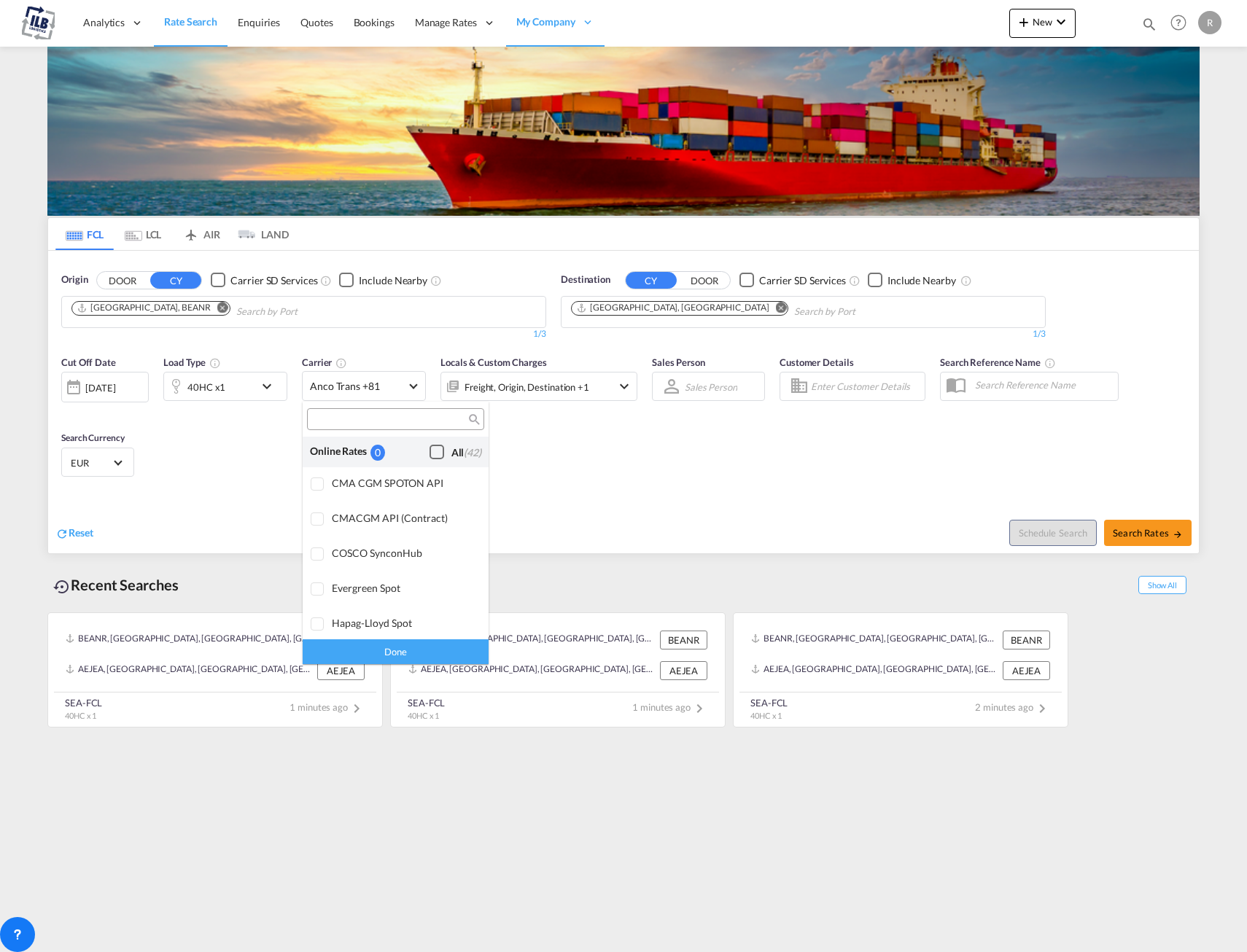
click at [430, 456] on div "Checkbox No Ink" at bounding box center [437, 452] width 15 height 15
click at [375, 657] on div "Done" at bounding box center [396, 651] width 186 height 25
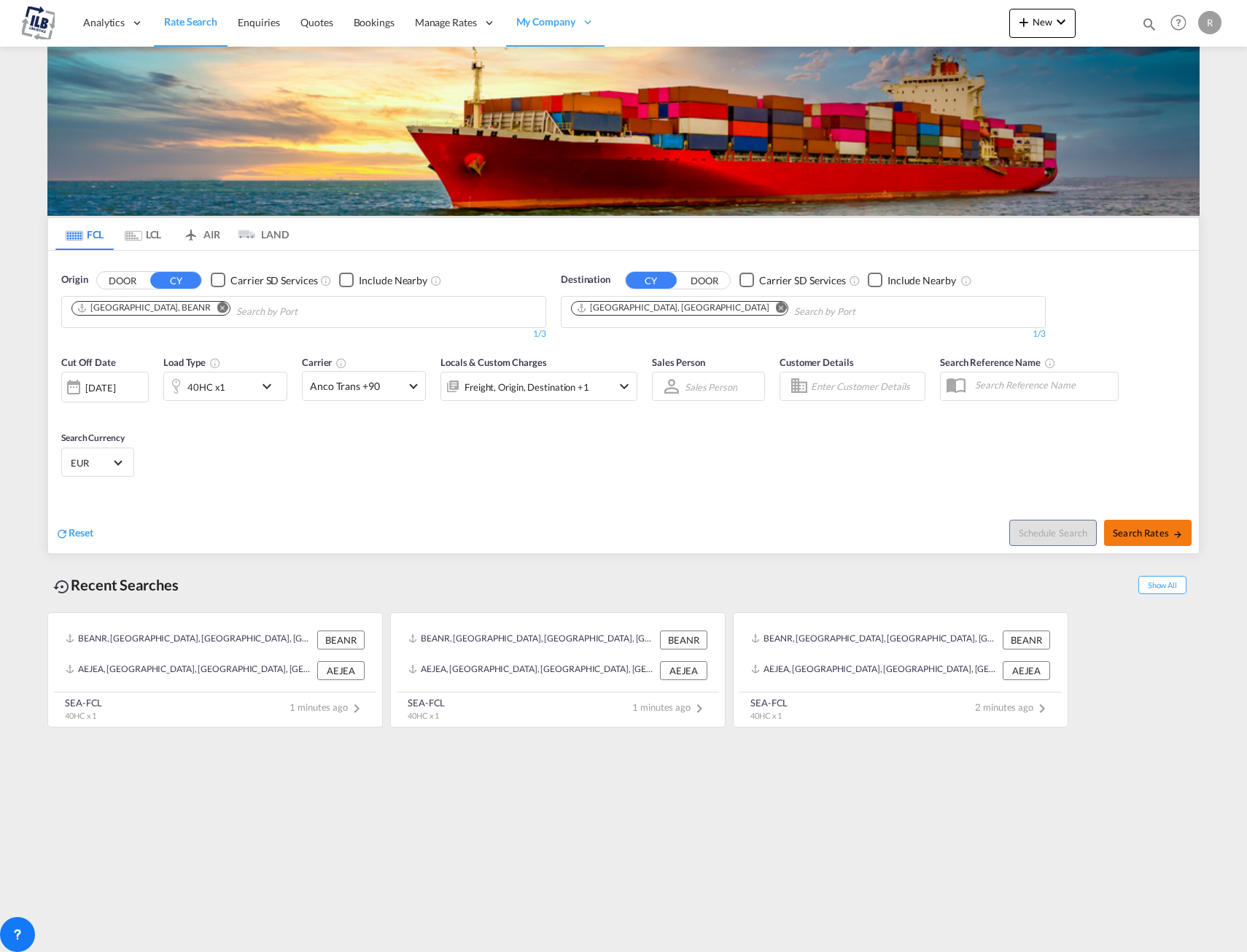
click at [1149, 532] on span "Search Rates" at bounding box center [1148, 533] width 70 height 12
type input "BEANR to AEJEA / 9 Sep 2025"
